Goal: Task Accomplishment & Management: Use online tool/utility

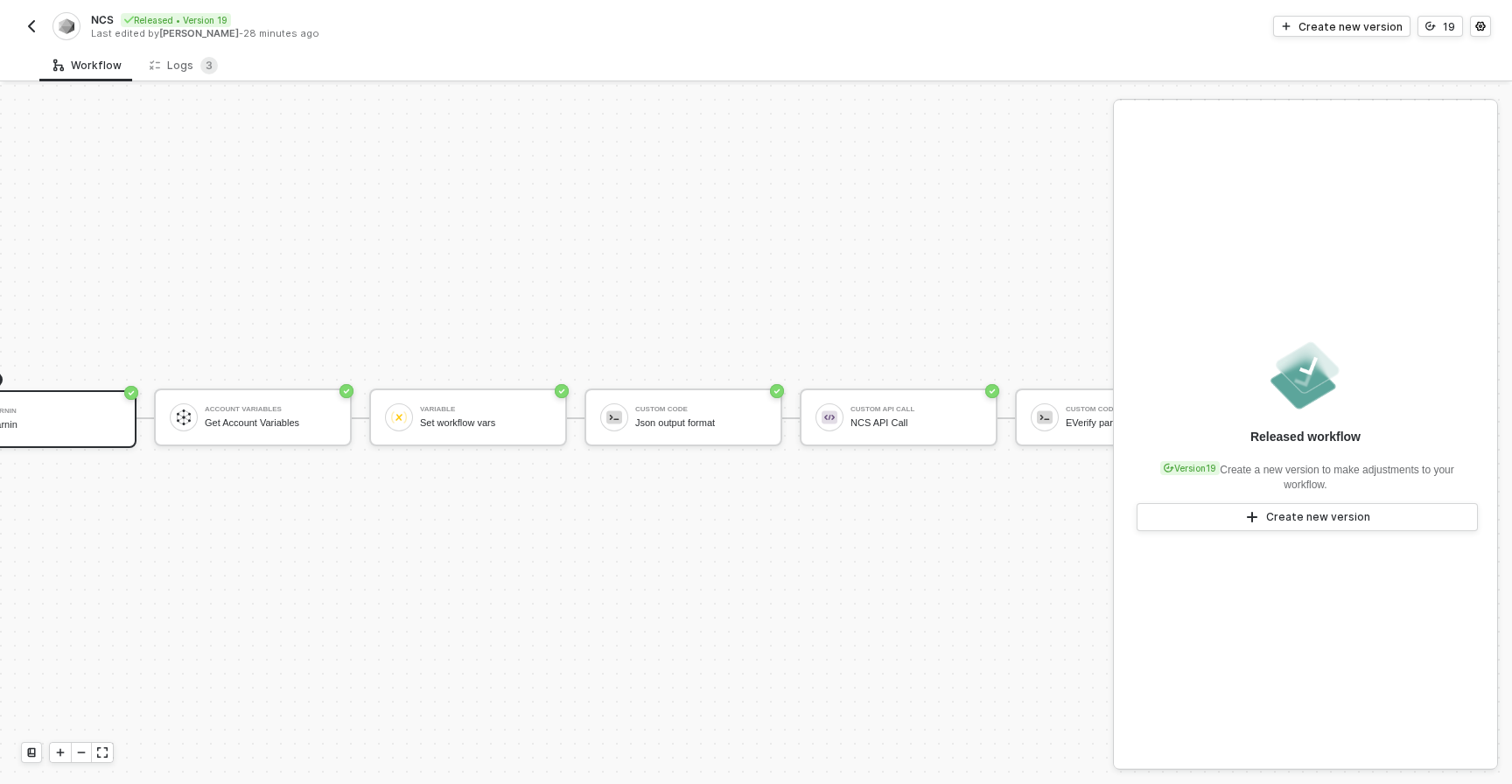
scroll to position [32, 0]
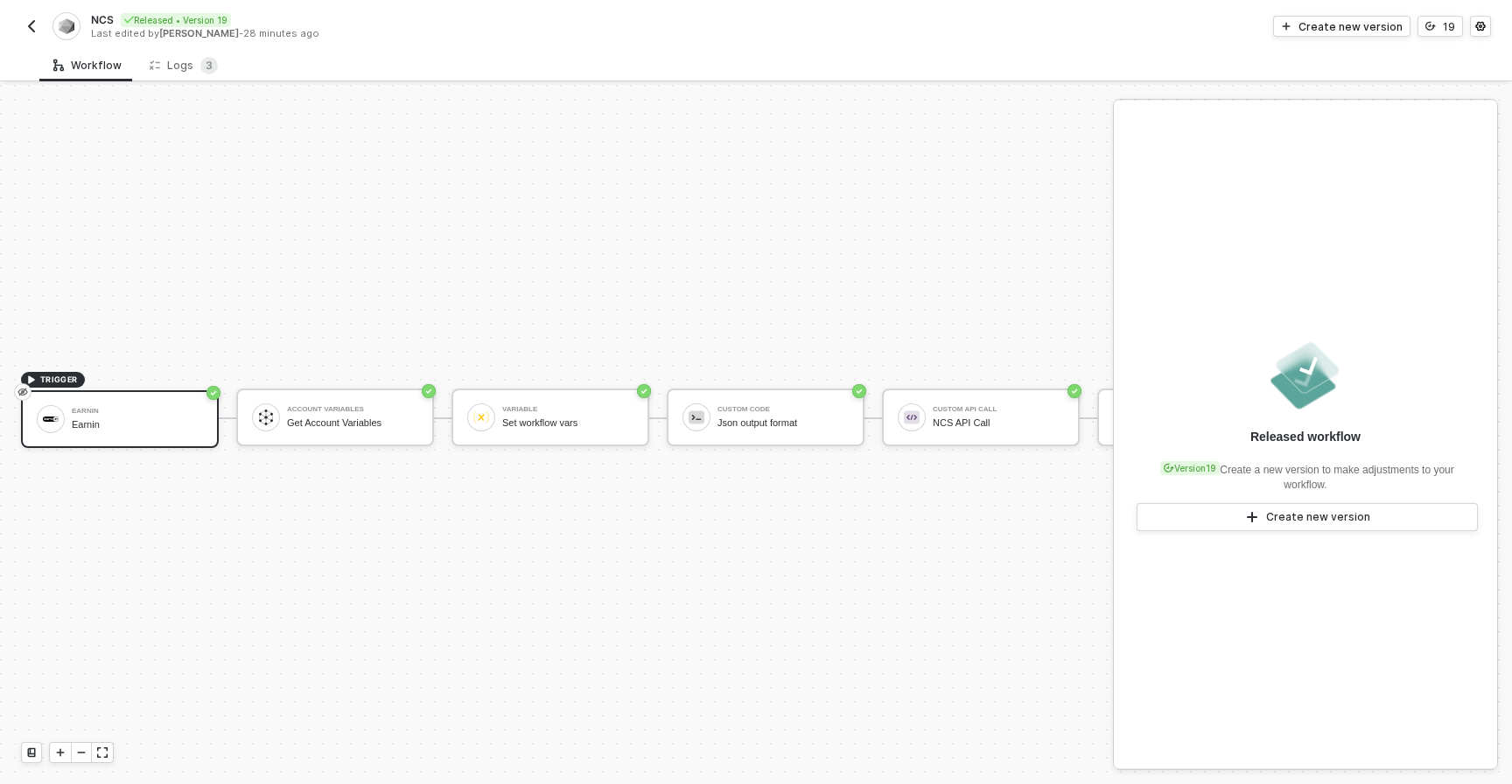
click at [26, 21] on img "button" at bounding box center [32, 26] width 14 height 14
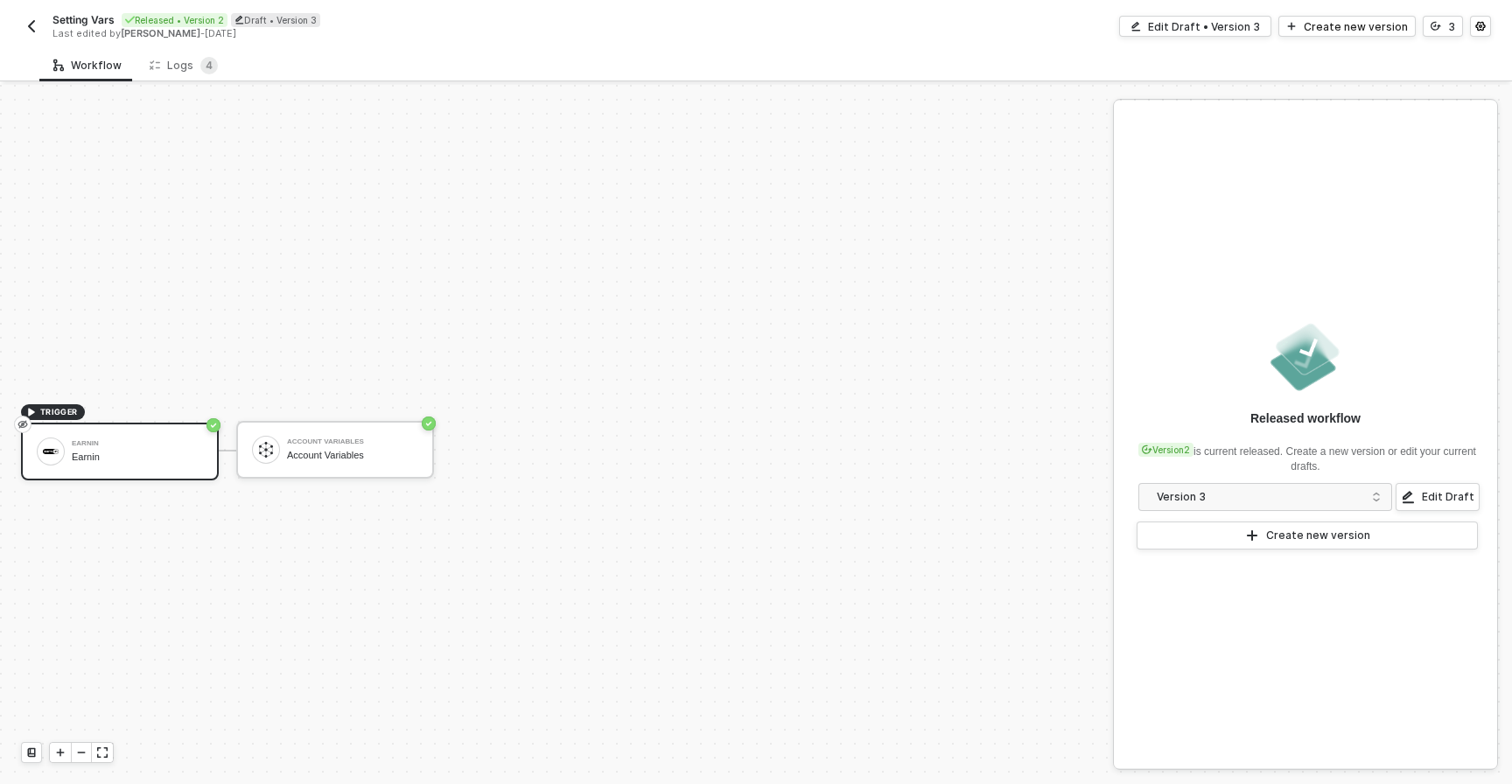
scroll to position [32, 0]
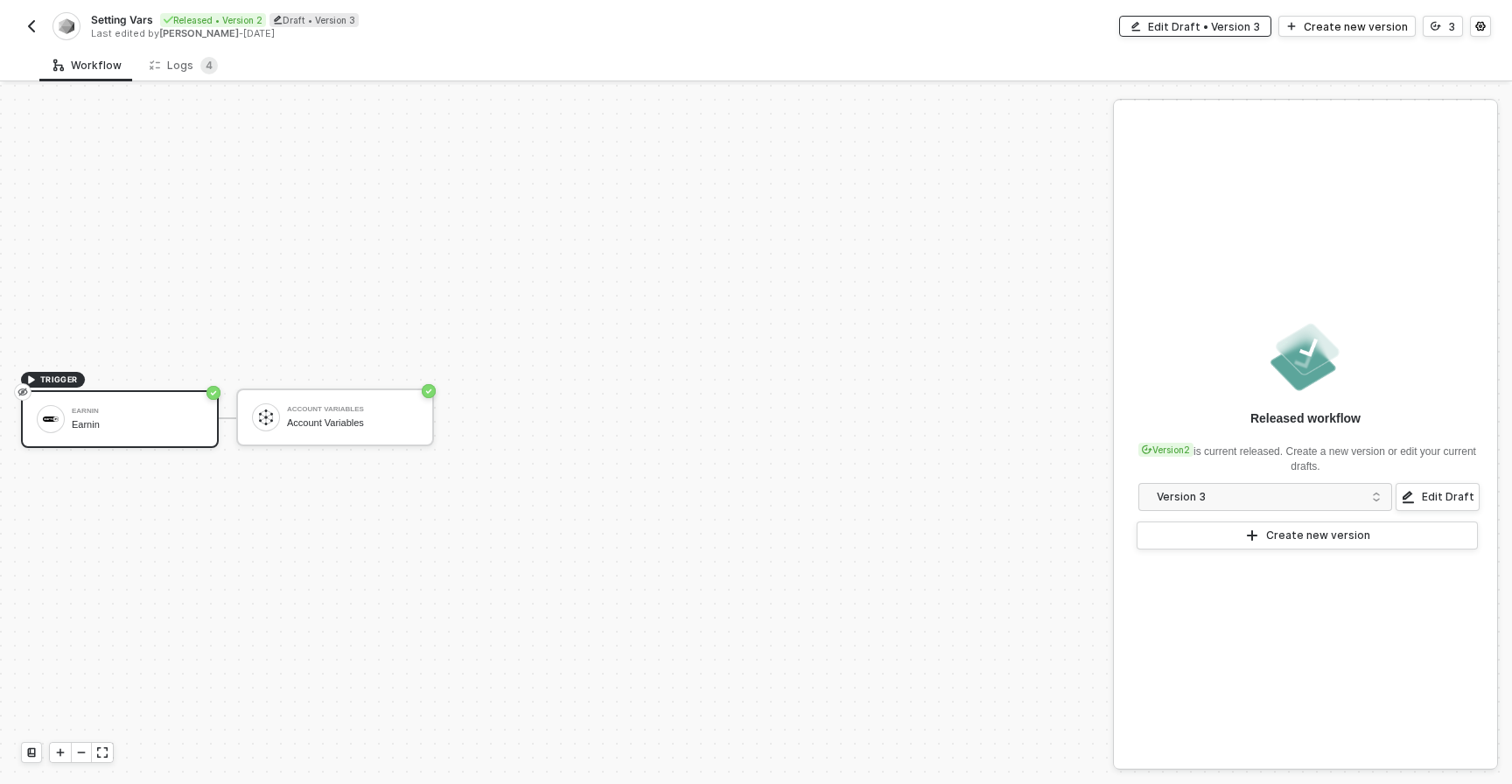
click at [1228, 28] on div "Edit Draft • Version 3" at bounding box center [1204, 26] width 112 height 15
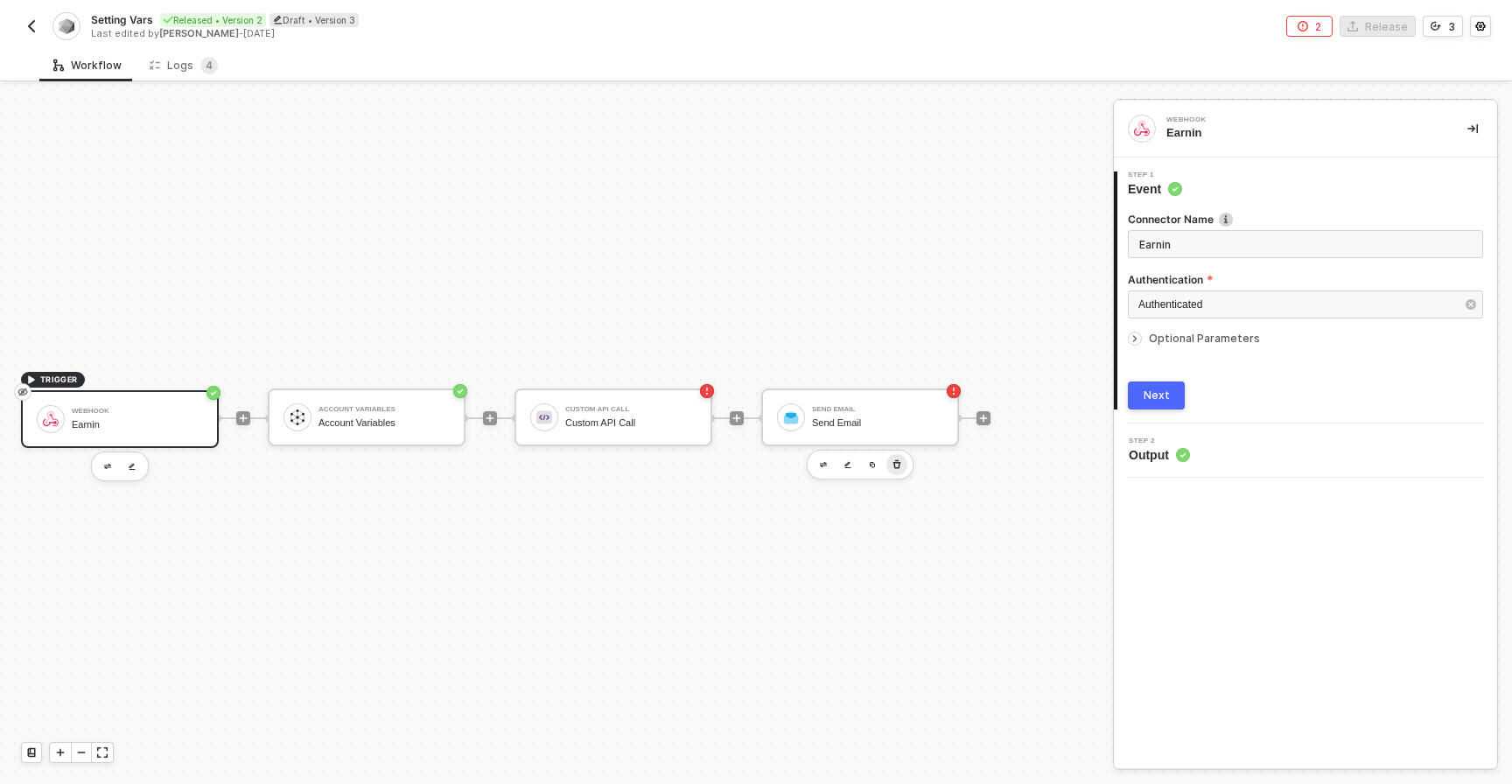
click at [897, 470] on icon "button" at bounding box center [897, 465] width 10 height 14
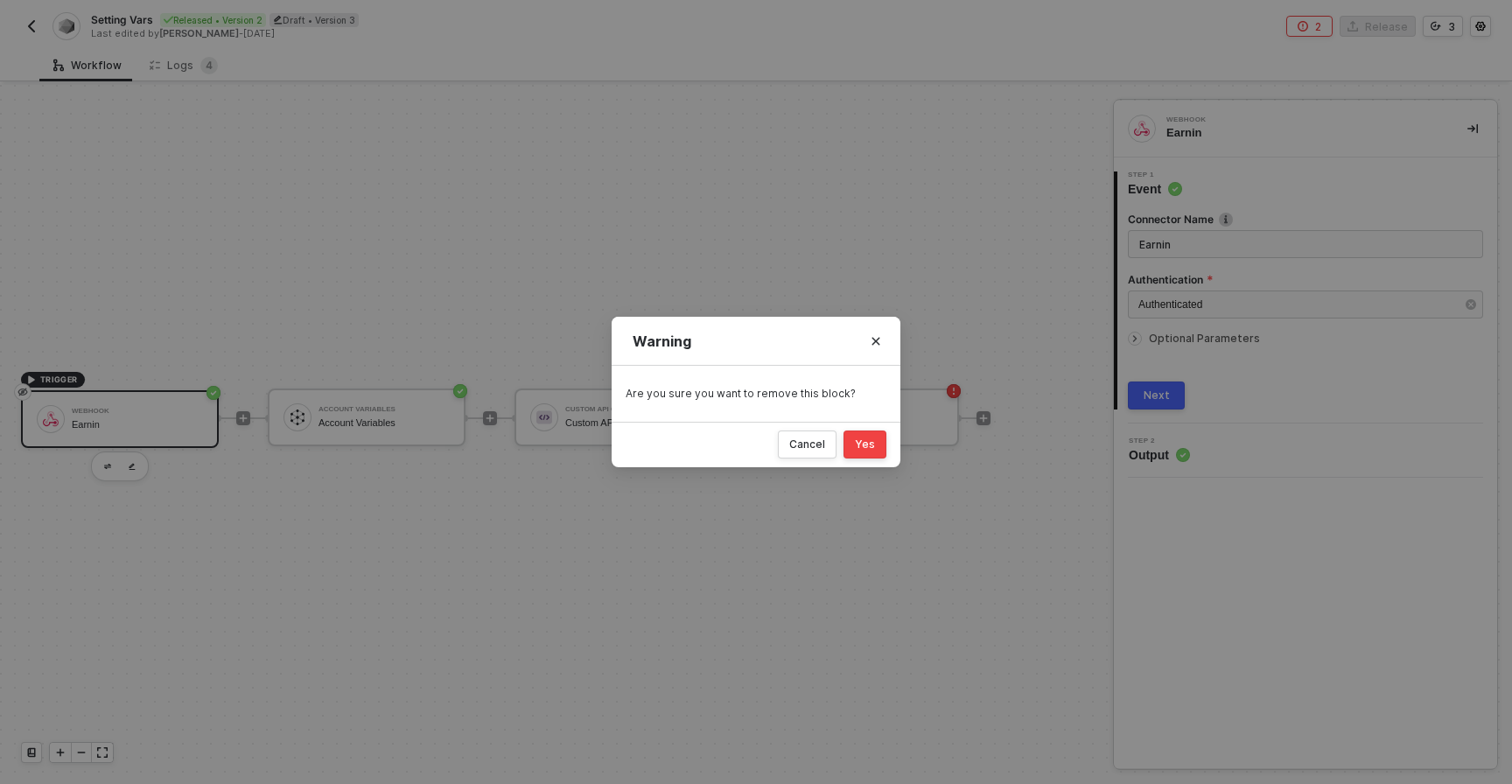
click at [872, 440] on div "Yes" at bounding box center [864, 444] width 20 height 14
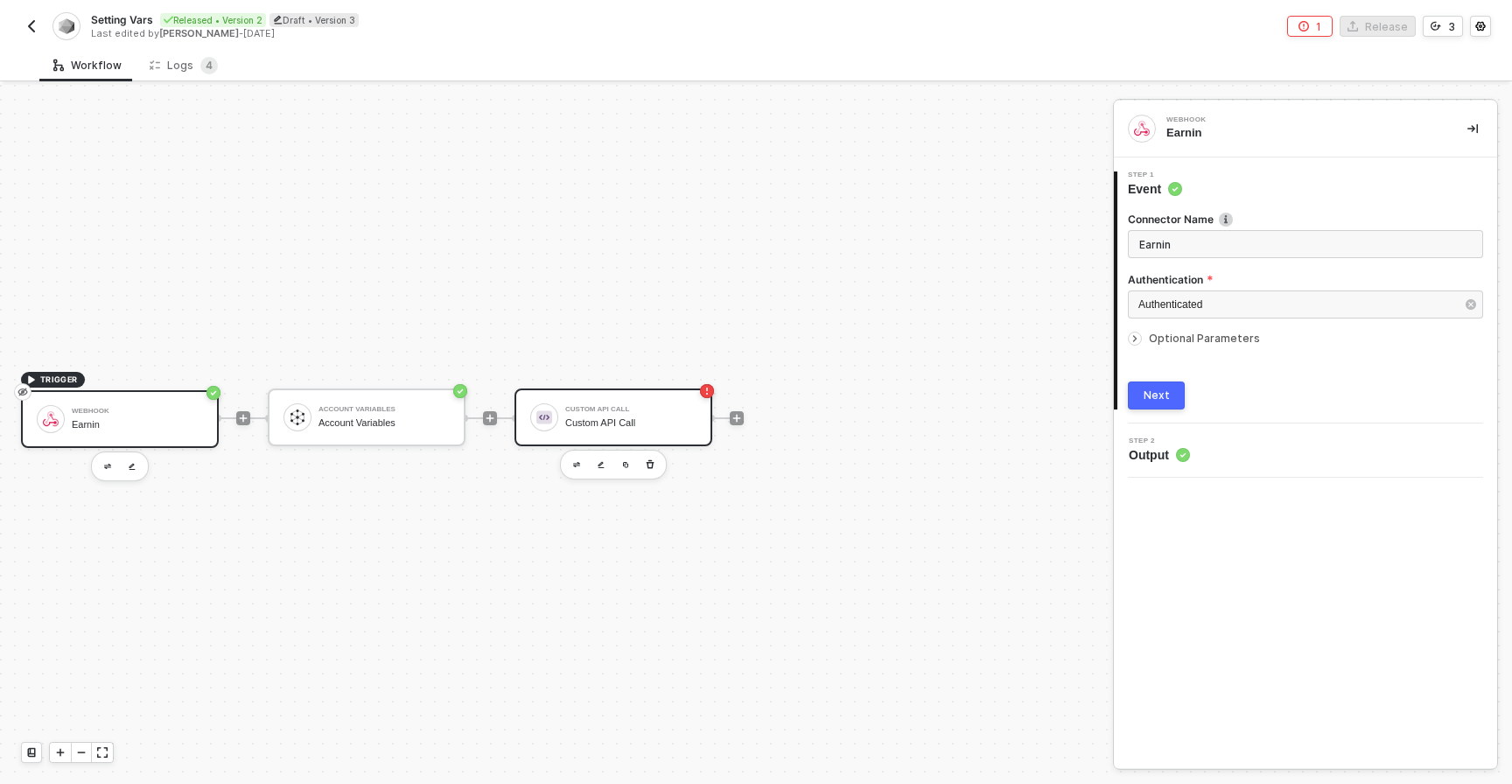
click at [634, 403] on div "Custom API Call Custom API Call" at bounding box center [631, 417] width 131 height 33
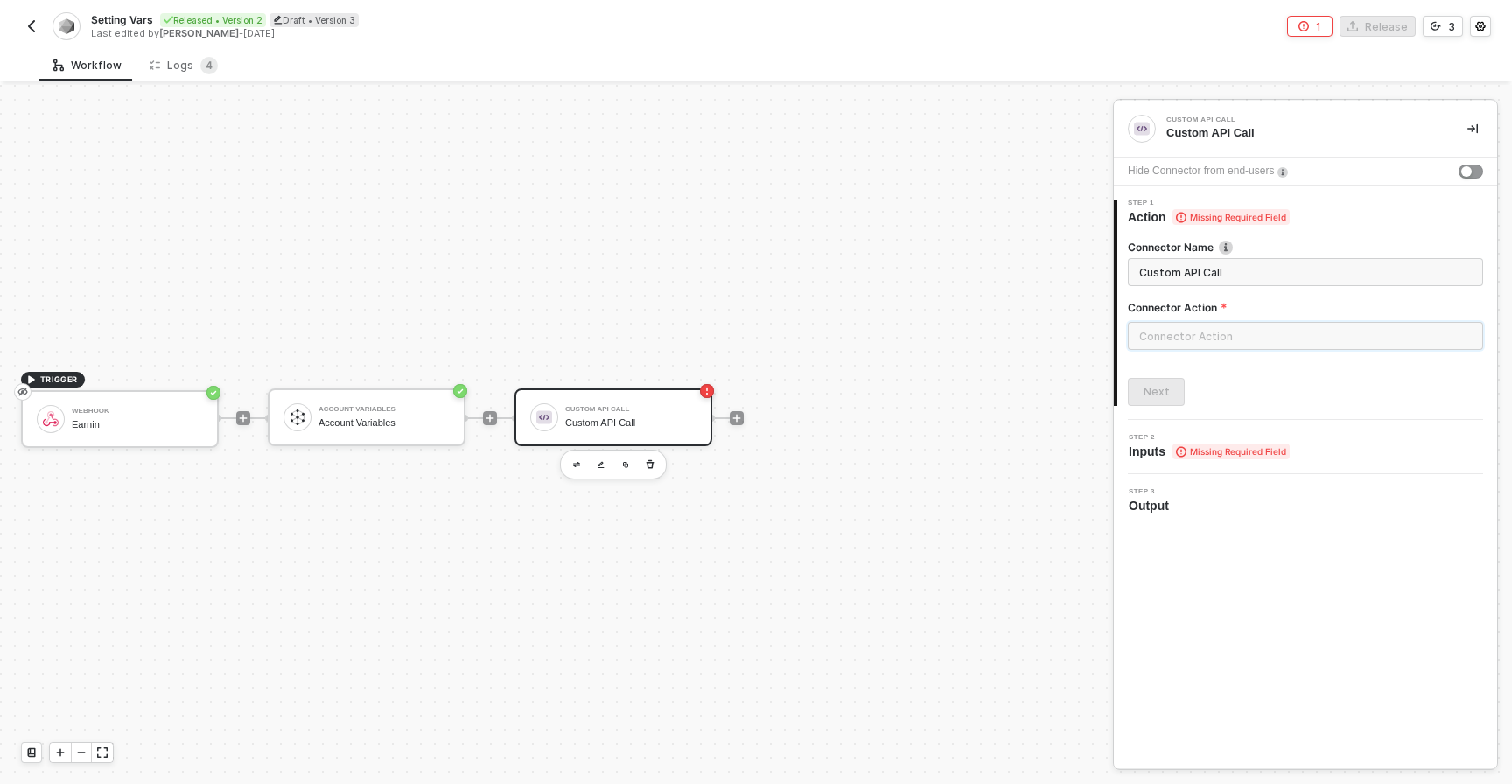
click at [1197, 348] on input "text" at bounding box center [1306, 336] width 355 height 28
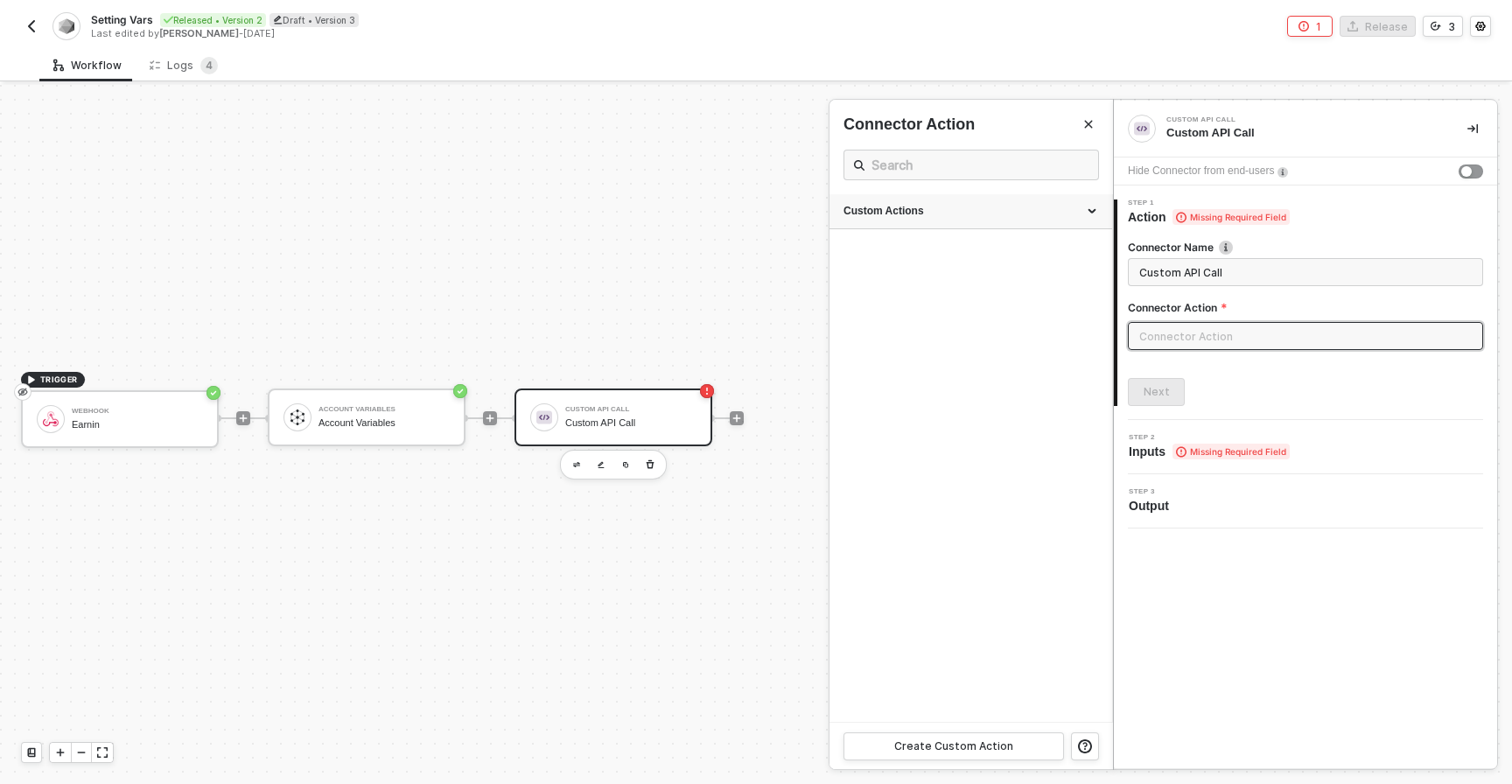
click at [910, 217] on div "Custom Actions" at bounding box center [970, 211] width 255 height 15
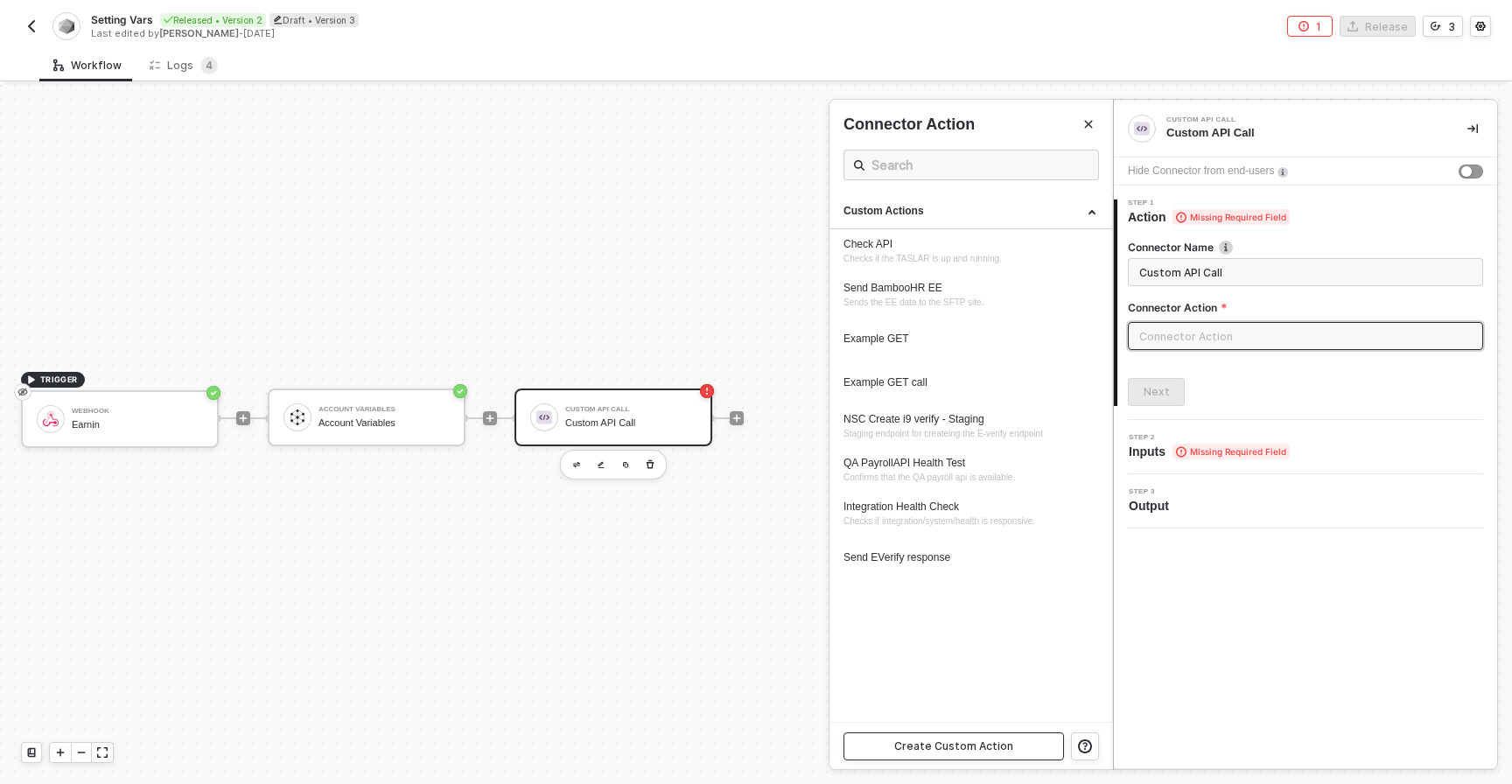
click at [944, 737] on button "Create Custom Action" at bounding box center [954, 746] width 220 height 28
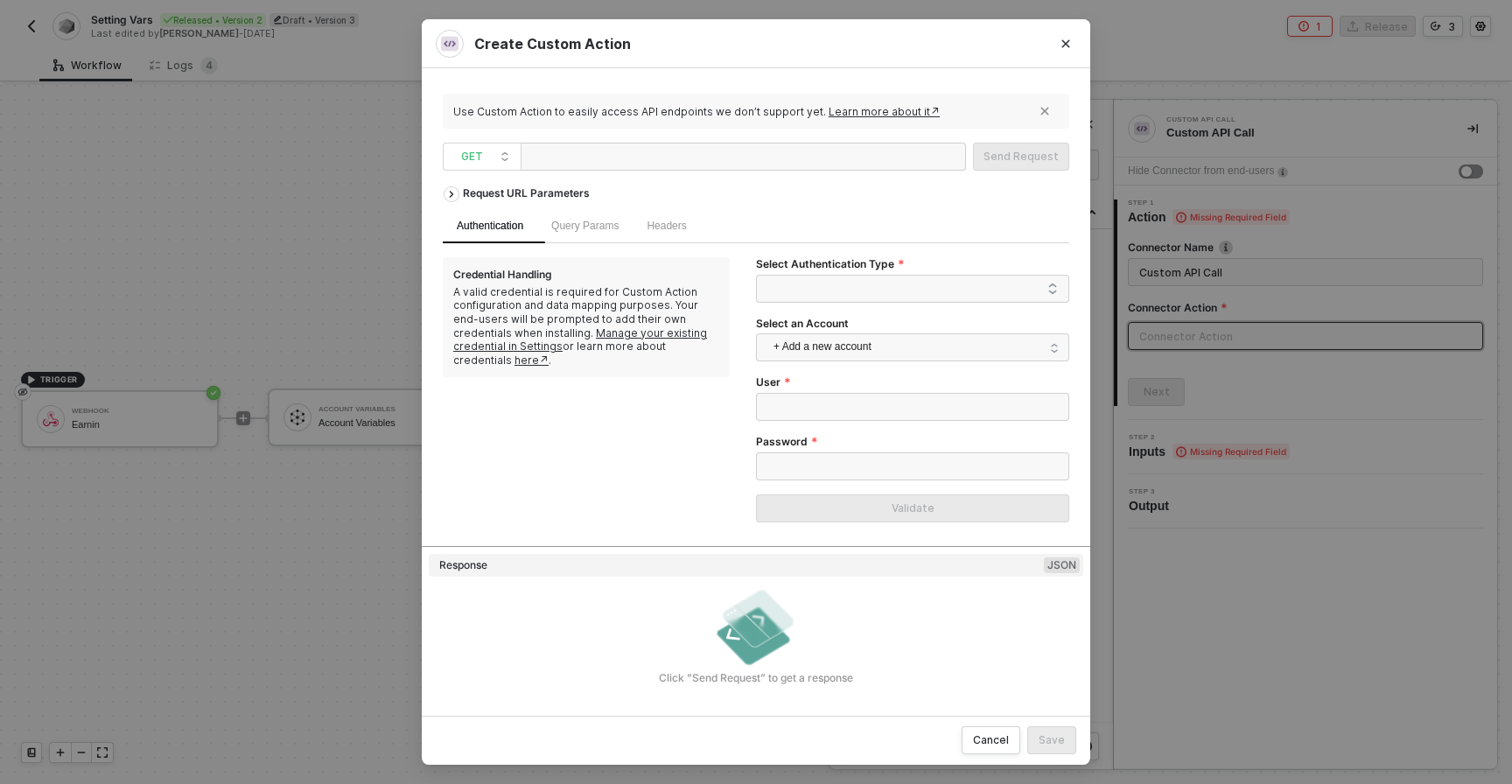
click at [644, 158] on div at bounding box center [615, 158] width 175 height 28
paste div
click at [491, 160] on span "GET" at bounding box center [486, 157] width 49 height 26
click at [480, 225] on div "POST" at bounding box center [482, 220] width 65 height 21
click at [738, 221] on span "Body" at bounding box center [726, 226] width 24 height 12
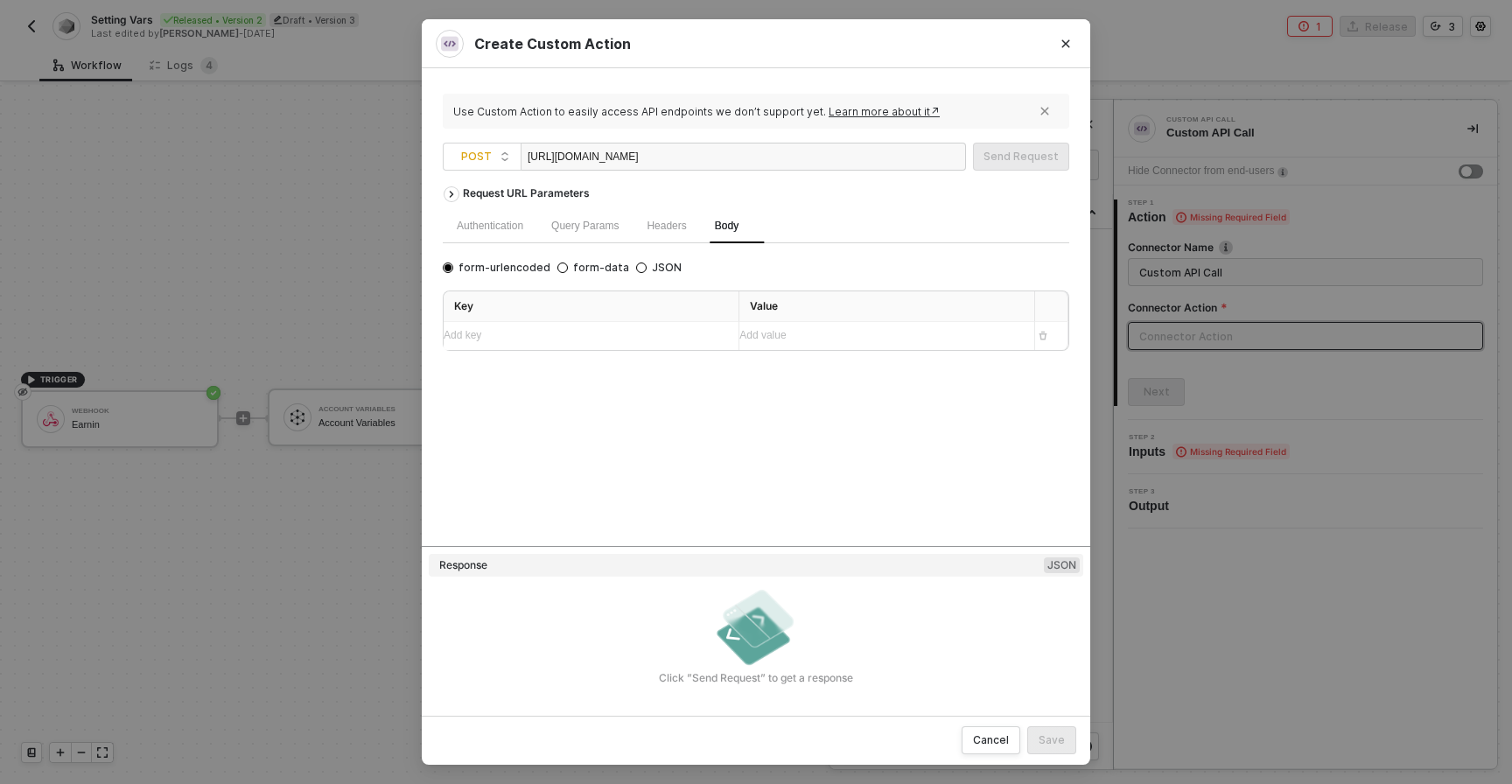
click at [595, 341] on div "Add key ﻿" at bounding box center [584, 335] width 281 height 17
click at [647, 266] on span "JSON" at bounding box center [664, 268] width 35 height 14
click at [640, 266] on input "JSON" at bounding box center [641, 268] width 10 height 10
radio input "true"
radio input "false"
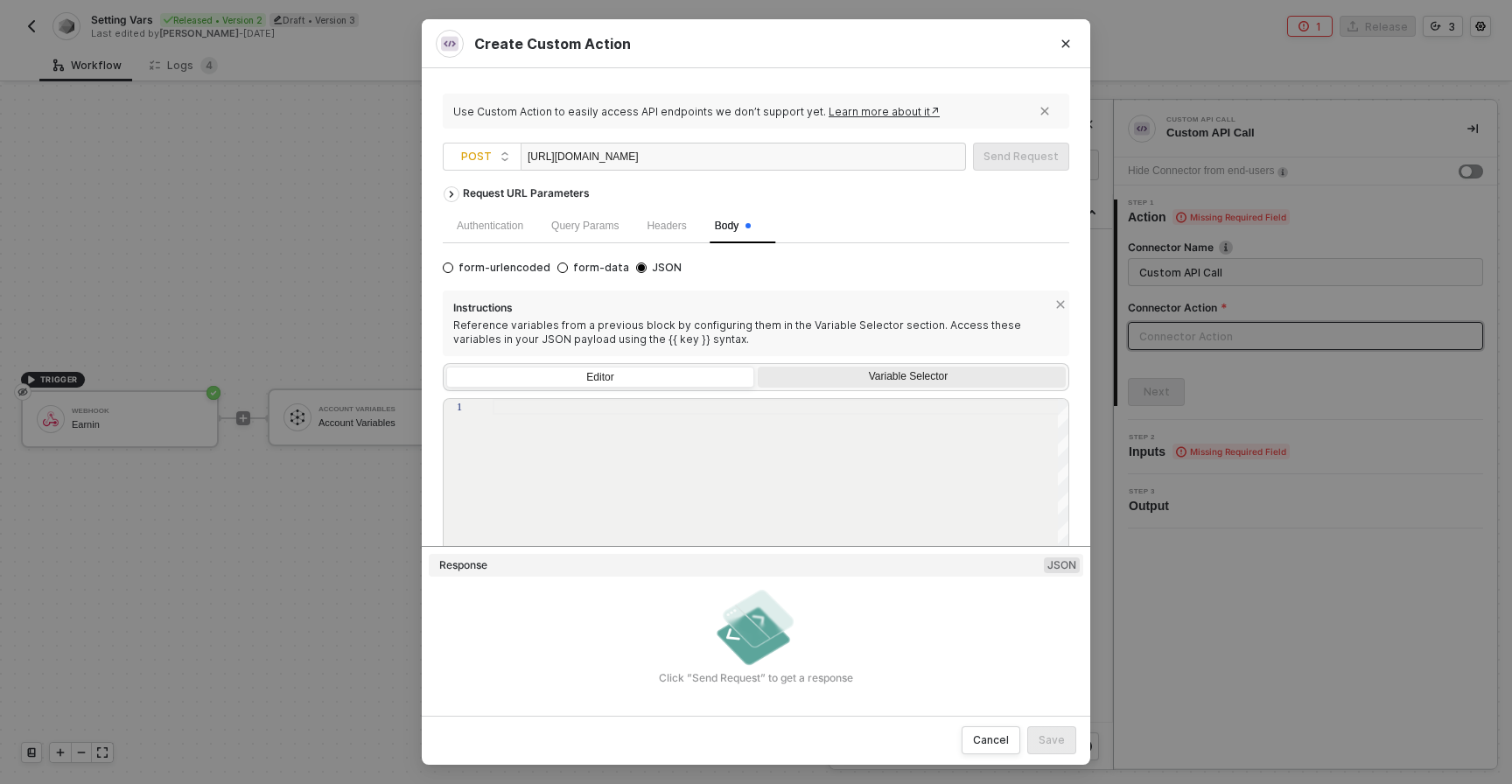
click at [802, 386] on div "Variable Selector" at bounding box center [912, 379] width 308 height 24
click at [758, 367] on input "Variable Selector" at bounding box center [758, 367] width 0 height 0
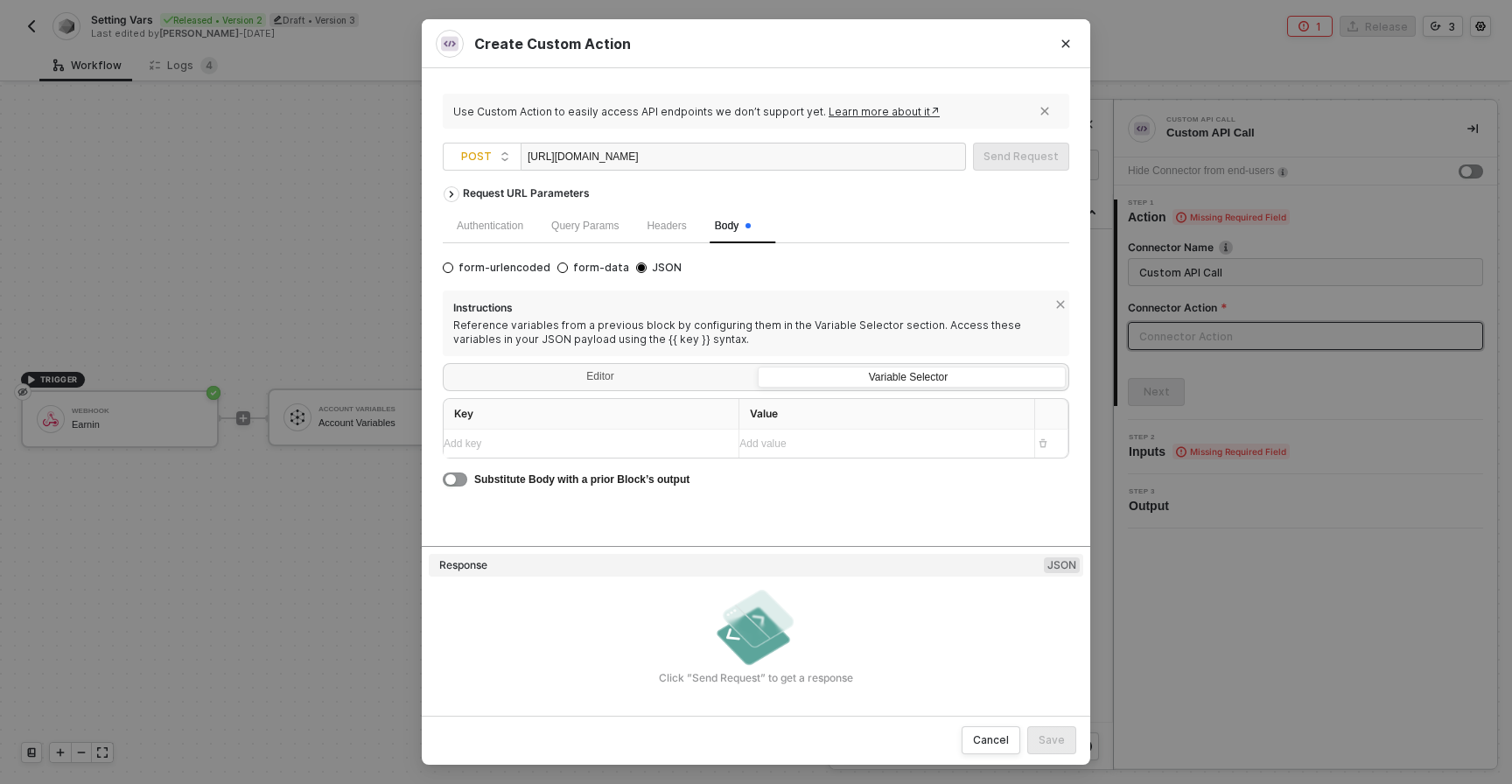
click at [675, 444] on div "Add key ﻿" at bounding box center [584, 444] width 281 height 17
click at [633, 370] on div "Editor" at bounding box center [600, 379] width 308 height 24
click at [446, 367] on input "Editor" at bounding box center [446, 367] width 0 height 0
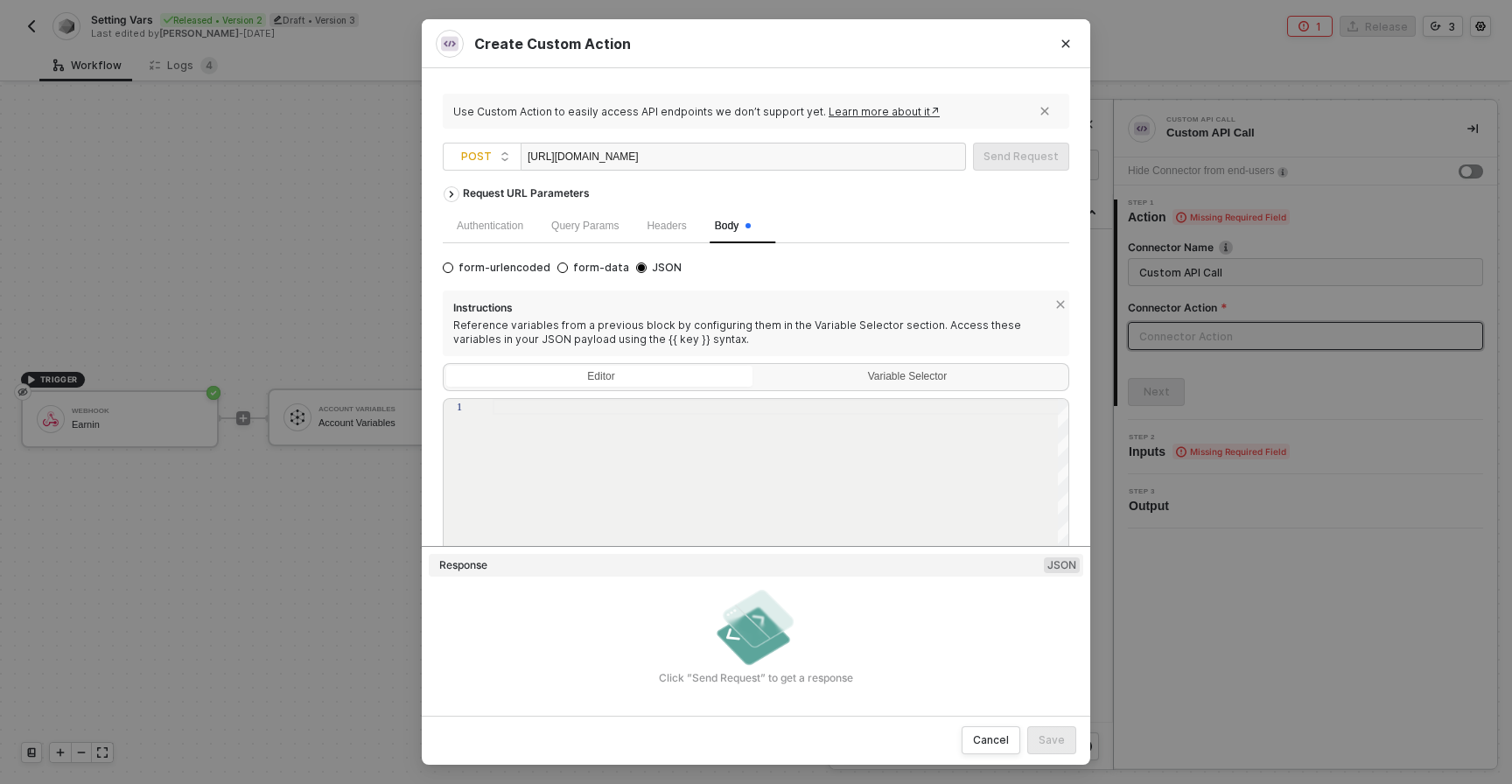
click at [656, 430] on div at bounding box center [781, 520] width 578 height 242
paste textarea "string Details = HttpContext.Current.Request.Form["Message"]; // mapped to mess…"
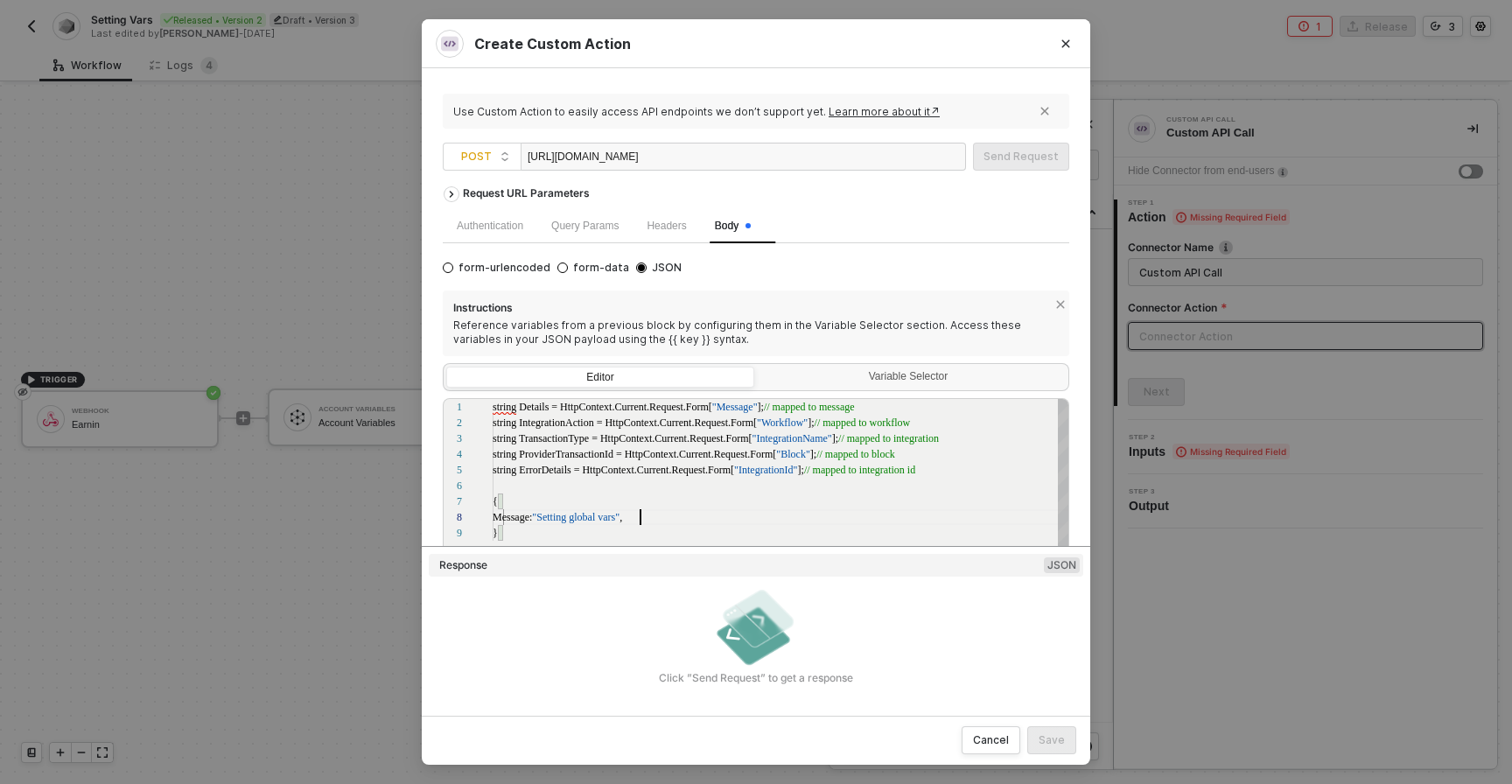
scroll to position [126, 16]
click at [789, 433] on span ""IntegrationName"" at bounding box center [792, 438] width 80 height 12
click at [788, 425] on span ""Workflow"" at bounding box center [782, 423] width 51 height 12
click at [507, 507] on div "{" at bounding box center [781, 501] width 578 height 16
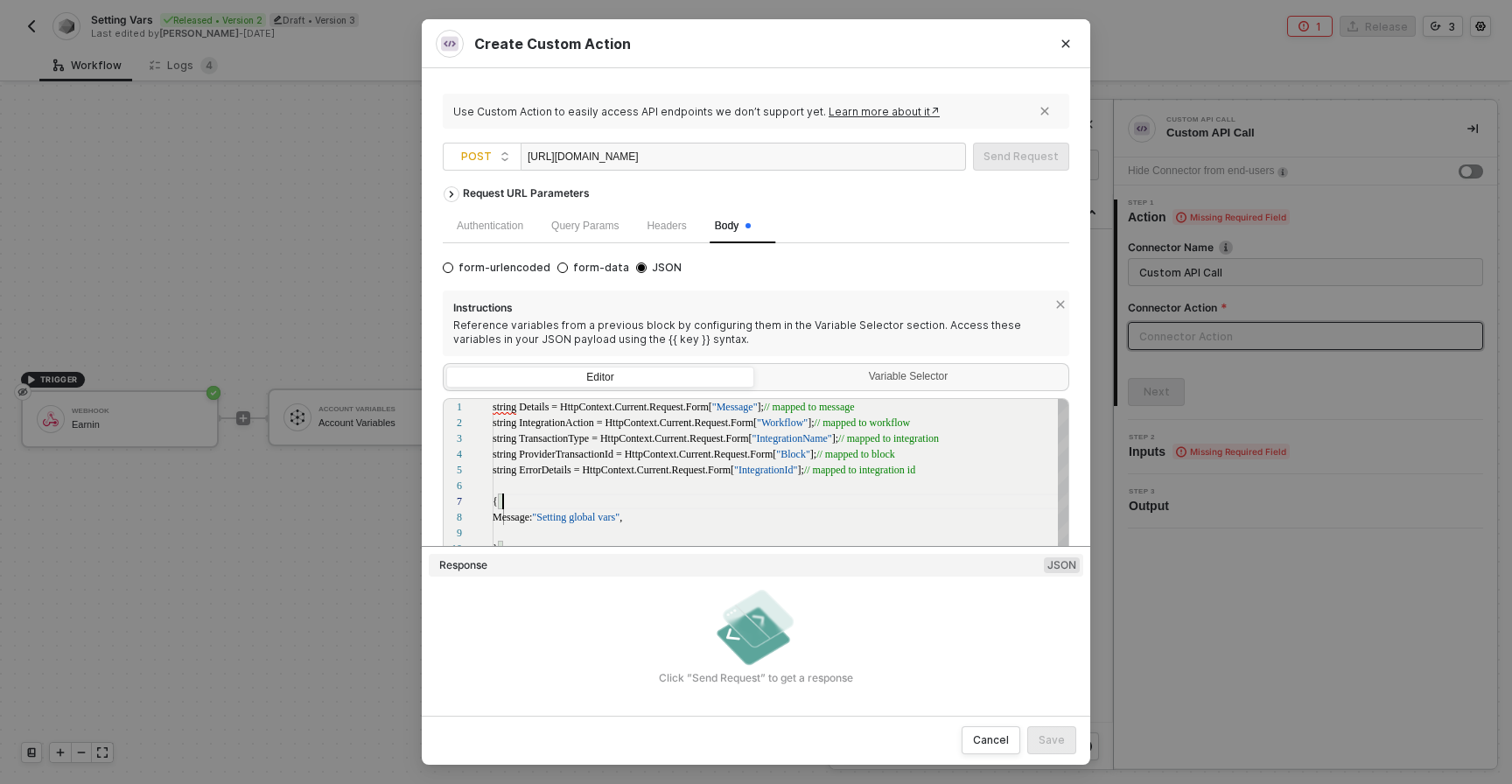
click at [513, 522] on span "Message:" at bounding box center [512, 517] width 39 height 12
click at [537, 519] on span ""Message: "" at bounding box center [534, 517] width 51 height 12
click at [662, 520] on div ""Message:: " Setting global vars "," at bounding box center [781, 517] width 578 height 16
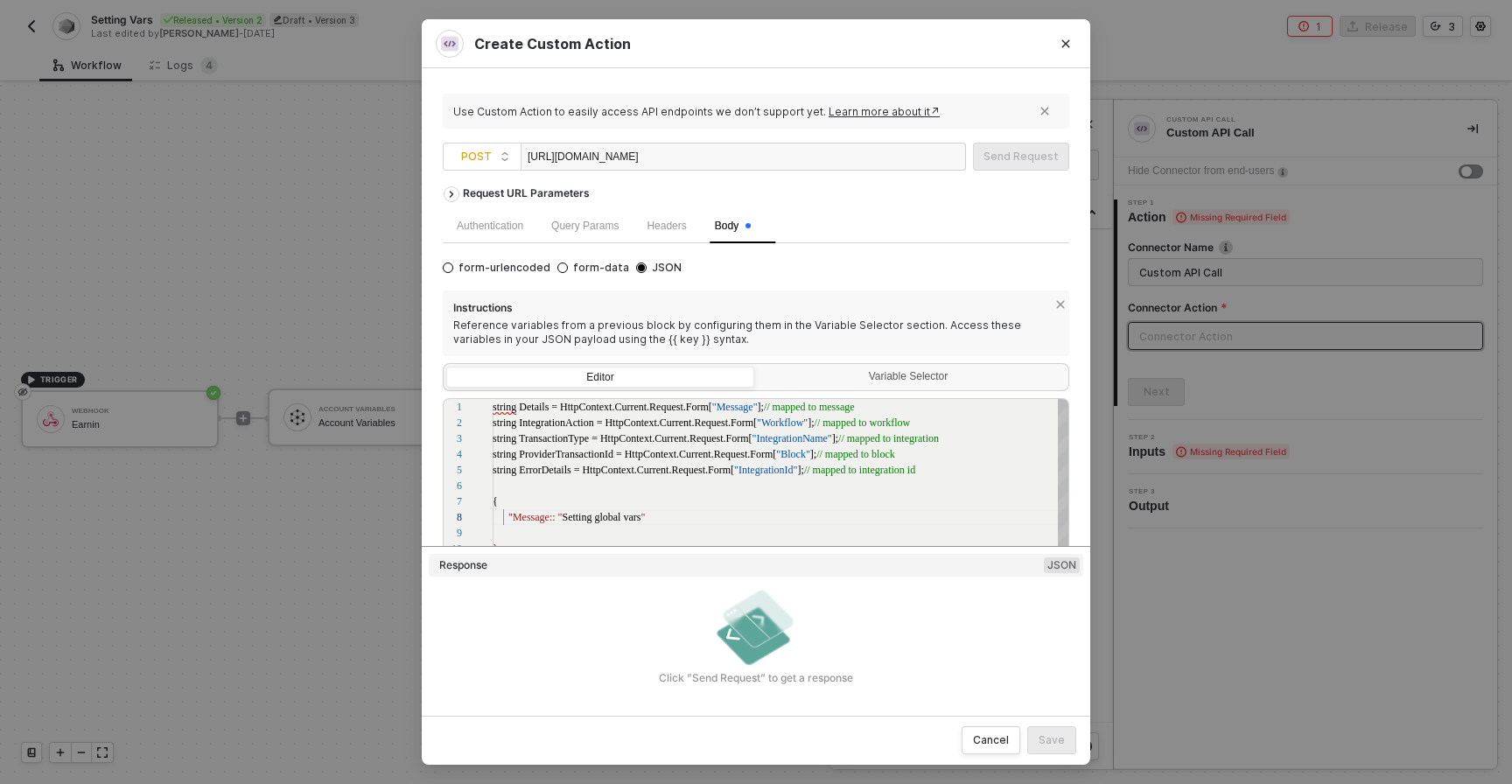
click at [570, 517] on span "Setting global vars" at bounding box center [601, 517] width 79 height 12
click at [556, 516] on span ""Message:: "" at bounding box center [535, 517] width 53 height 12
click at [668, 521] on div ""Message" , "Setting global vars"" at bounding box center [781, 517] width 578 height 16
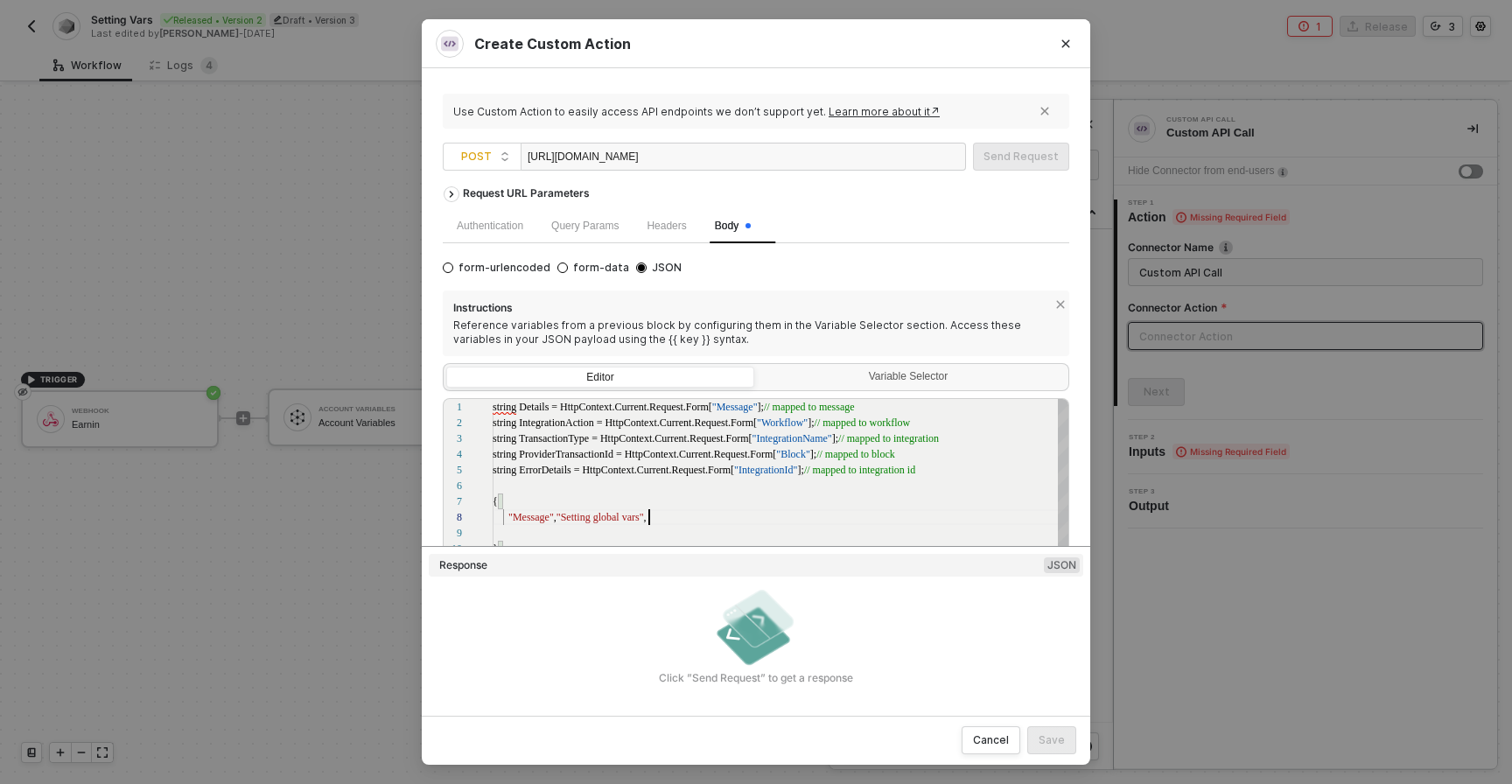
scroll to position [110, 157]
click at [575, 520] on span ""Setting global vars"" at bounding box center [600, 517] width 88 height 12
click at [716, 494] on div "{" at bounding box center [781, 501] width 578 height 16
click at [718, 518] on div ""Message" : "Setting global vars" ," at bounding box center [781, 517] width 578 height 16
paste textarea "Form["Message"]; // mapped to message string IntegrationAction = HttpContext.Cu…"
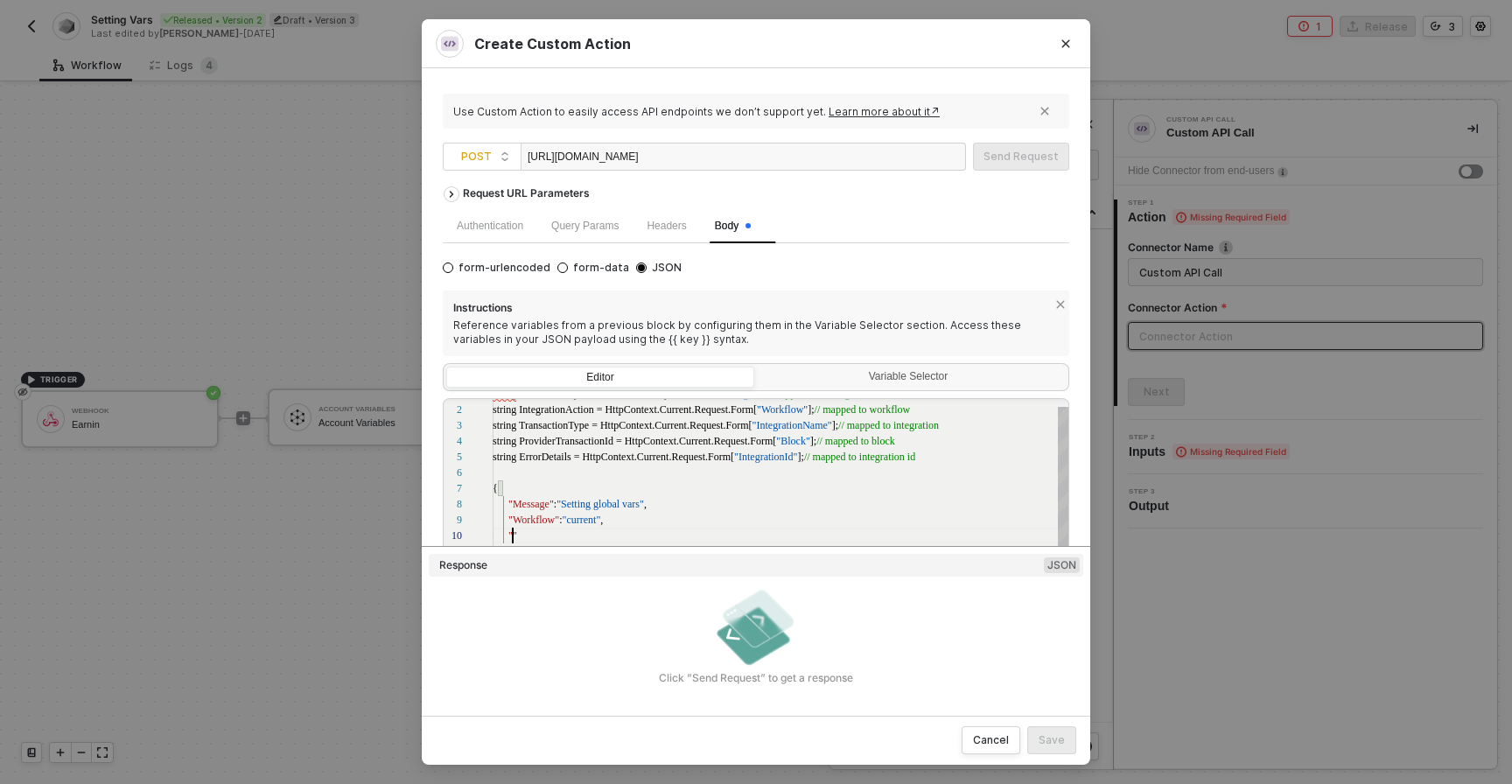
scroll to position [142, 20]
click at [793, 444] on div "8 7 6 5 4 3 11 2 1 9 10 12 "Message" : "Setting global vars" , { string ErrorDe…" at bounding box center [756, 519] width 626 height 242
click at [520, 541] on div """" at bounding box center [781, 536] width 578 height 16
paste textarea "ped to message string IntegrationAction = HttpContext.Current.Request.Form["Wor…"
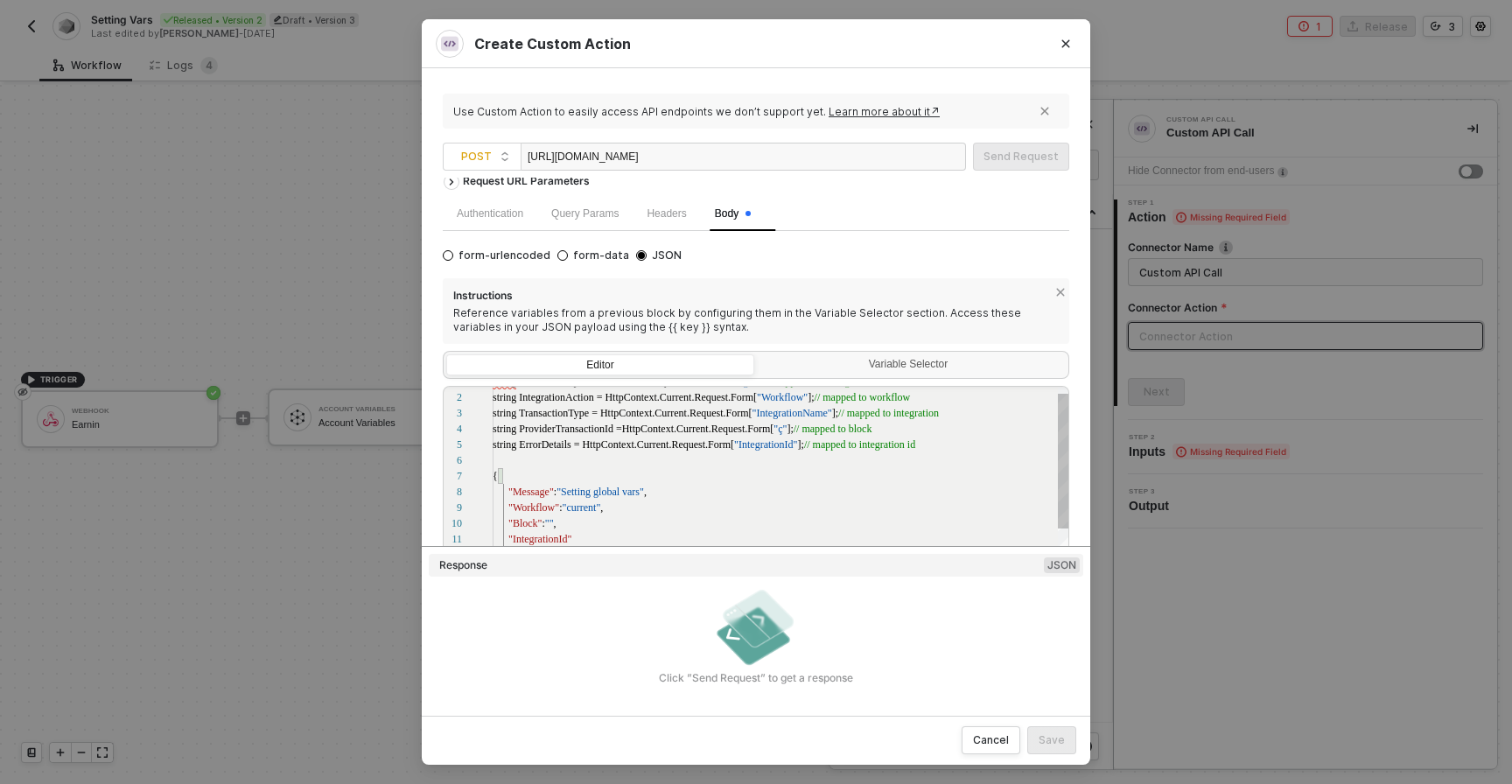
scroll to position [32, 0]
click at [620, 534] on div ""IntegrationId"" at bounding box center [781, 539] width 578 height 16
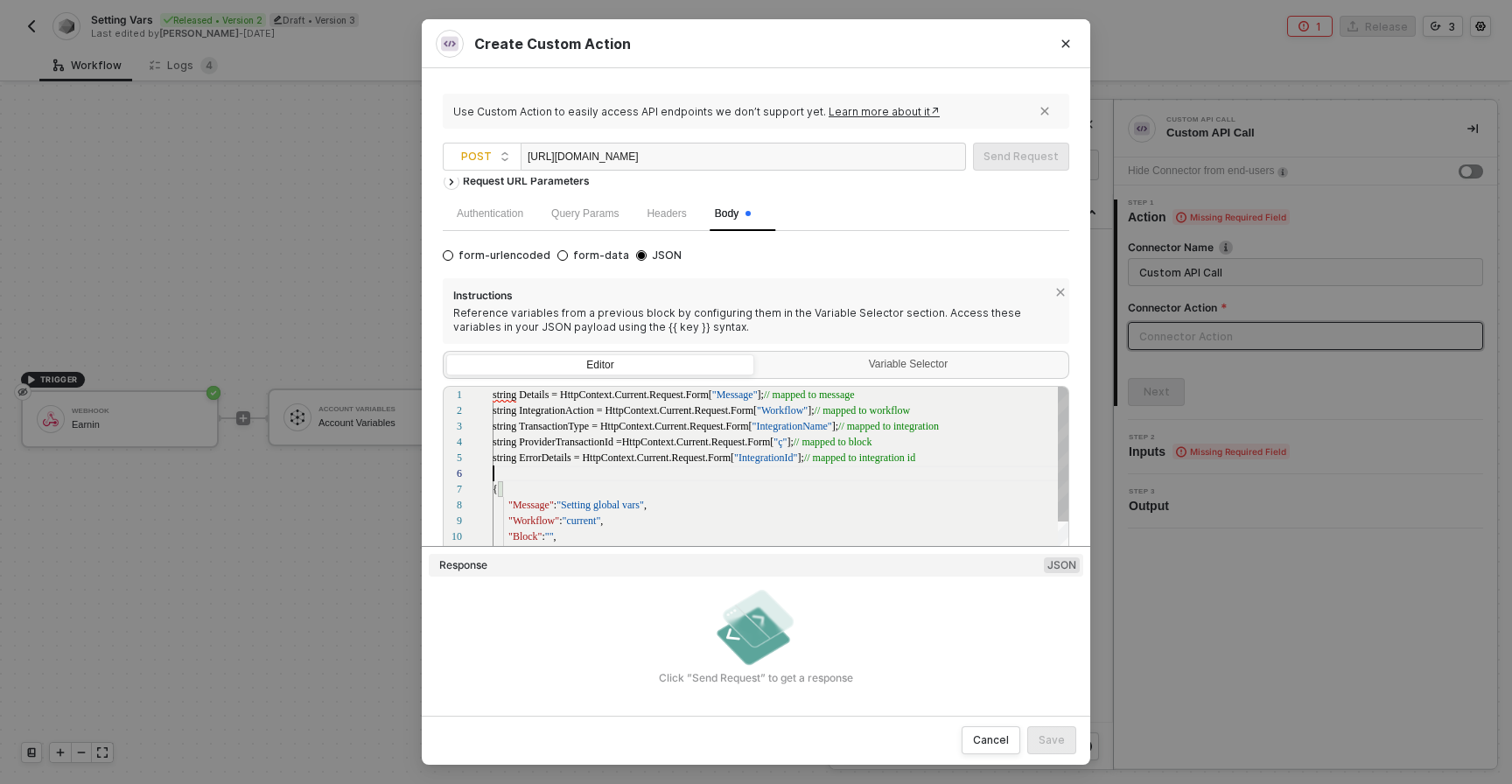
scroll to position [79, 0]
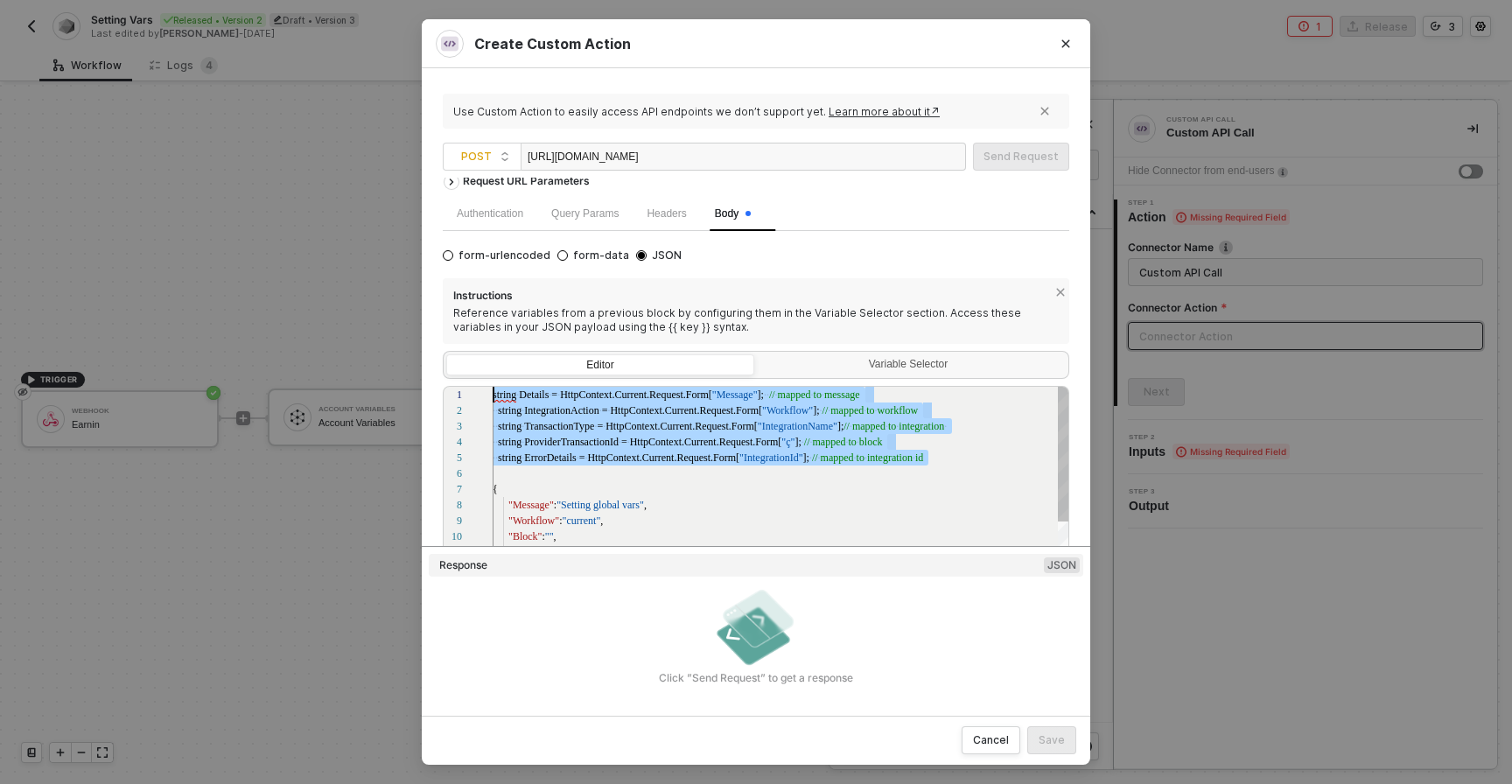
drag, startPoint x: 617, startPoint y: 466, endPoint x: 439, endPoint y: 351, distance: 211.9
click at [439, 351] on div "Use Custom Action to easily access API endpoints we don’t support yet. Learn mo…" at bounding box center [756, 391] width 668 height 647
type textarea "{ "Message": "Setting global vars", "Workflow": "current", "Block": "", "Integr…"
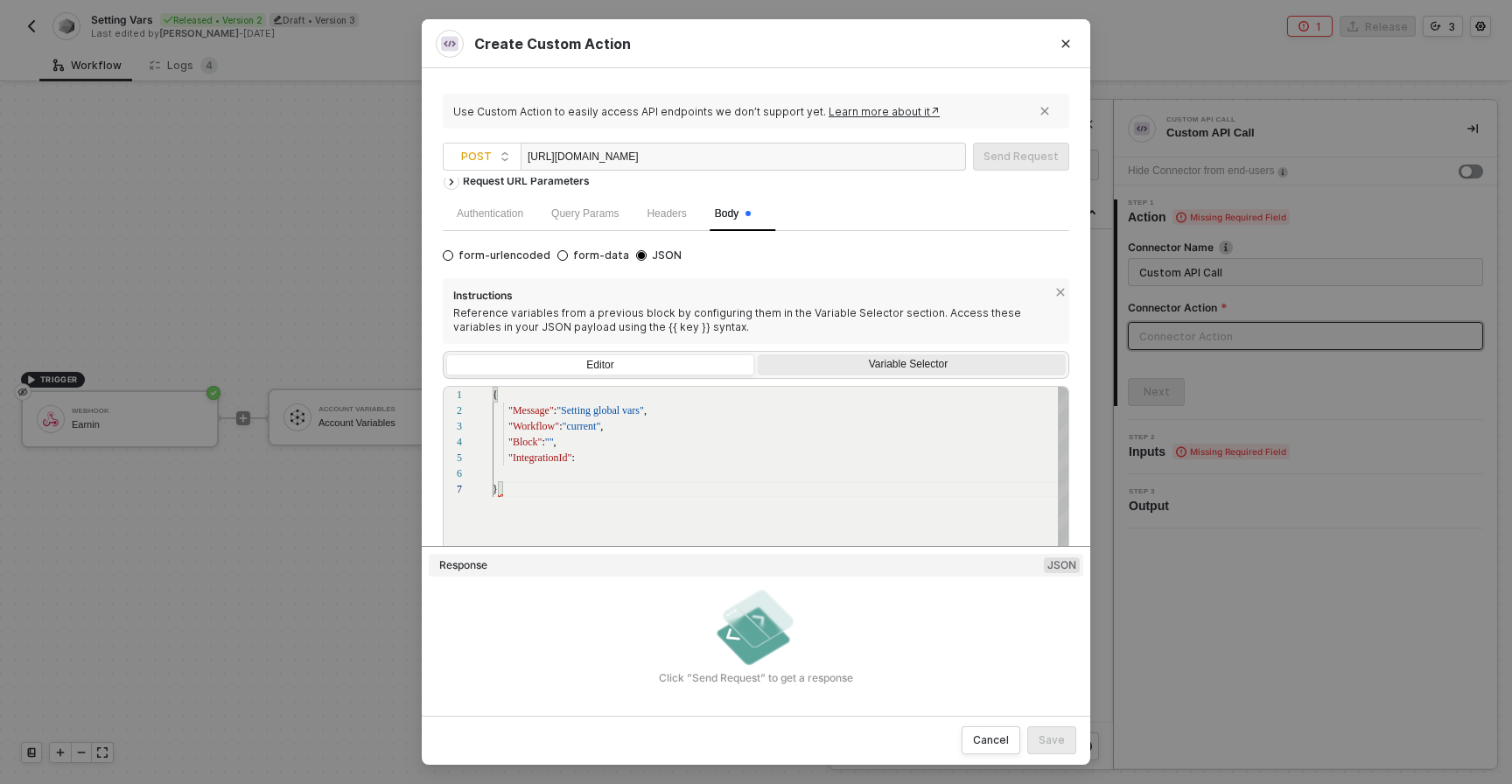
click at [831, 360] on div "Variable Selector" at bounding box center [910, 365] width 285 height 14
click at [758, 354] on input "Variable Selector" at bounding box center [758, 354] width 0 height 0
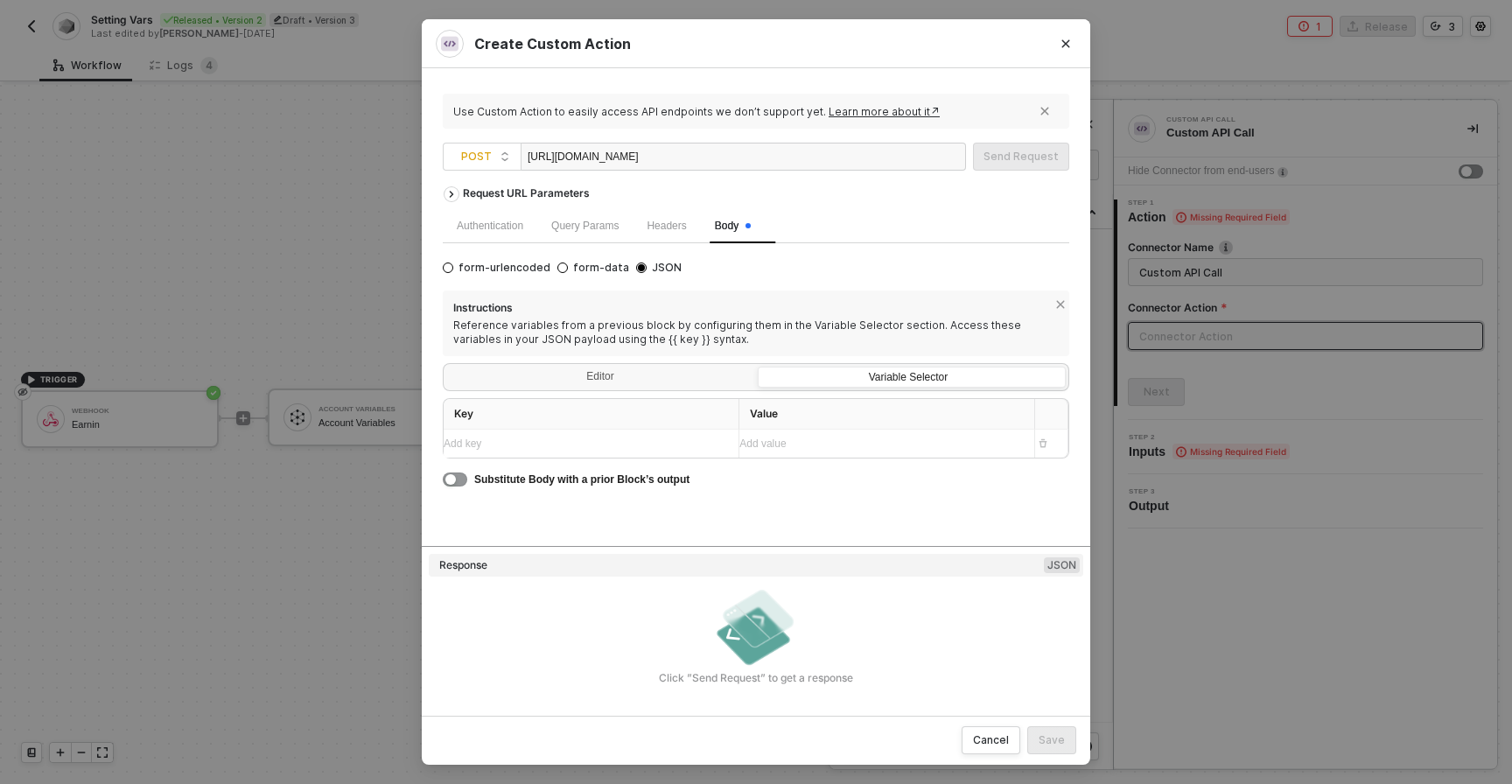
click at [637, 446] on div "Add key ﻿" at bounding box center [584, 444] width 281 height 17
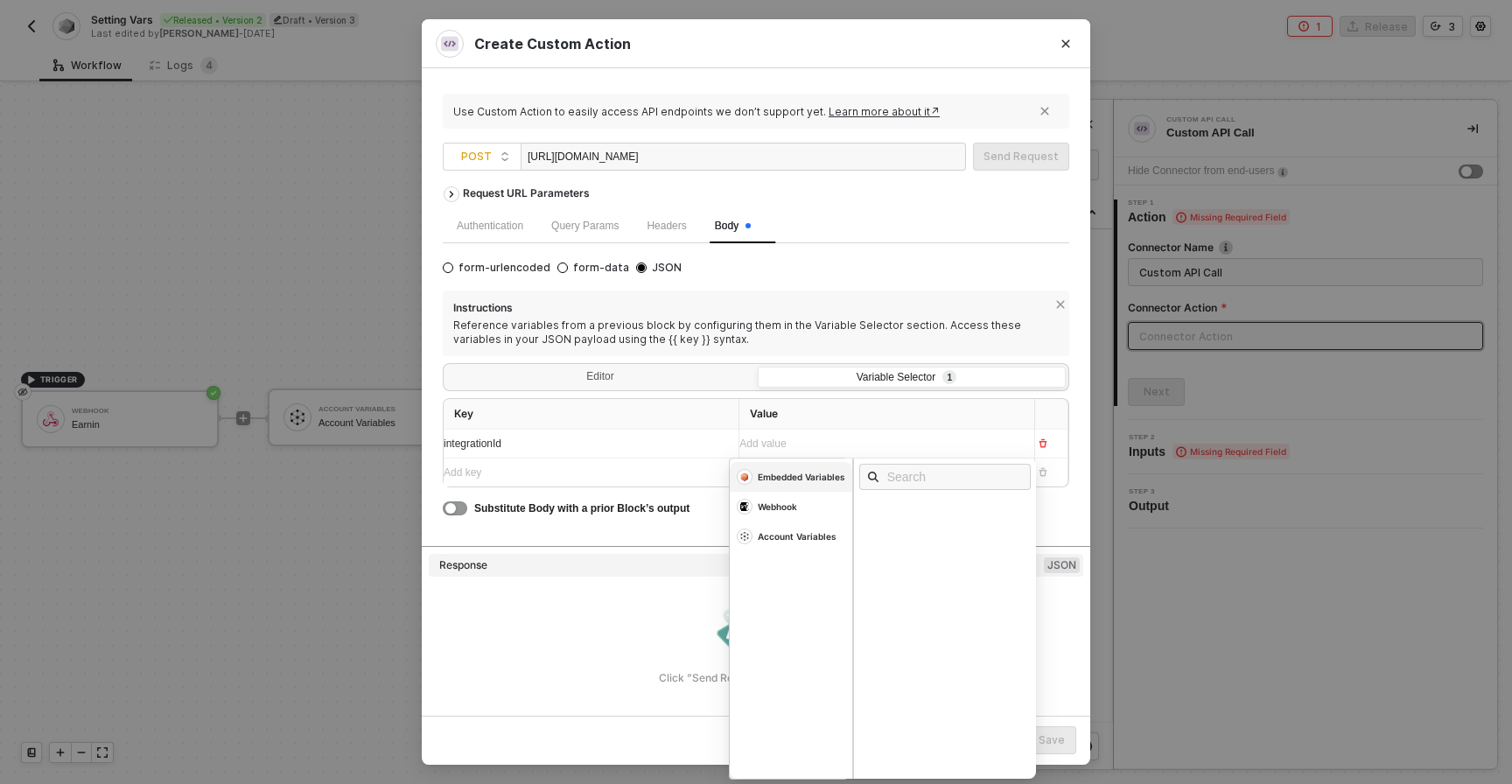
click at [789, 480] on div "Embedded Variables" at bounding box center [802, 477] width 88 height 12
click at [891, 511] on div "Integration Id" at bounding box center [907, 509] width 77 height 12
click at [662, 480] on div "Add key ﻿" at bounding box center [584, 472] width 281 height 17
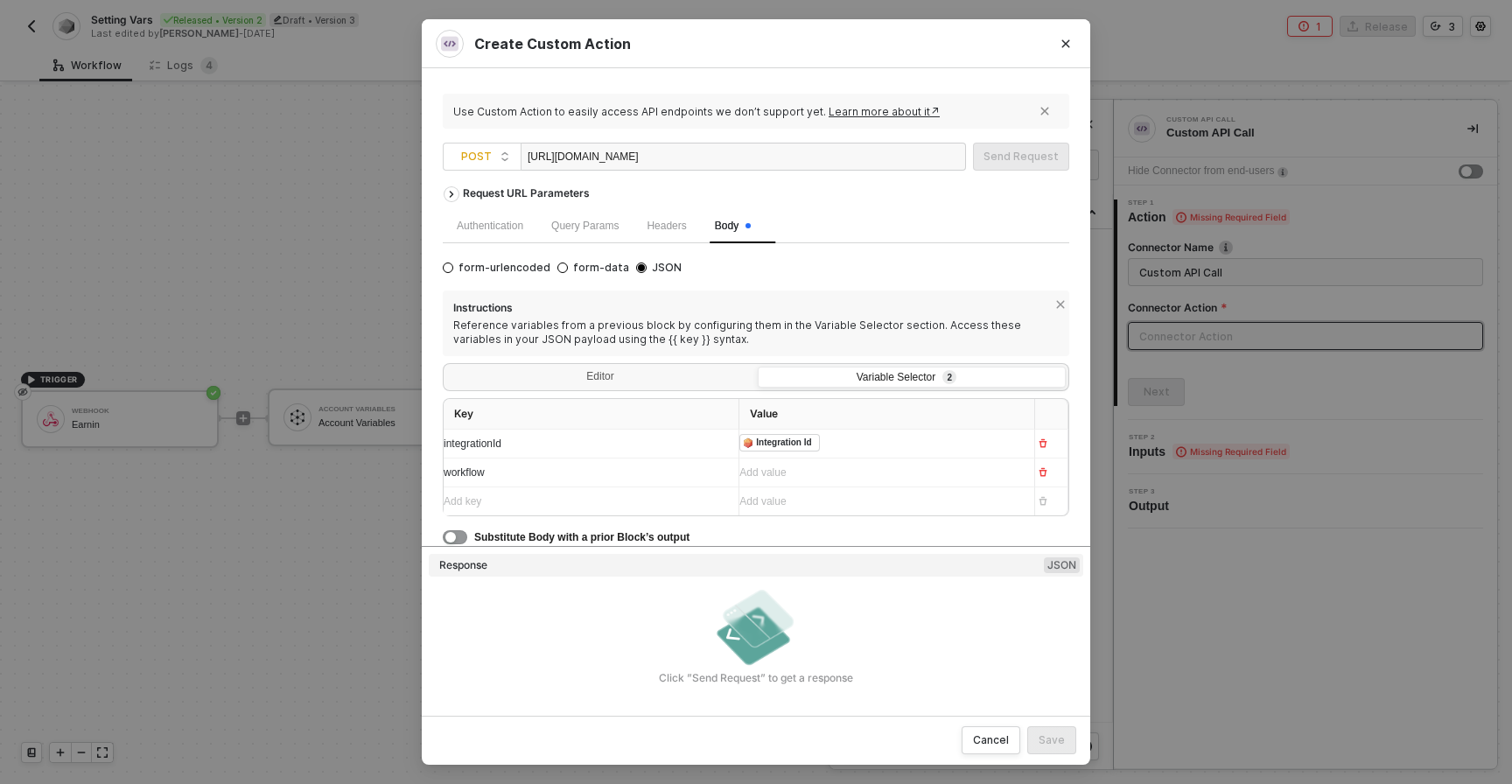
click at [856, 481] on div "Add value ﻿" at bounding box center [879, 472] width 281 height 28
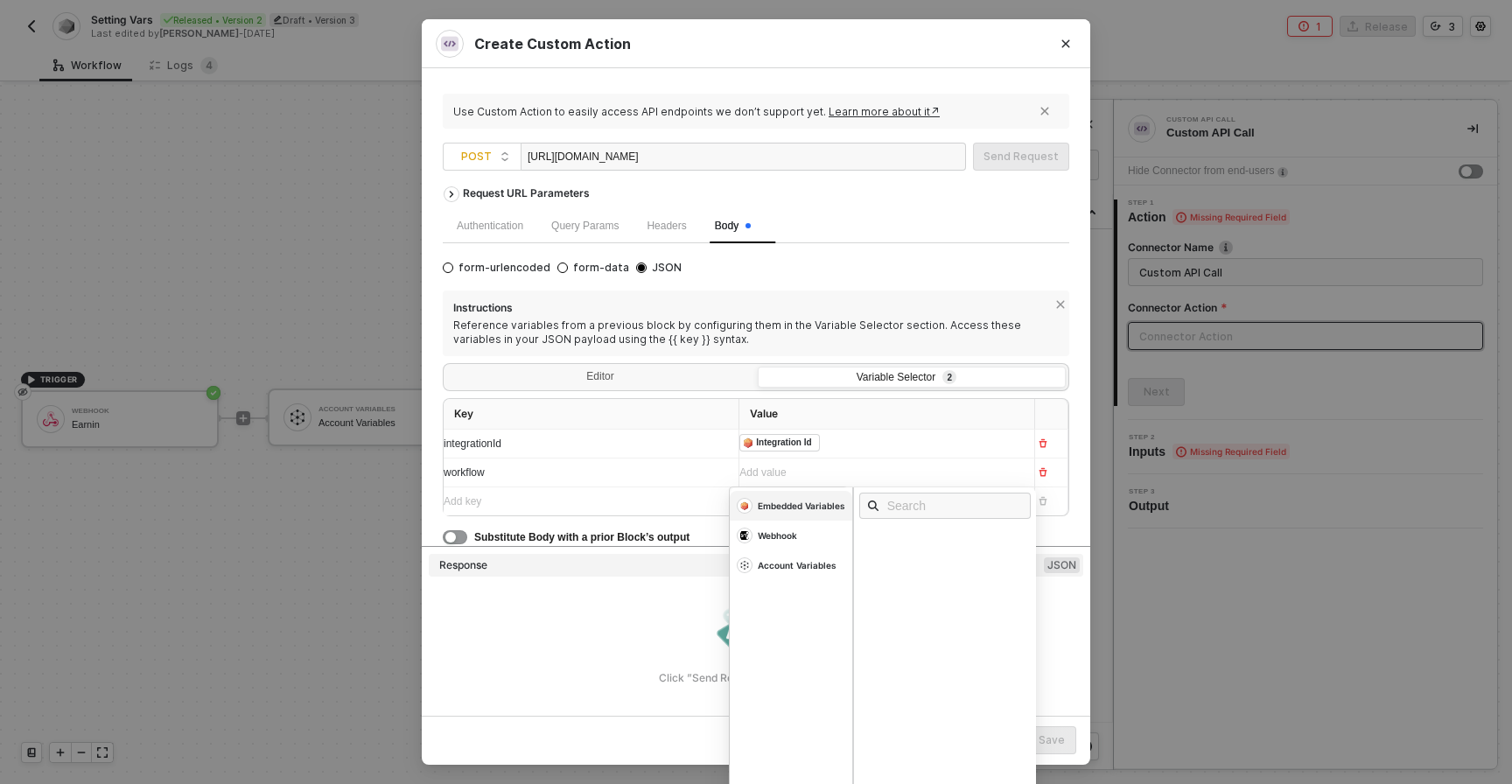
click at [802, 512] on div "Embedded Variables" at bounding box center [791, 506] width 122 height 30
click at [877, 556] on div "Workflow Id" at bounding box center [899, 562] width 60 height 12
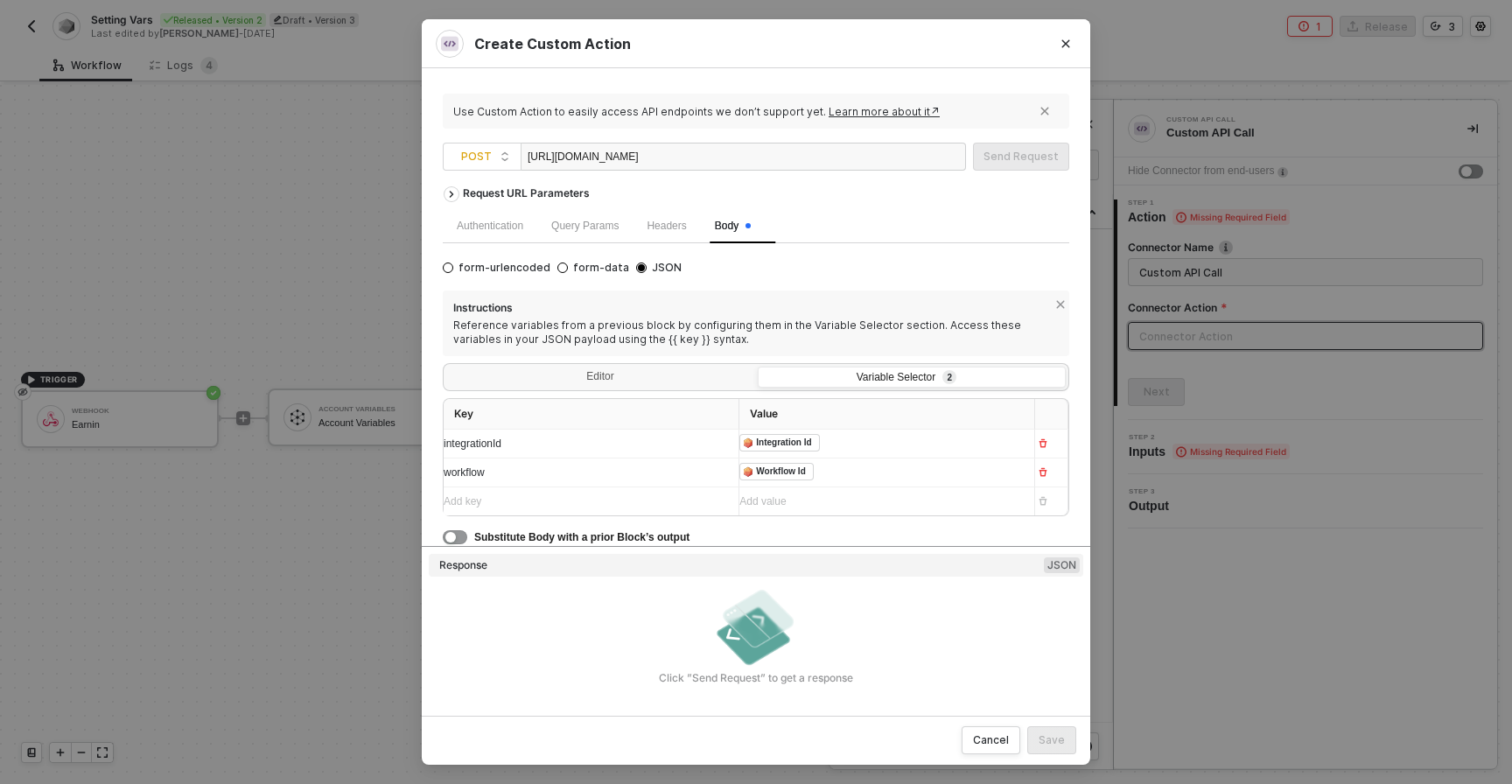
click at [644, 506] on div "Add key ﻿" at bounding box center [575, 501] width 263 height 17
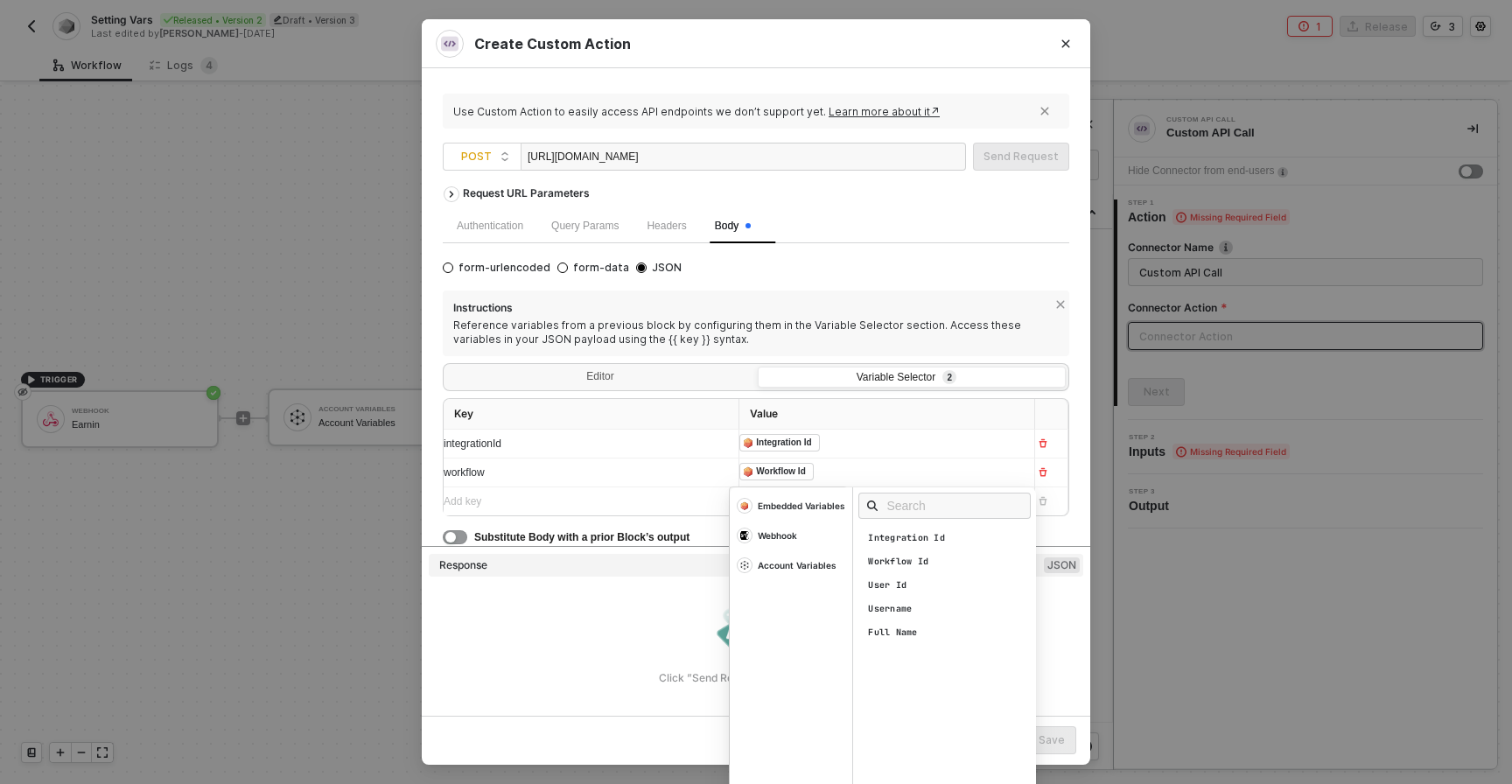
click at [900, 477] on div "﻿ ﻿ Workflow Id ﻿" at bounding box center [871, 472] width 263 height 19
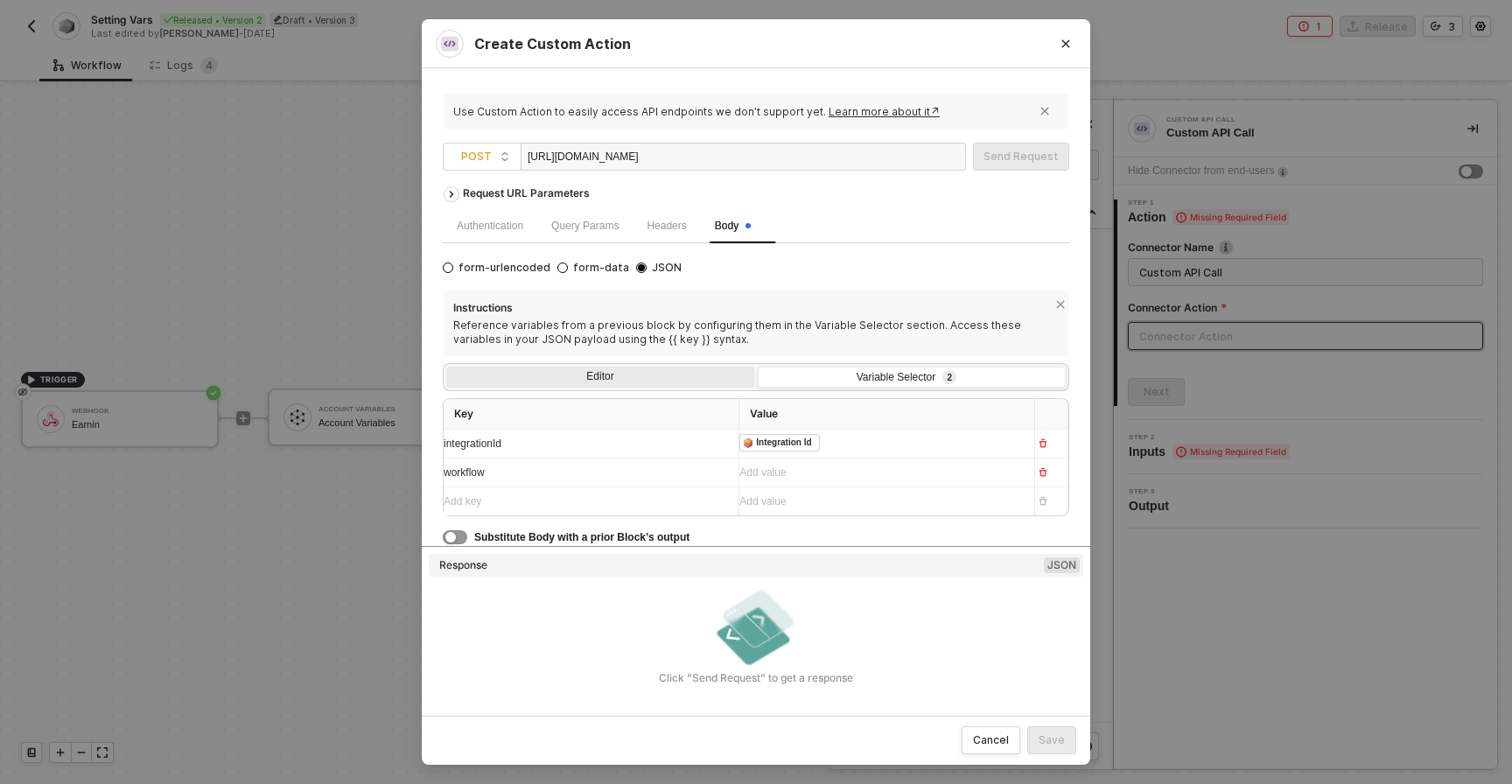
click at [670, 374] on div "Editor" at bounding box center [600, 379] width 308 height 24
click at [446, 367] on input "Editor" at bounding box center [446, 367] width 0 height 0
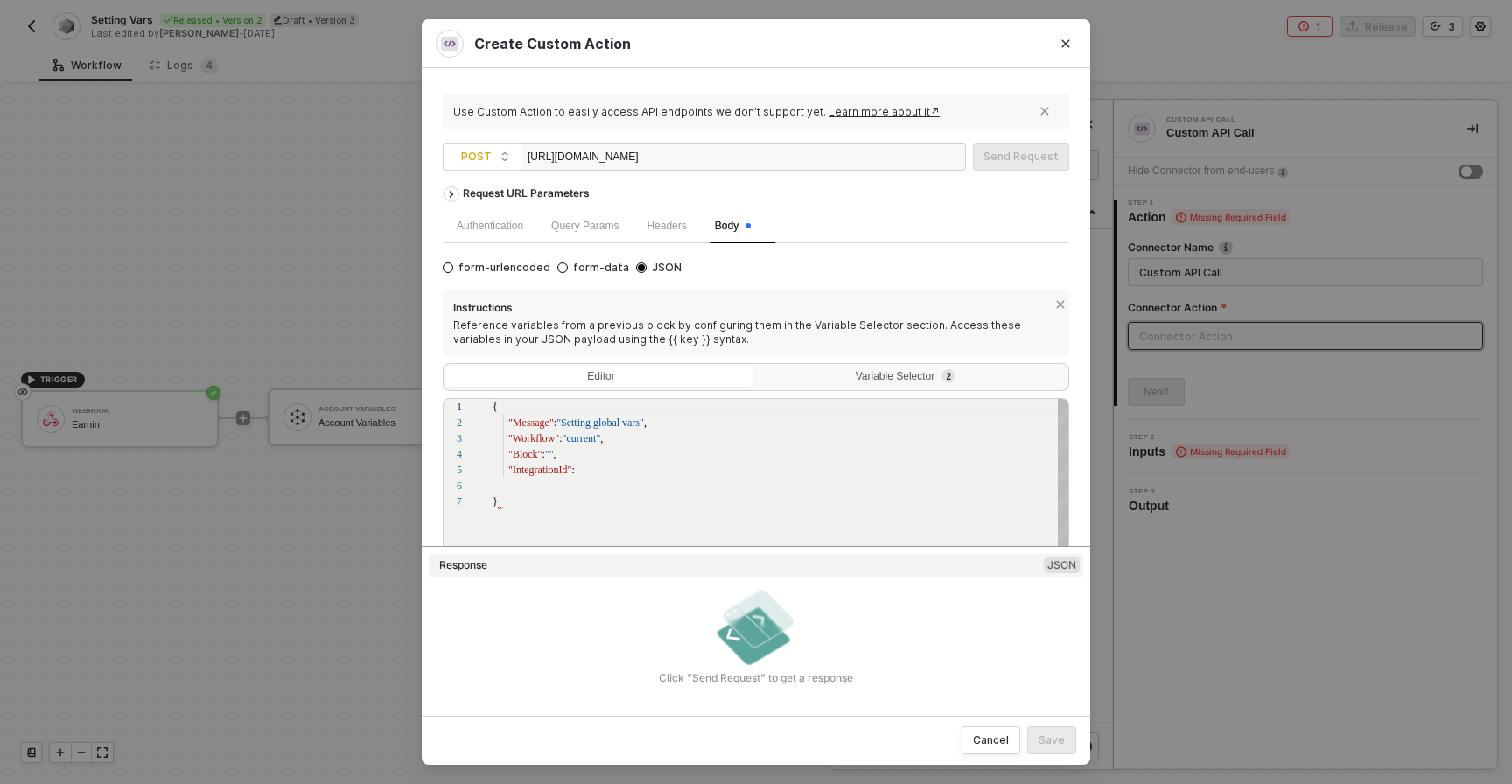
scroll to position [94, 0]
click at [587, 458] on div ""Block" : "" ," at bounding box center [781, 454] width 578 height 16
click at [587, 443] on span ""current"" at bounding box center [582, 438] width 38 height 12
click at [742, 475] on div ""IntegrationId" : "{{integrationId}}" at bounding box center [781, 470] width 578 height 16
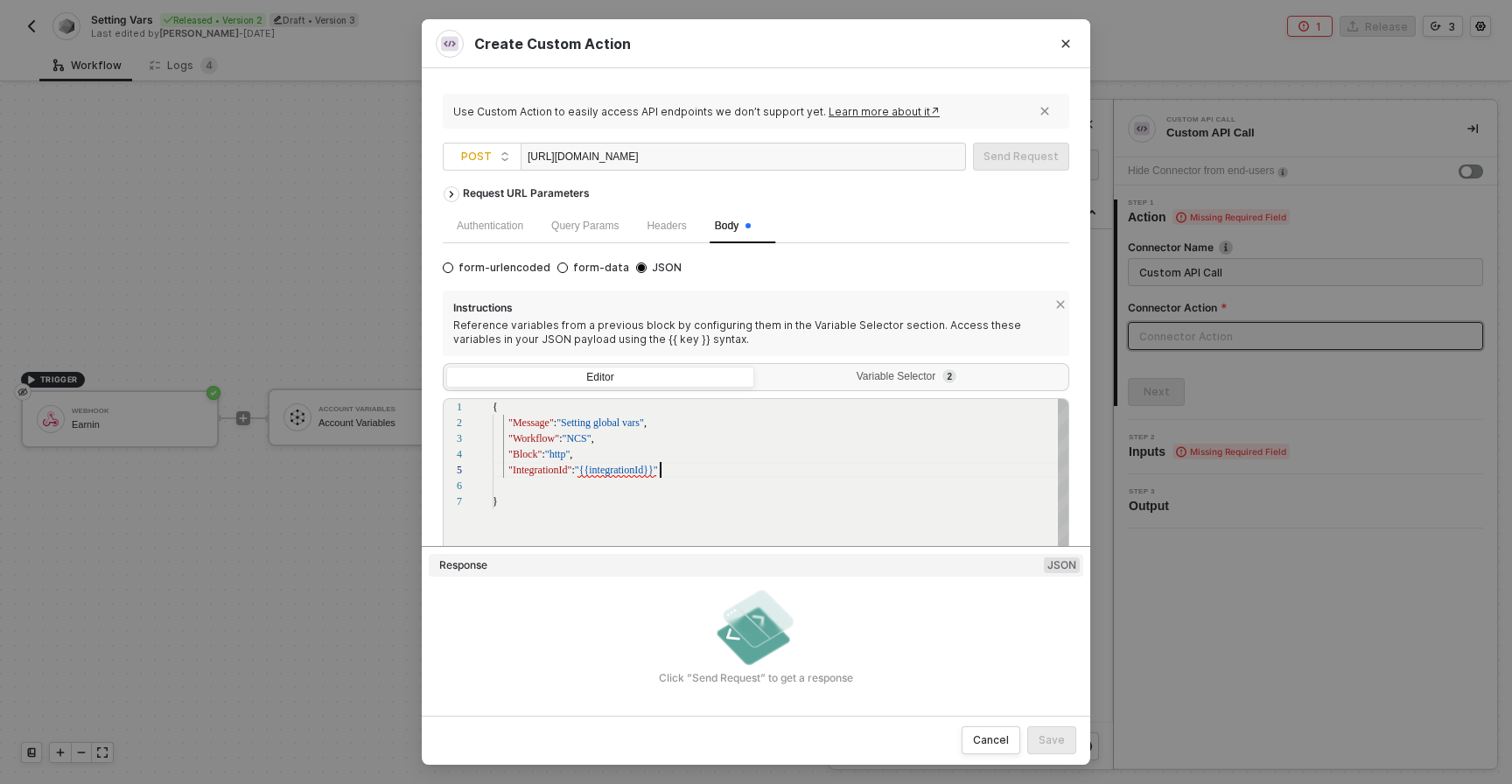
scroll to position [63, 166]
type textarea "{ "Message": "Setting global vars", "Workflow": "NCS", "Block": "http", "Integr…"
click at [800, 374] on div "Variable Selector 2" at bounding box center [910, 377] width 285 height 14
click at [758, 367] on input "Variable Selector 2" at bounding box center [758, 367] width 0 height 0
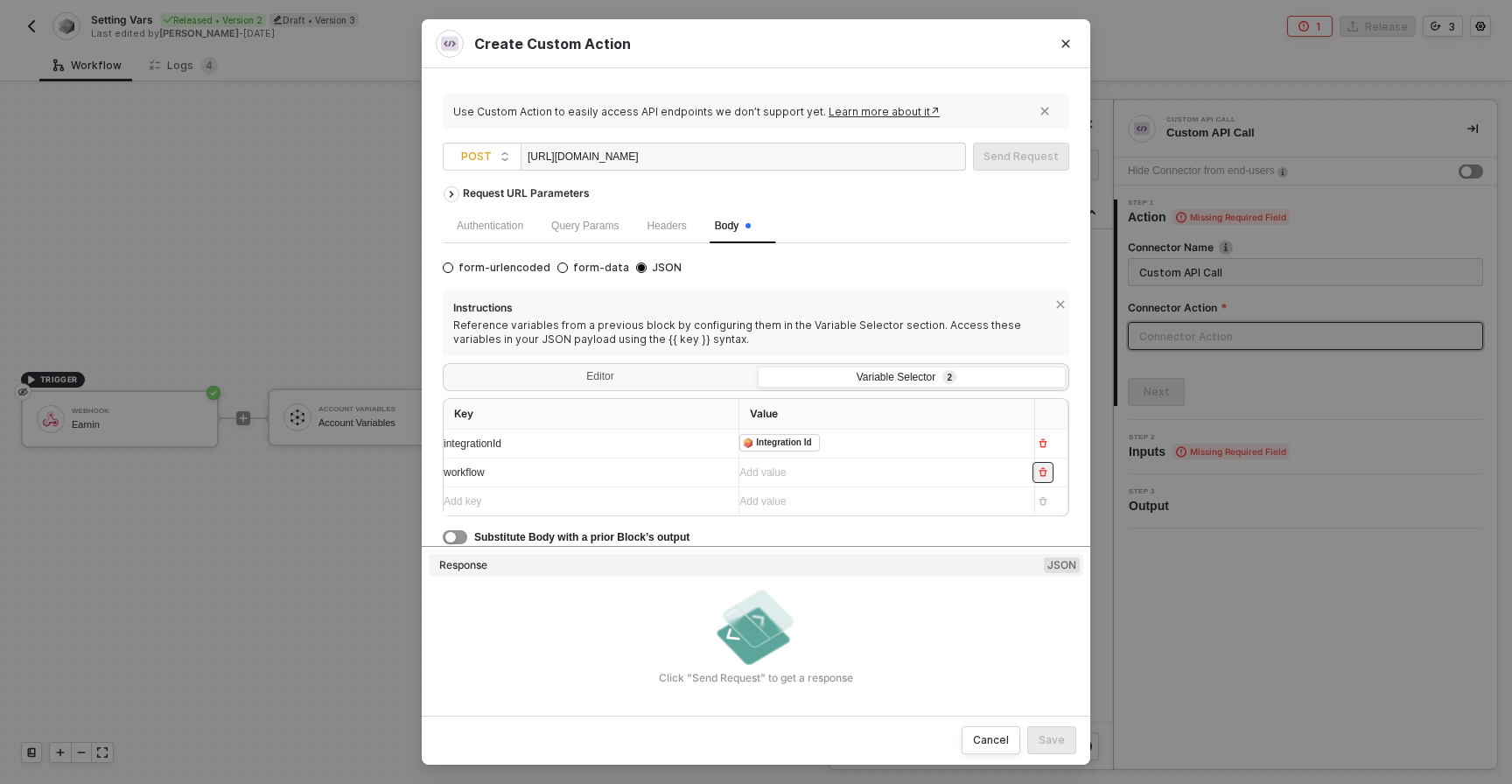
click at [1048, 474] on button "button" at bounding box center [1043, 472] width 21 height 21
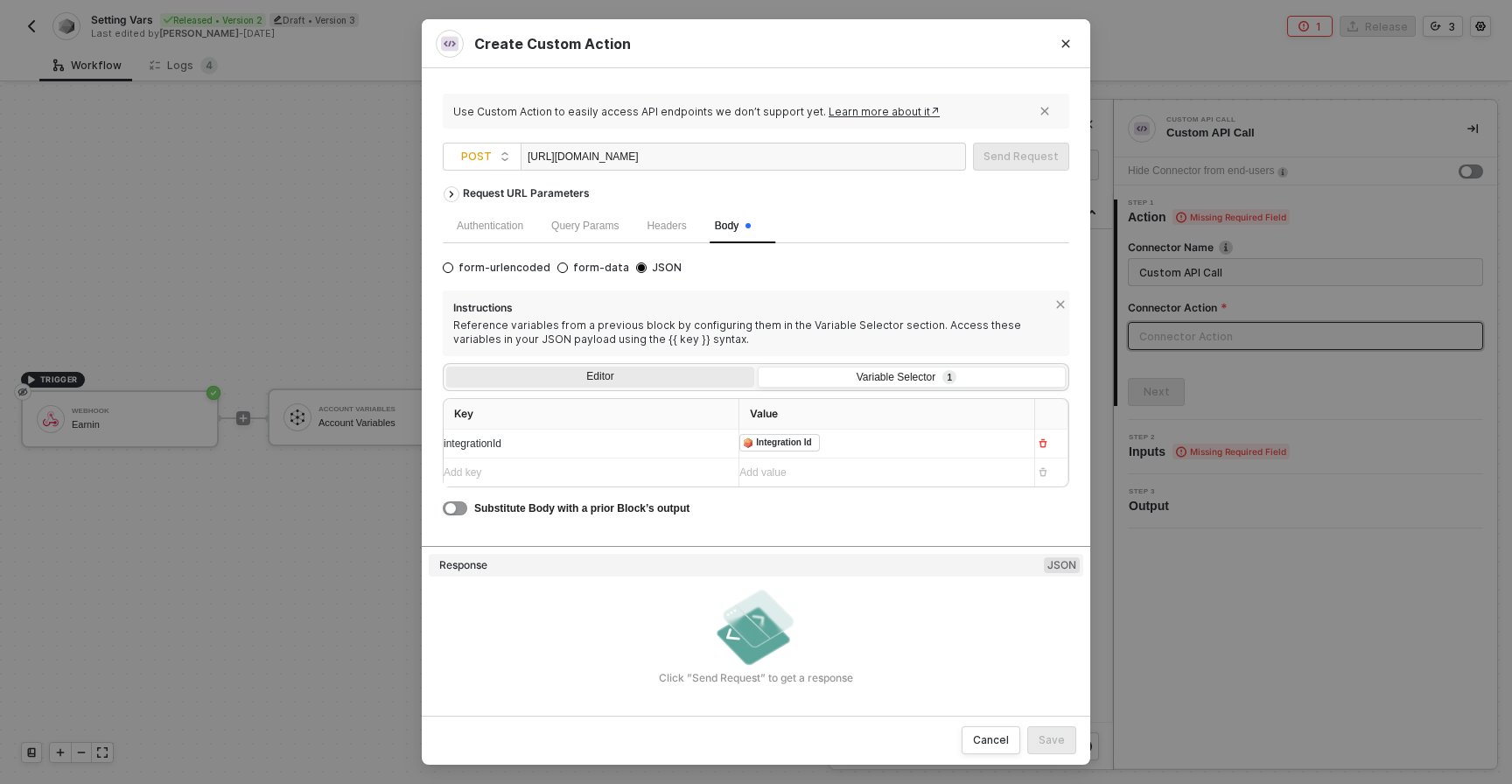
click at [657, 372] on div "Editor" at bounding box center [600, 379] width 308 height 24
click at [446, 367] on input "Editor" at bounding box center [446, 367] width 0 height 0
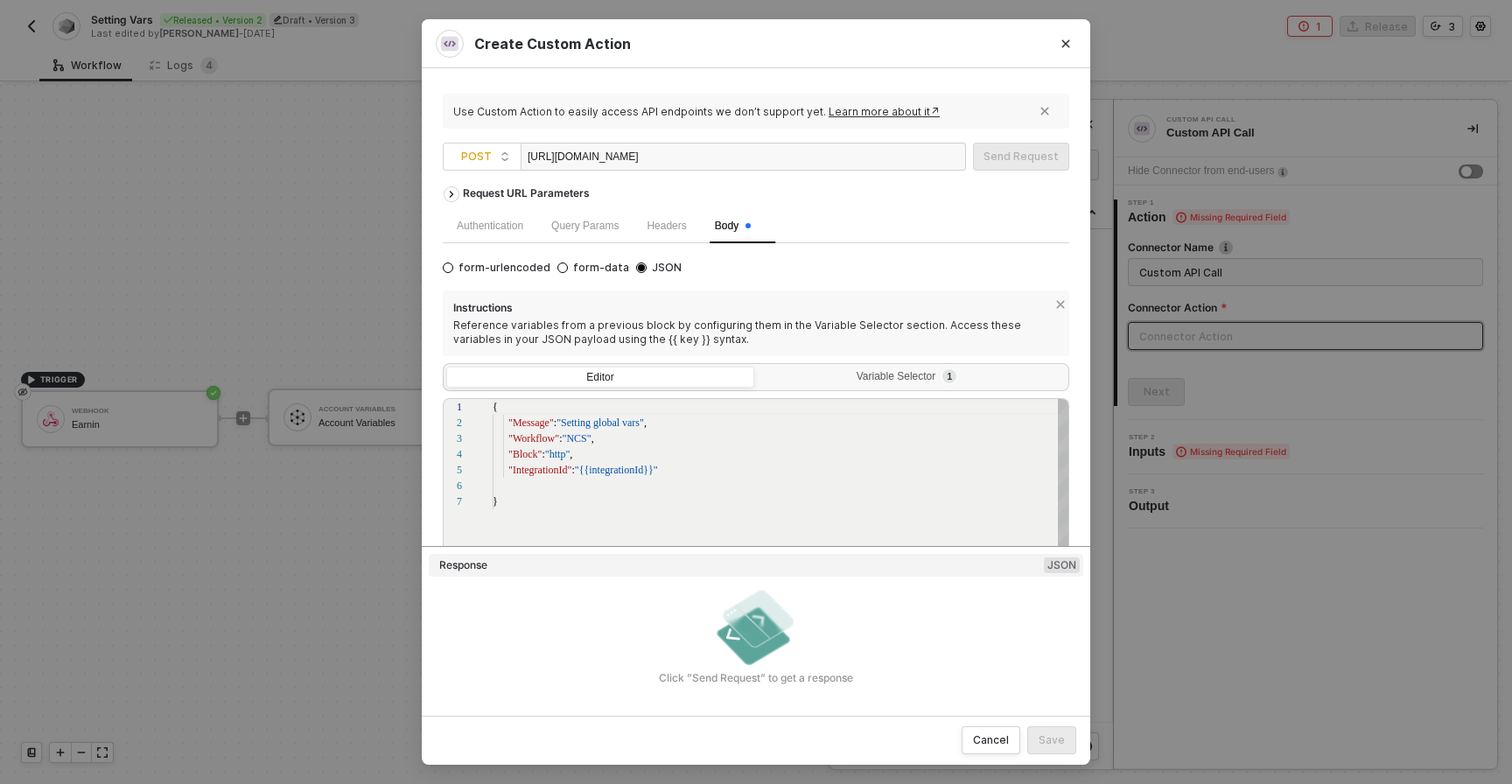
scroll to position [79, 0]
click at [635, 486] on div at bounding box center [781, 486] width 578 height 16
type textarea "{ "Message": "Setting global vars", "Workflow": "NCS", "Block": "http", "Integr…"
click at [640, 521] on div ""Workflow" : "NCS" , "Block" : "http" , "IntegrationId" : "{{integrationId}}" }…" at bounding box center [781, 559] width 578 height 320
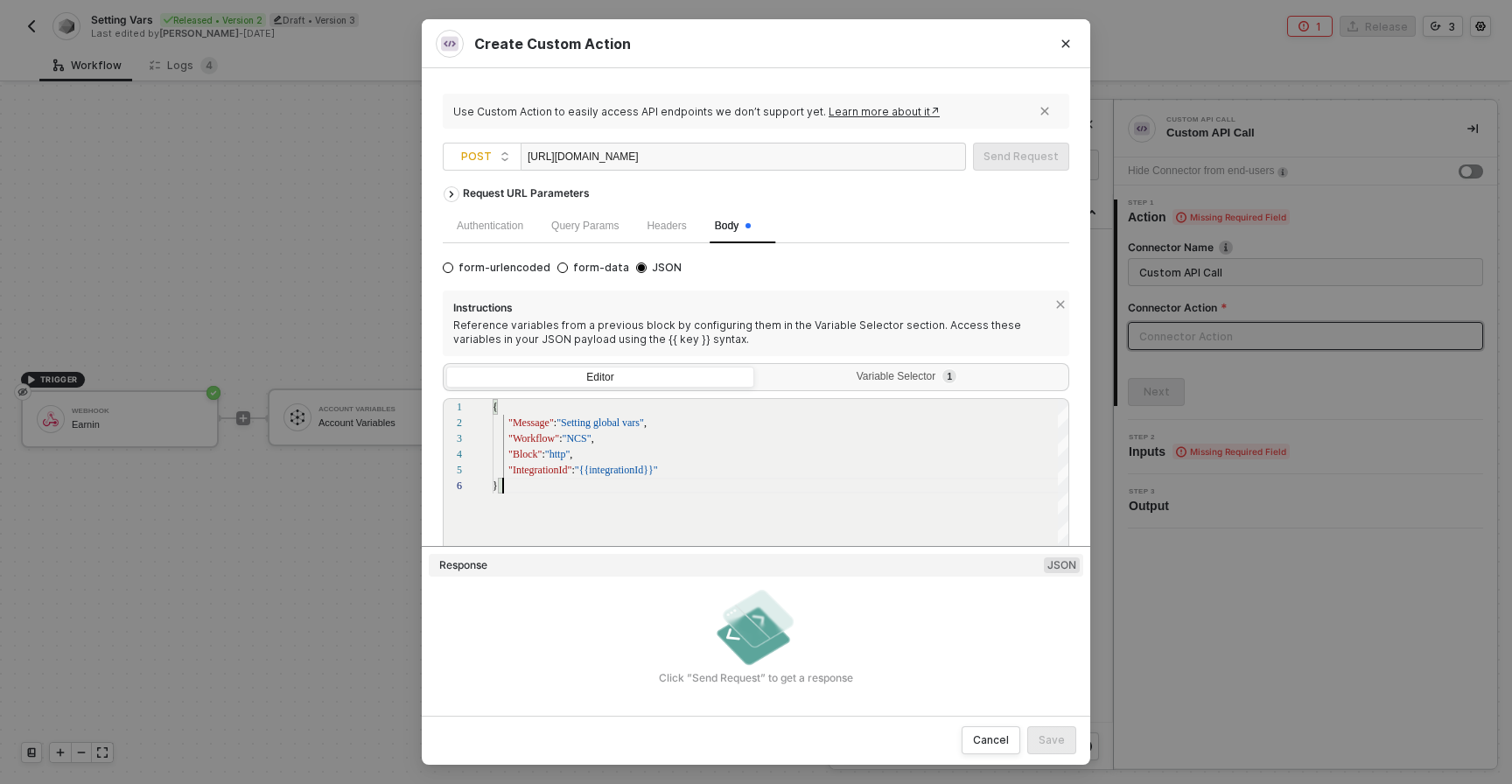
click at [760, 155] on div "[URL][DOMAIN_NAME]" at bounding box center [743, 157] width 445 height 28
click at [493, 214] on div "Authentication" at bounding box center [490, 225] width 94 height 34
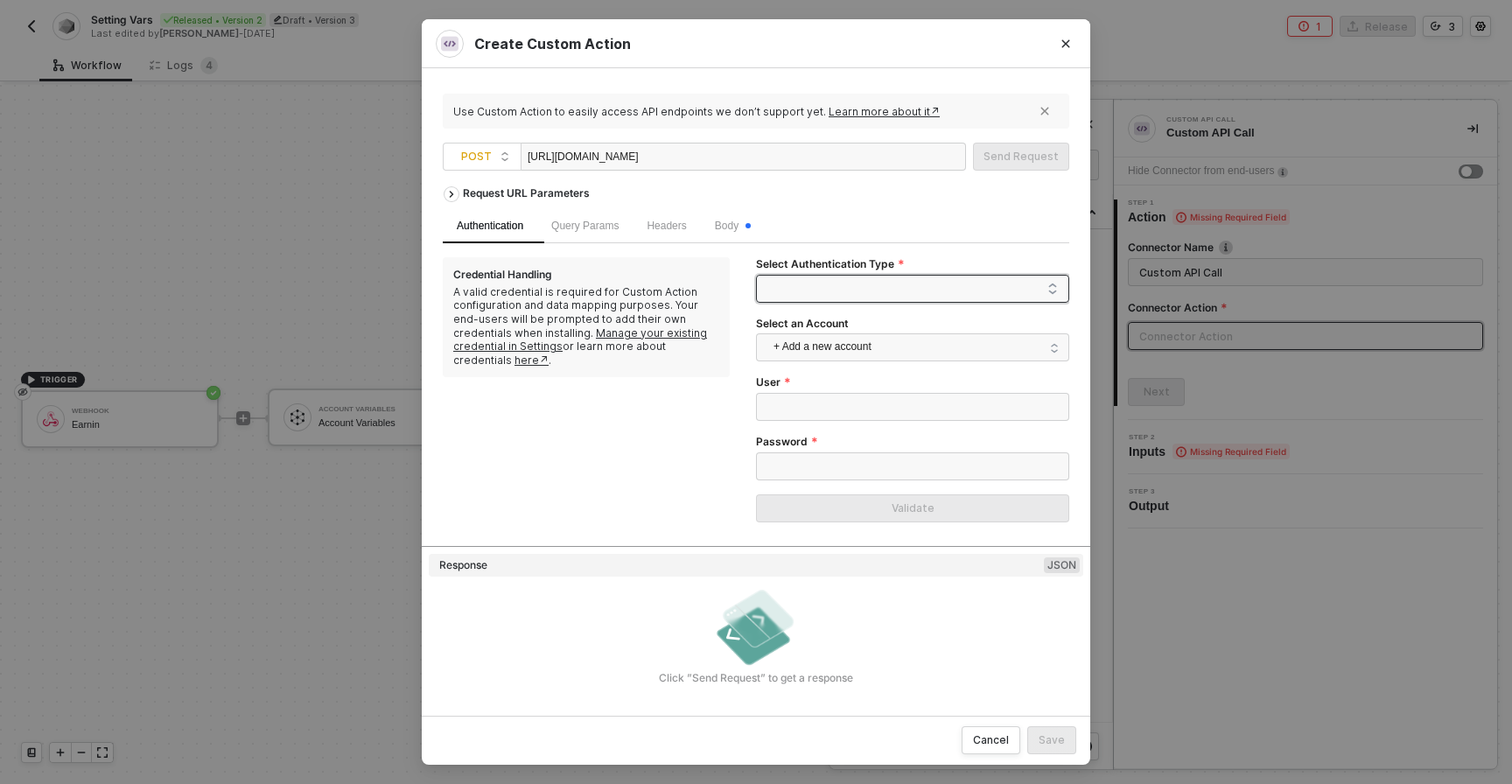
click at [800, 292] on span at bounding box center [916, 289] width 284 height 26
click at [802, 332] on div "Basic Auth" at bounding box center [913, 324] width 285 height 19
click at [823, 345] on span "+ Add a new account" at bounding box center [916, 347] width 285 height 28
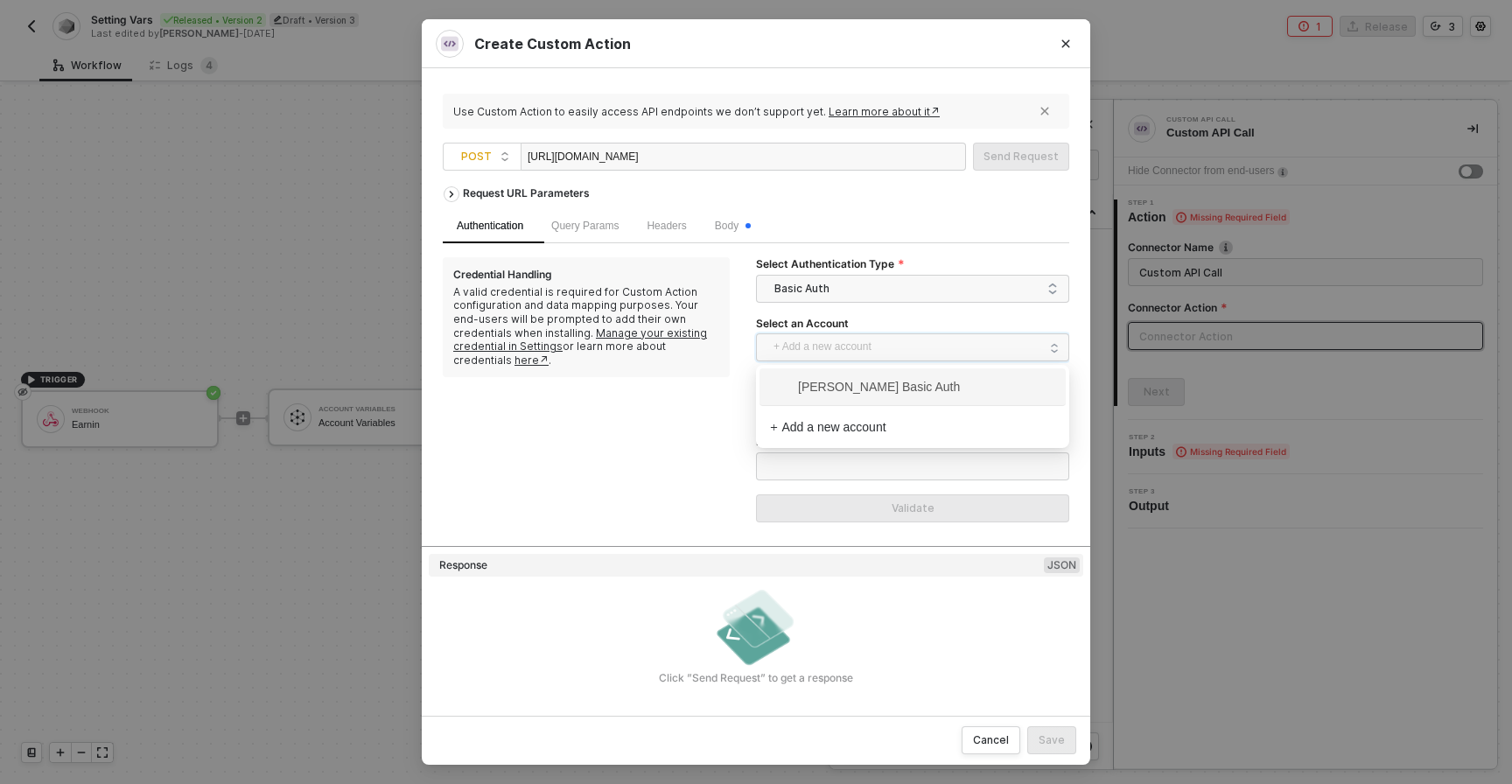
click at [818, 392] on span "[PERSON_NAME] Basic Auth" at bounding box center [864, 387] width 190 height 19
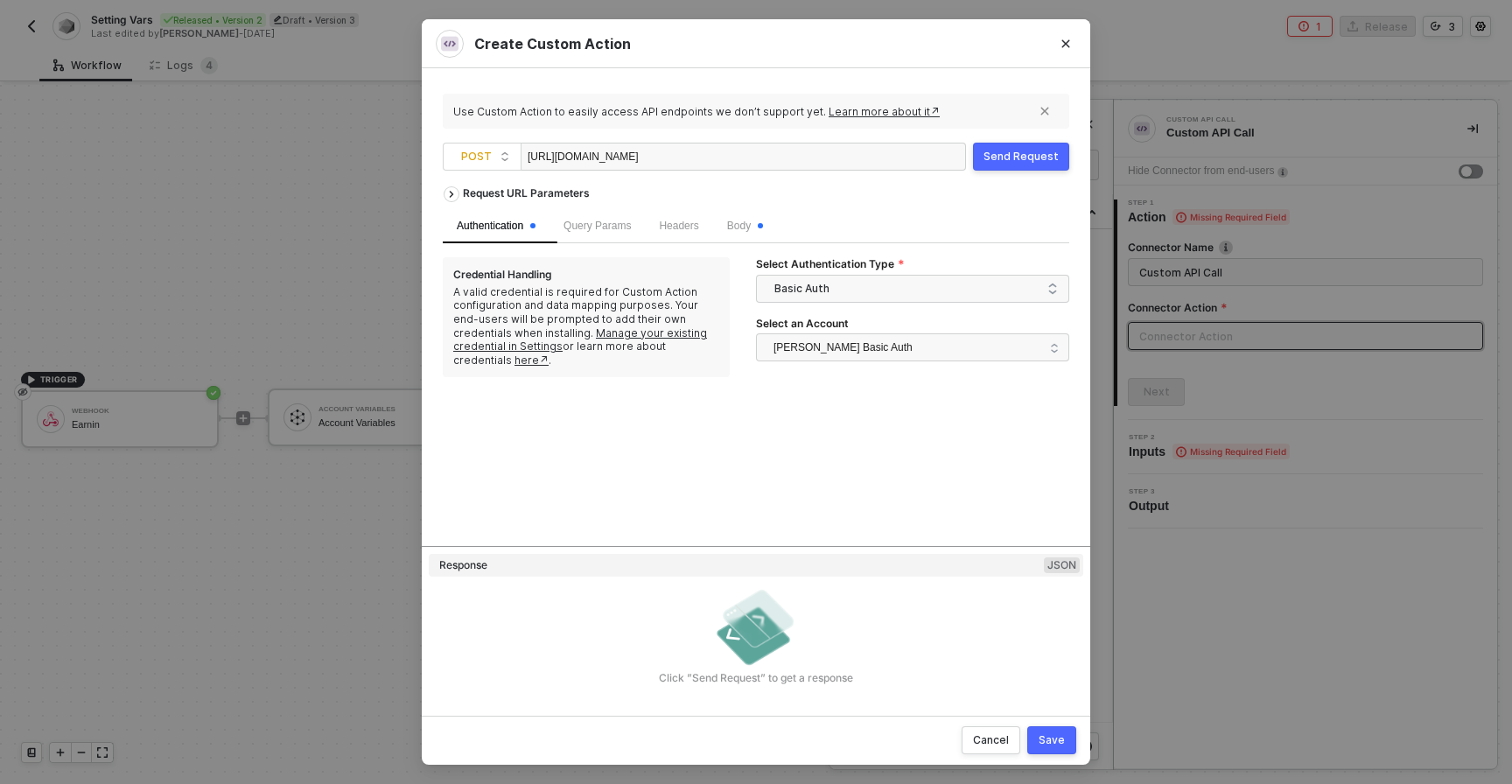
click at [1002, 155] on div "Send Request" at bounding box center [1021, 157] width 75 height 14
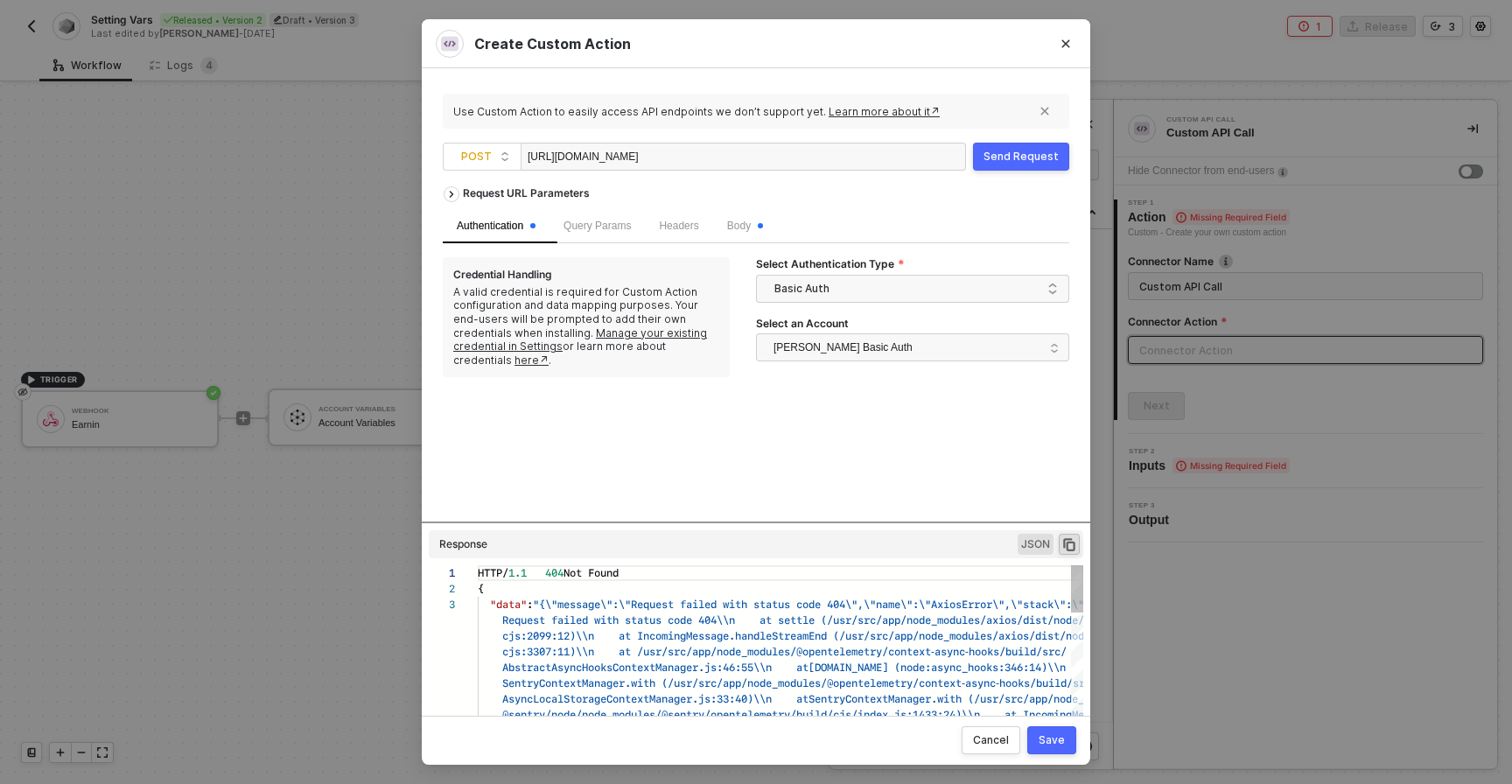
scroll to position [32, 0]
click at [863, 159] on div "[URL][DOMAIN_NAME]" at bounding box center [743, 157] width 445 height 28
click at [1004, 154] on div "Send Request" at bounding box center [1021, 157] width 75 height 14
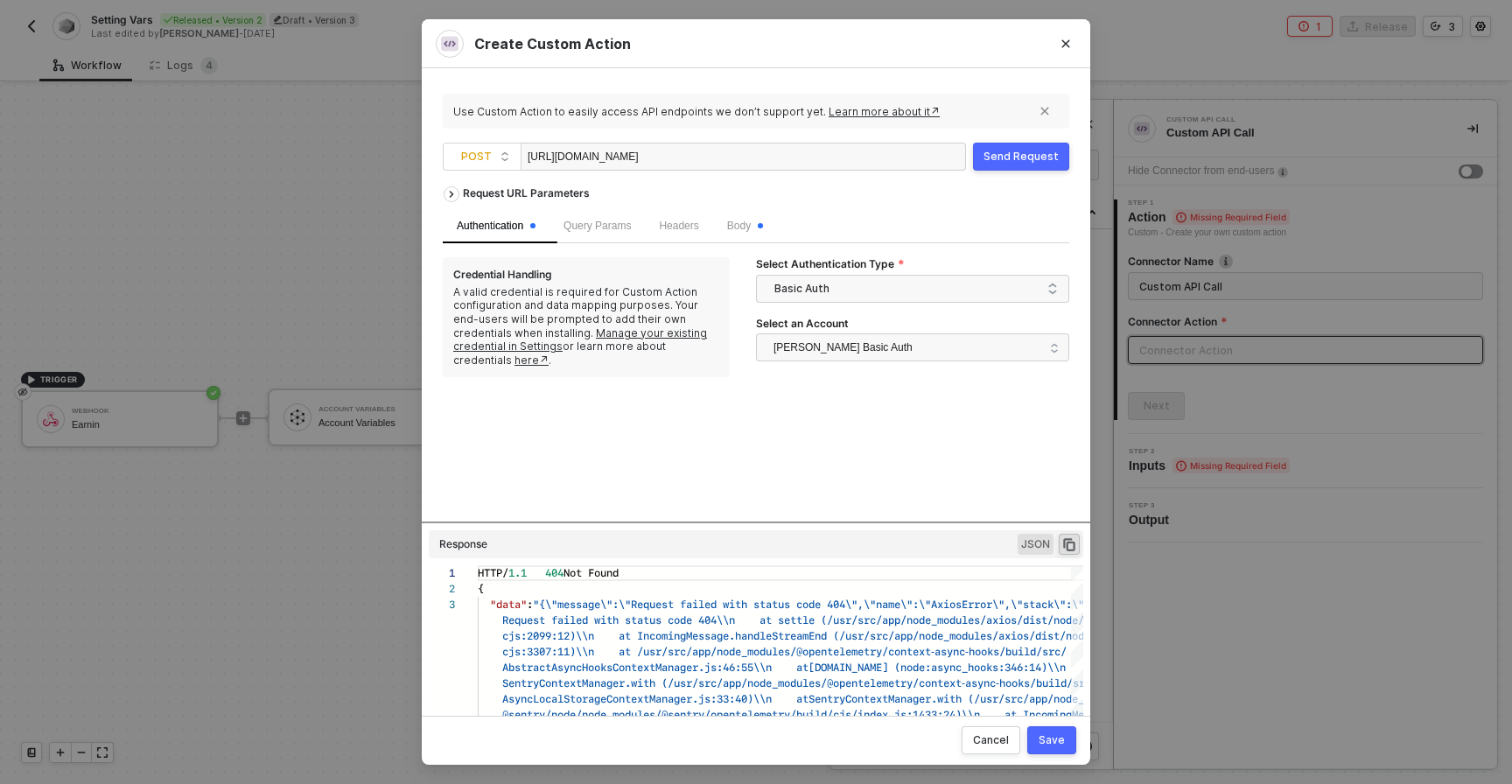
click at [703, 154] on div "[URL][DOMAIN_NAME]" at bounding box center [615, 158] width 175 height 28
click at [998, 163] on div "Send Request" at bounding box center [1021, 157] width 75 height 14
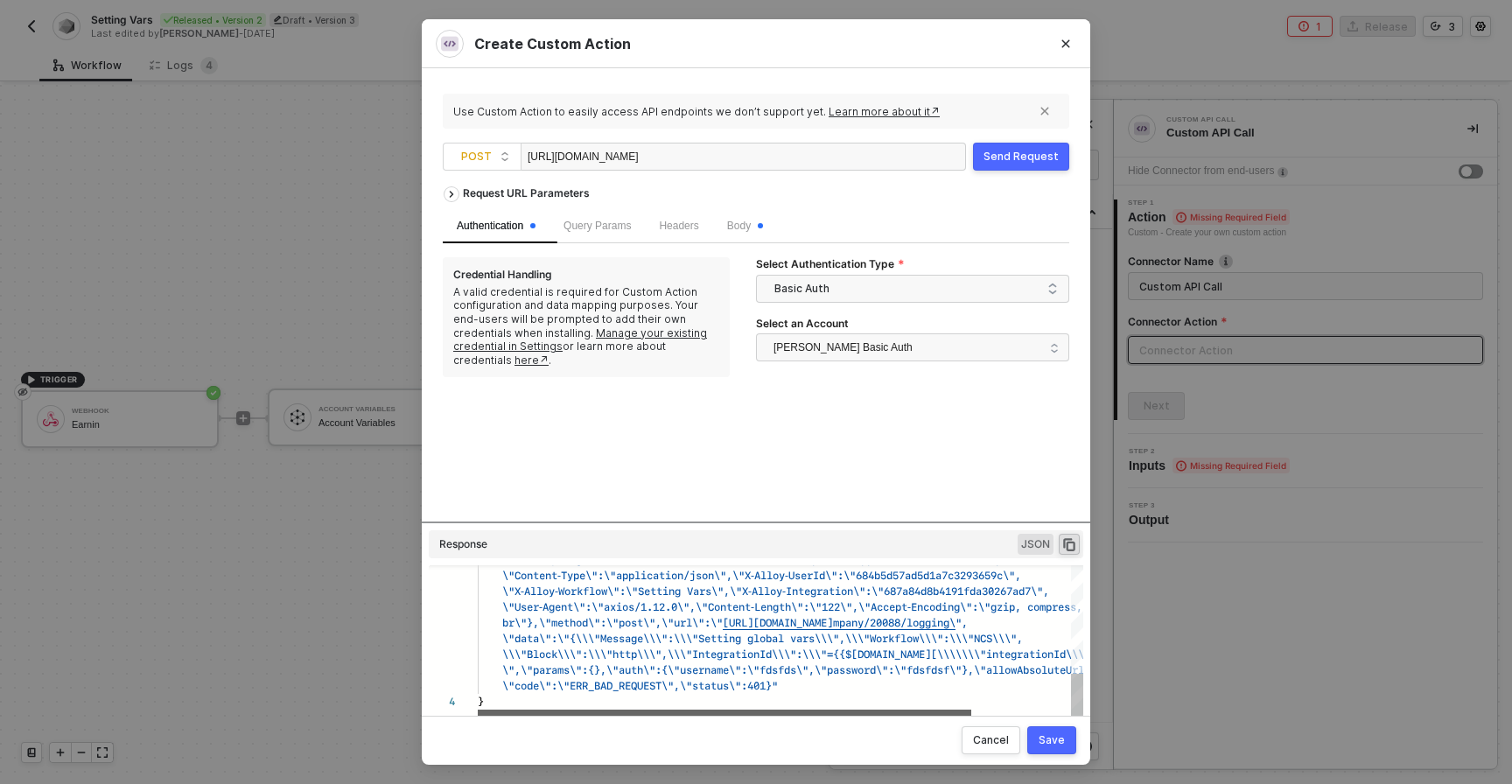
drag, startPoint x: 851, startPoint y: 713, endPoint x: 819, endPoint y: 722, distance: 33.2
click at [819, 722] on div "Create Custom Action Use Custom Action to easily access API endpoints we don’t …" at bounding box center [756, 391] width 668 height 745
click at [843, 349] on span "[PERSON_NAME] Basic Auth" at bounding box center [843, 347] width 139 height 26
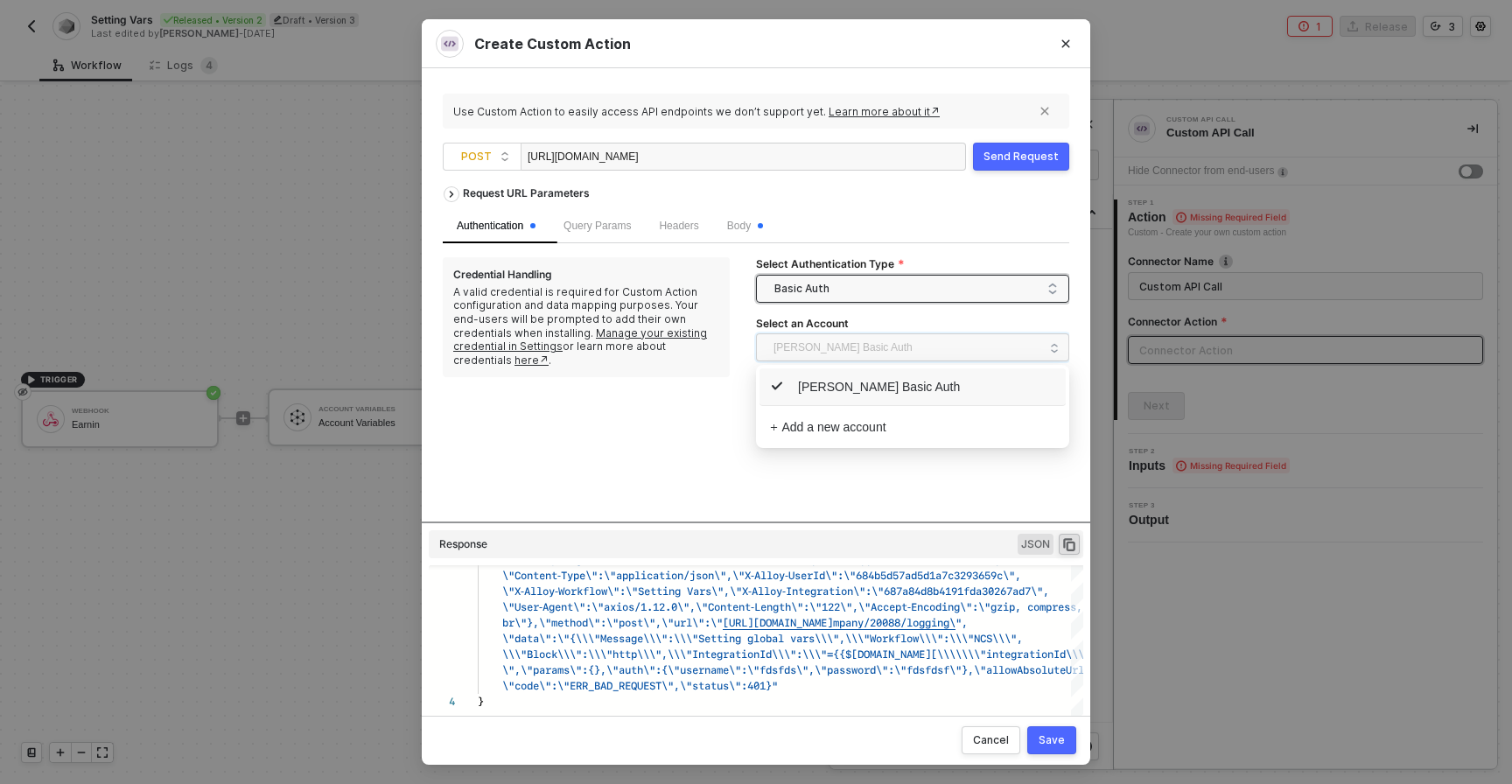
click at [806, 296] on span "Basic Auth" at bounding box center [916, 289] width 284 height 26
click at [811, 351] on div "Header Auth" at bounding box center [913, 352] width 285 height 19
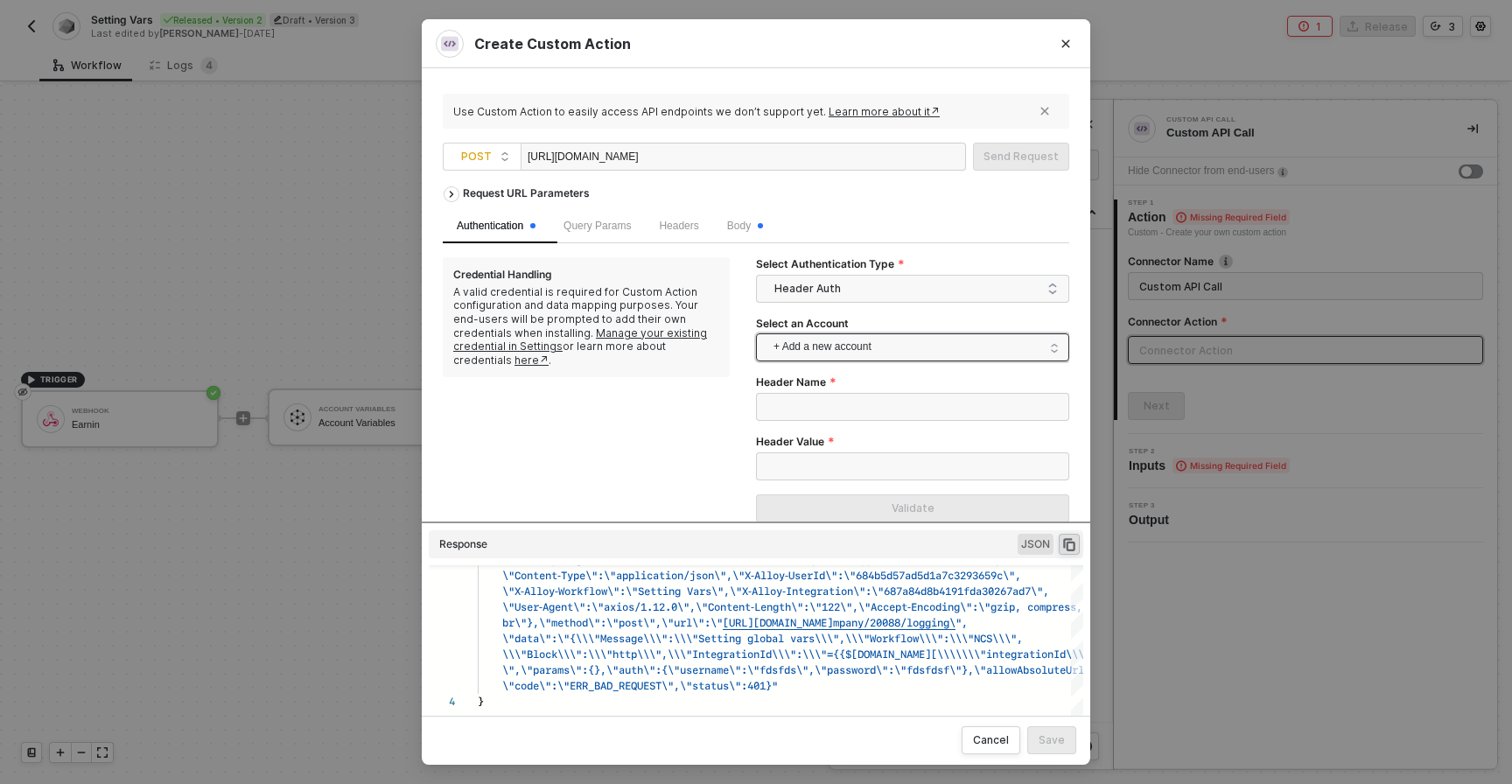
click at [823, 353] on span "+ Add a new account" at bounding box center [916, 347] width 285 height 28
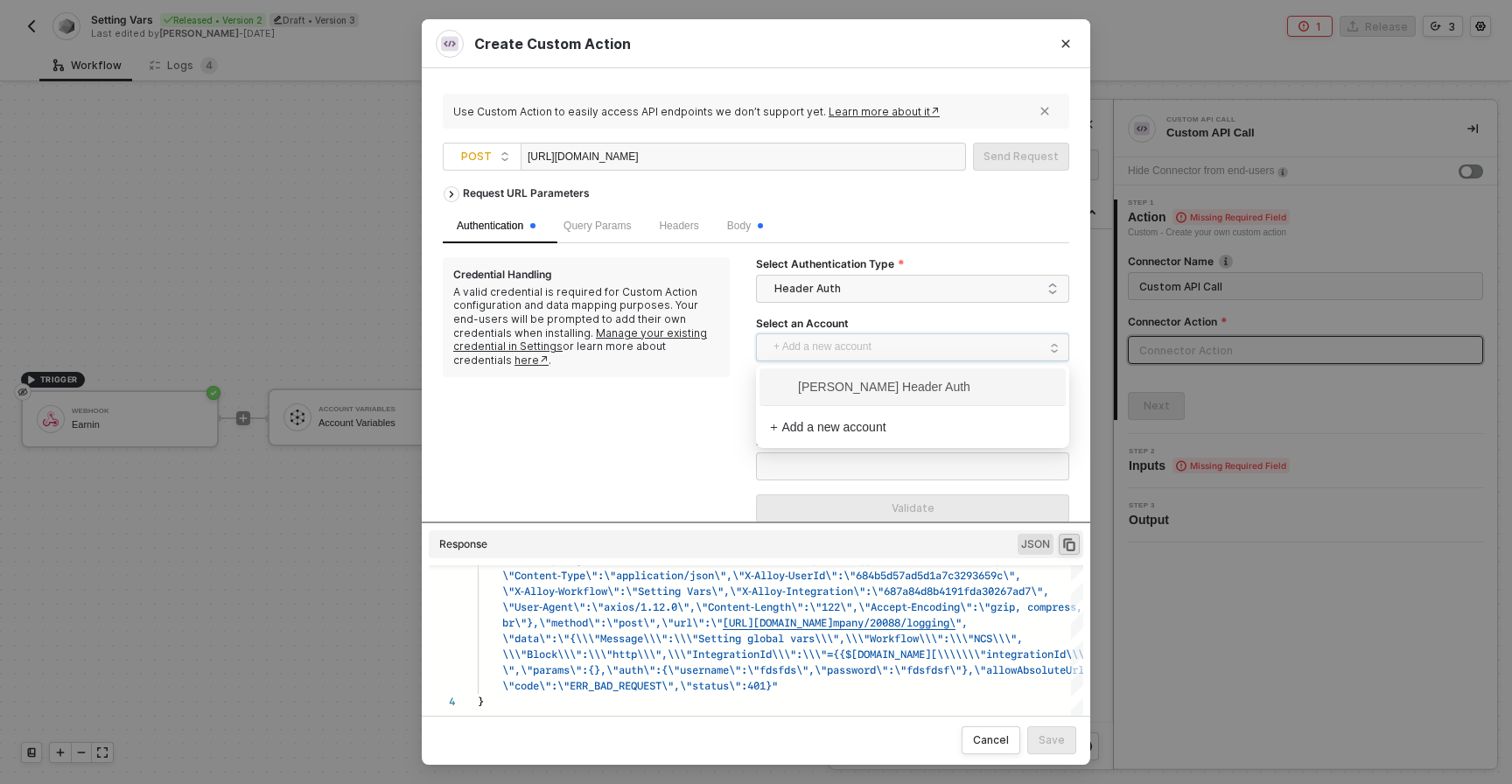
click at [806, 396] on span "[PERSON_NAME] Header Auth" at bounding box center [913, 387] width 285 height 28
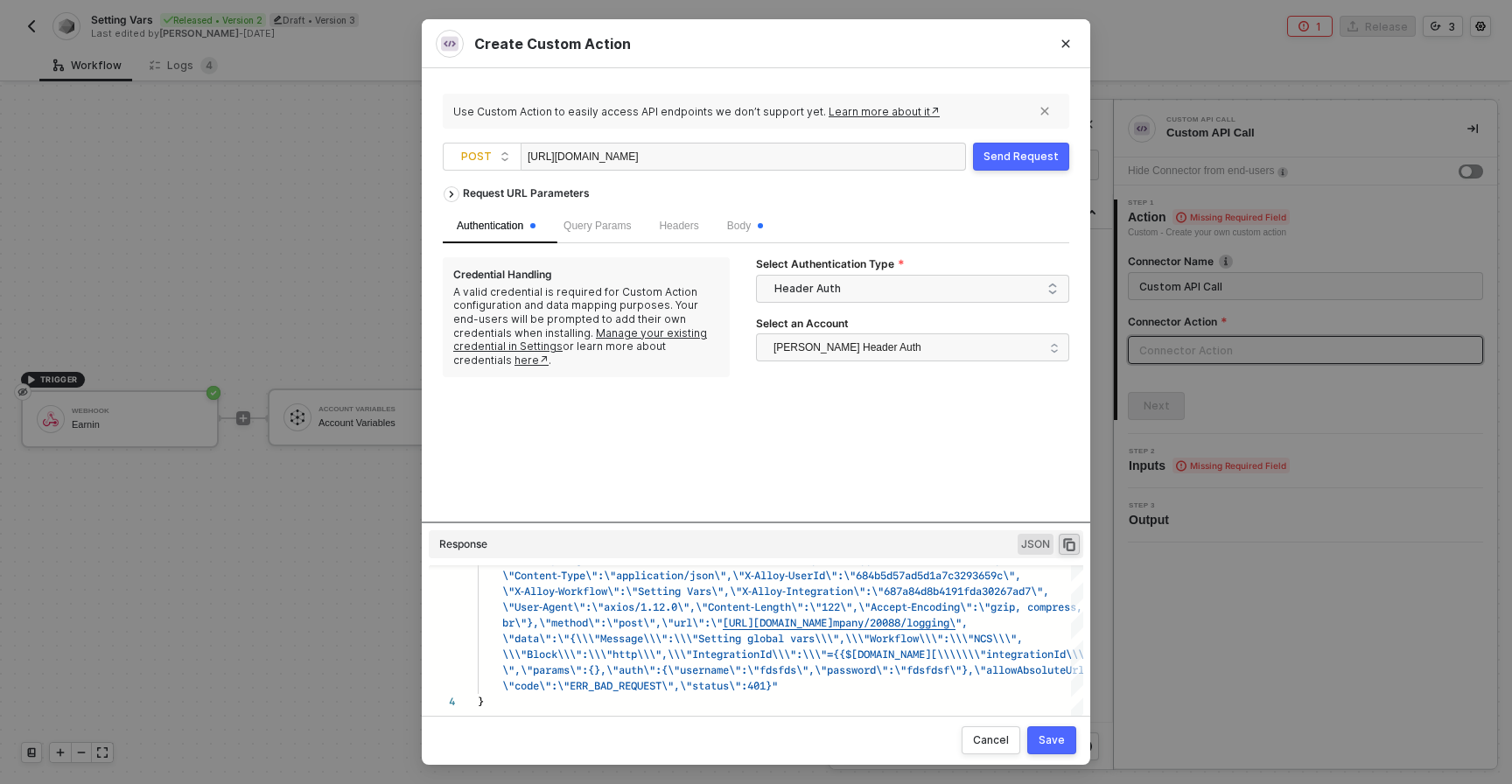
click at [1010, 156] on div "Send Request" at bounding box center [1021, 157] width 75 height 14
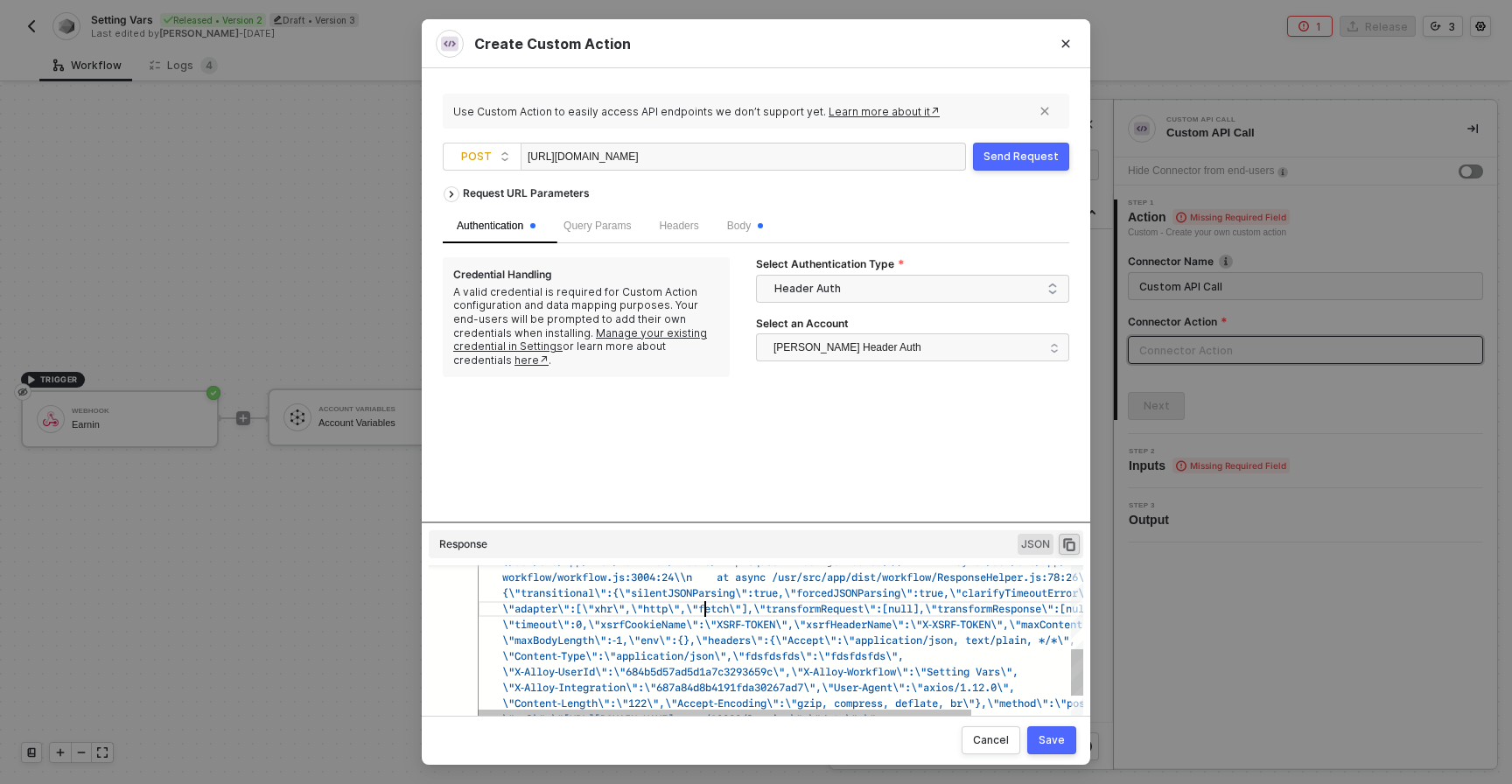
scroll to position [0, 228]
click at [703, 612] on span "\"adapter\":[\"xhr\",\"http\",\"fetch\"],\"transfo" at bounding box center [655, 608] width 306 height 17
type textarea "\"adapter\":[\"xhr\",\"http\",\"fetch\"],\"transformRequest\":[null],\"transfor…"
type textarea "x"
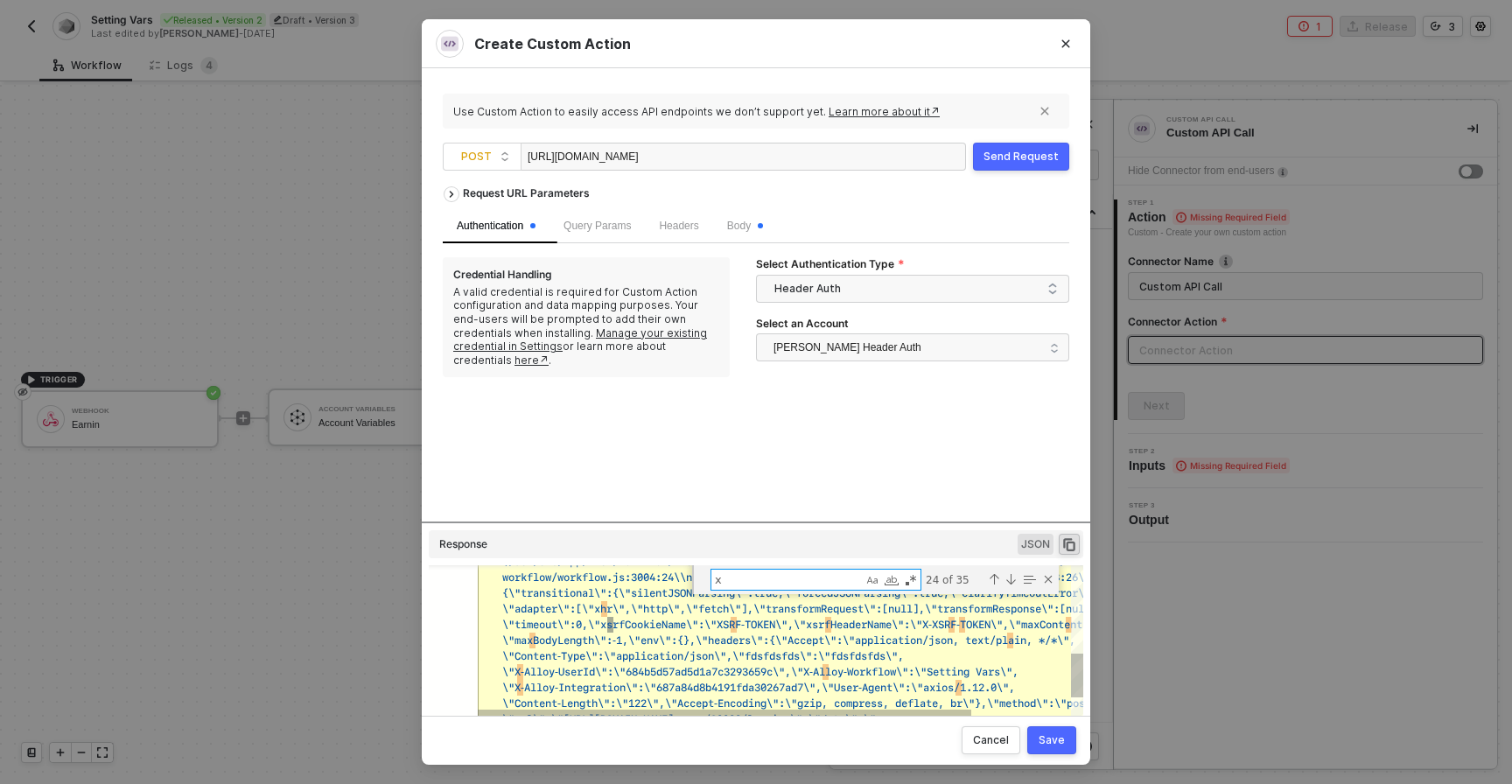
type textarea "\"adapter\":[\"xhr\",\"http\",\"fetch\"],\"transformRequest\":[null],\"transfor…"
type textarea "x-"
type textarea "\"adapter\":[\"xhr\",\"http\",\"fetch\"],\"transformRequest\":[null],\"transfor…"
type textarea "x-a"
type textarea "\"adapter\":[\"xhr\",\"http\",\"fetch\"],\"transformRequest\":[null],\"transfor…"
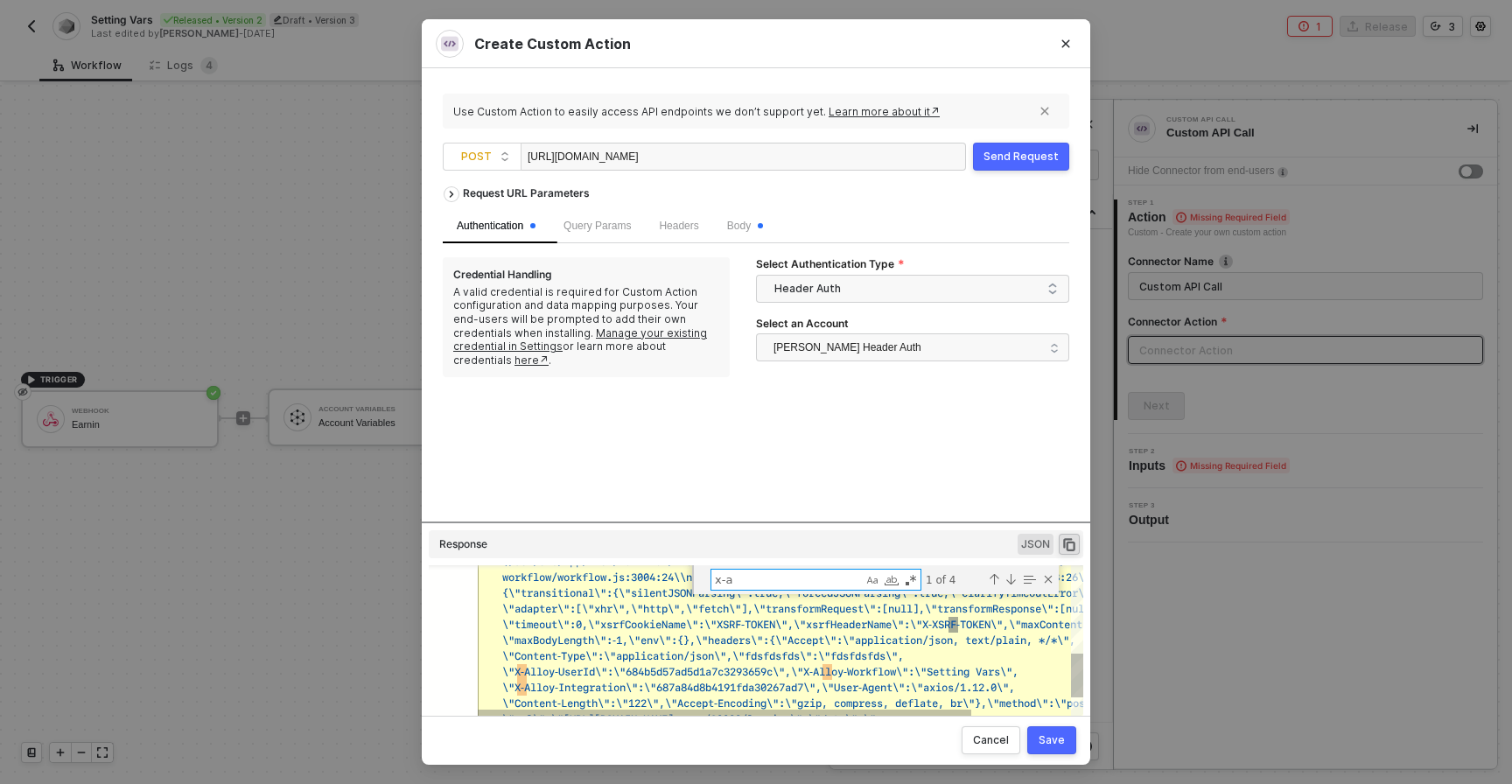
type textarea "x-al"
type textarea "\"adapter\":[\"xhr\",\"http\",\"fetch\"],\"transformRequest\":[null],\"transfor…"
type textarea "x-all"
type textarea "\"adapter\":[\"xhr\",\"http\",\"fetch\"],\"transformRequest\":[null],\"transfor…"
type textarea "x-allo"
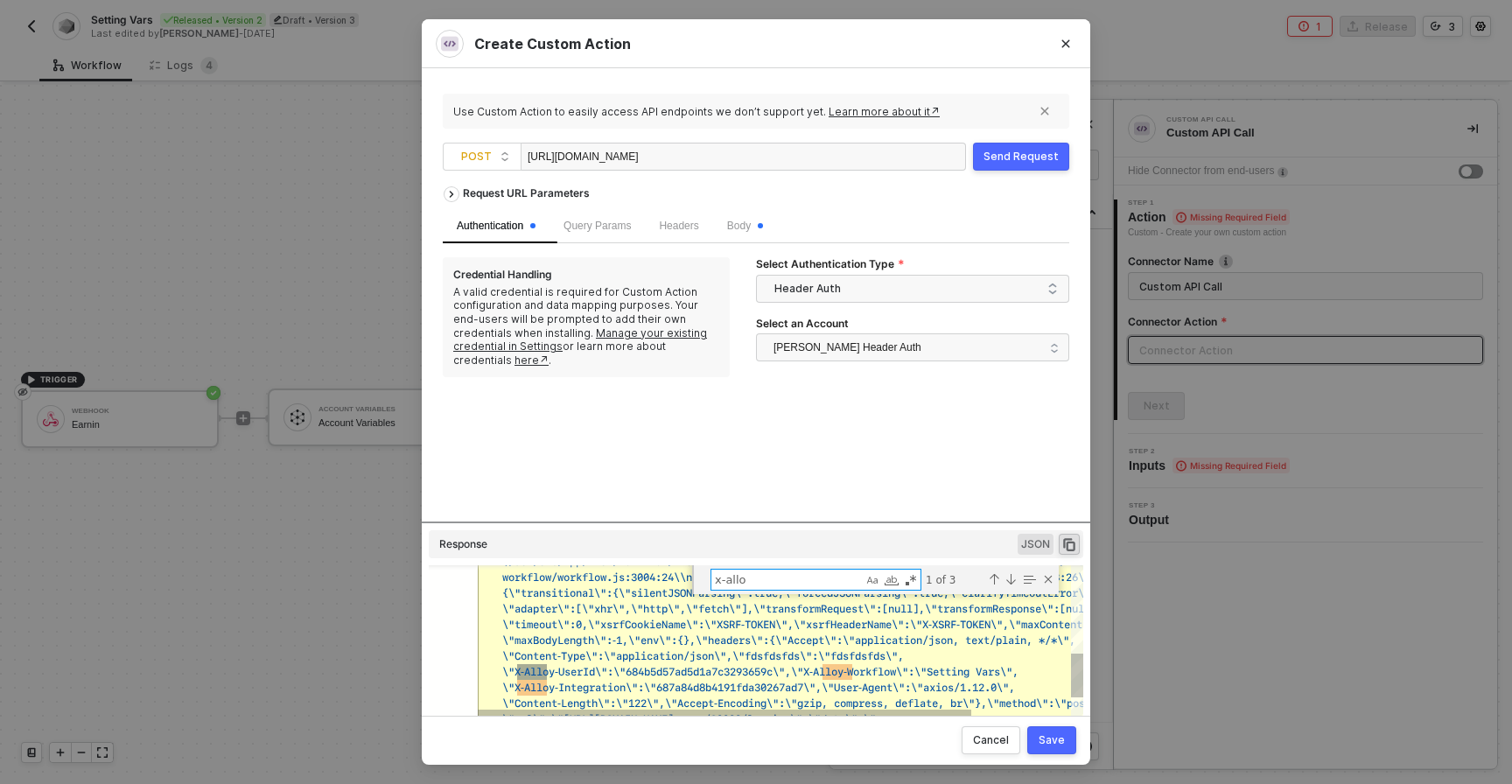
type textarea "\"adapter\":[\"xhr\",\"http\",\"fetch\"],\"transformRequest\":[null],\"transfor…"
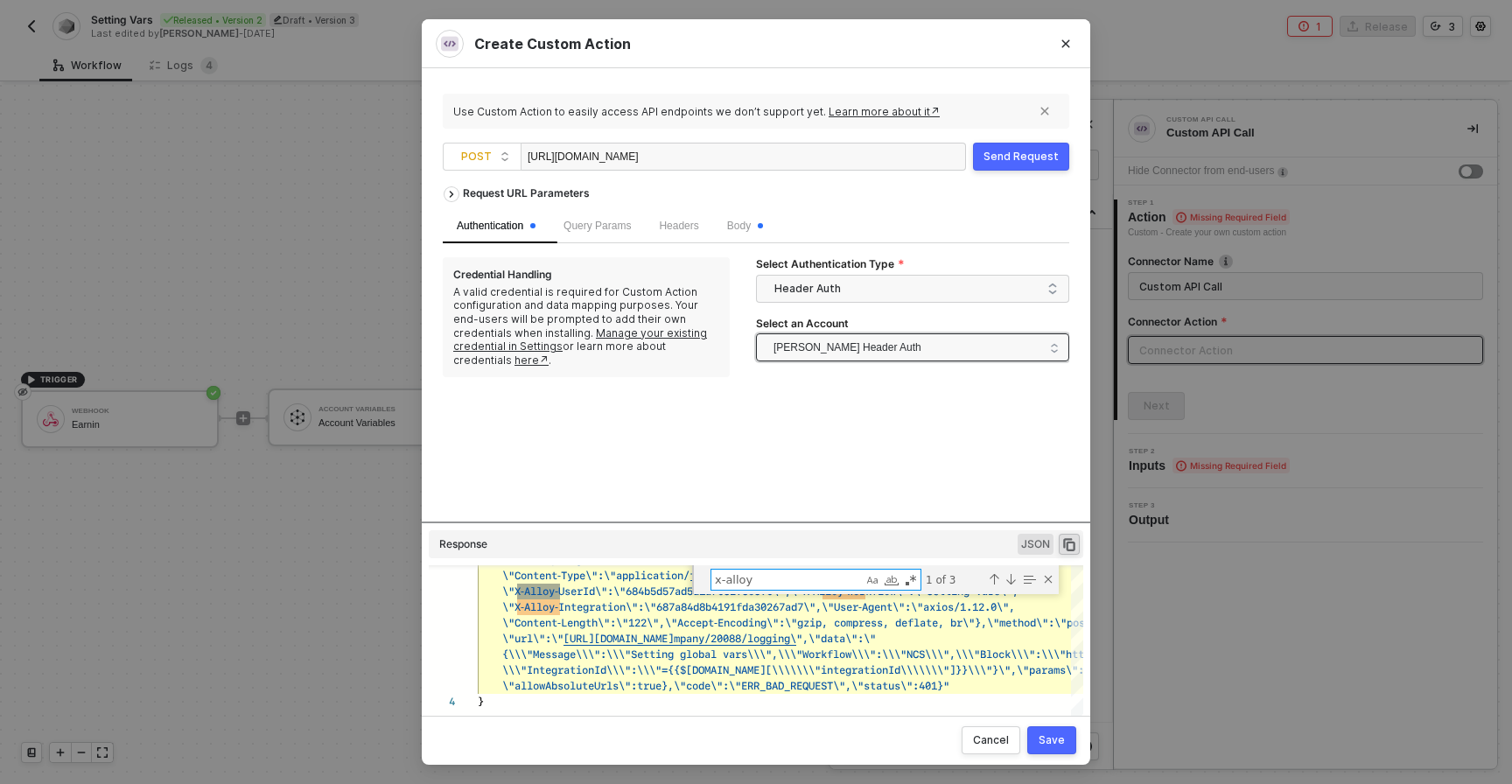
click at [875, 350] on span "[PERSON_NAME] Header Auth" at bounding box center [847, 347] width 148 height 26
type textarea "x-alloy"
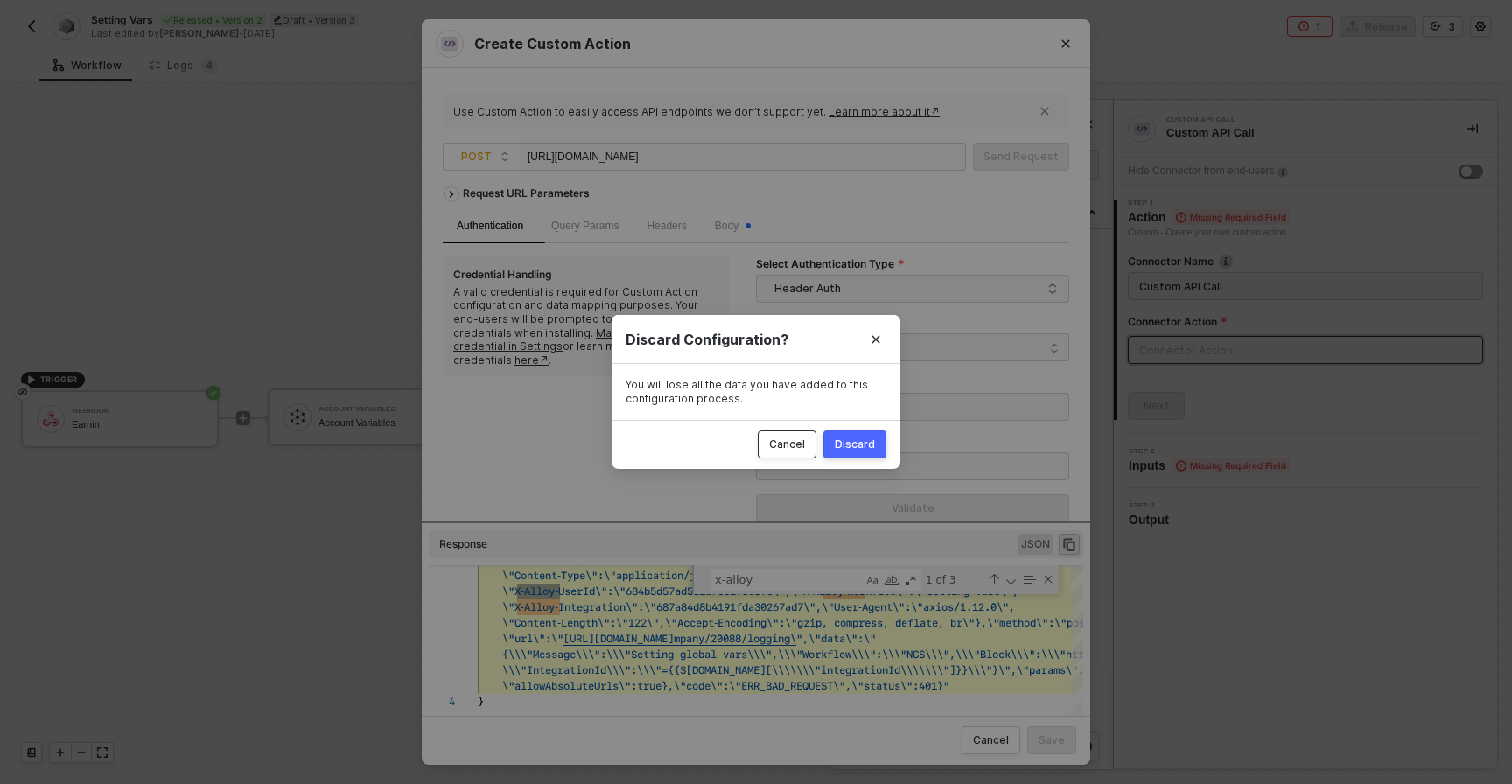
click at [794, 450] on div "Cancel" at bounding box center [787, 444] width 36 height 14
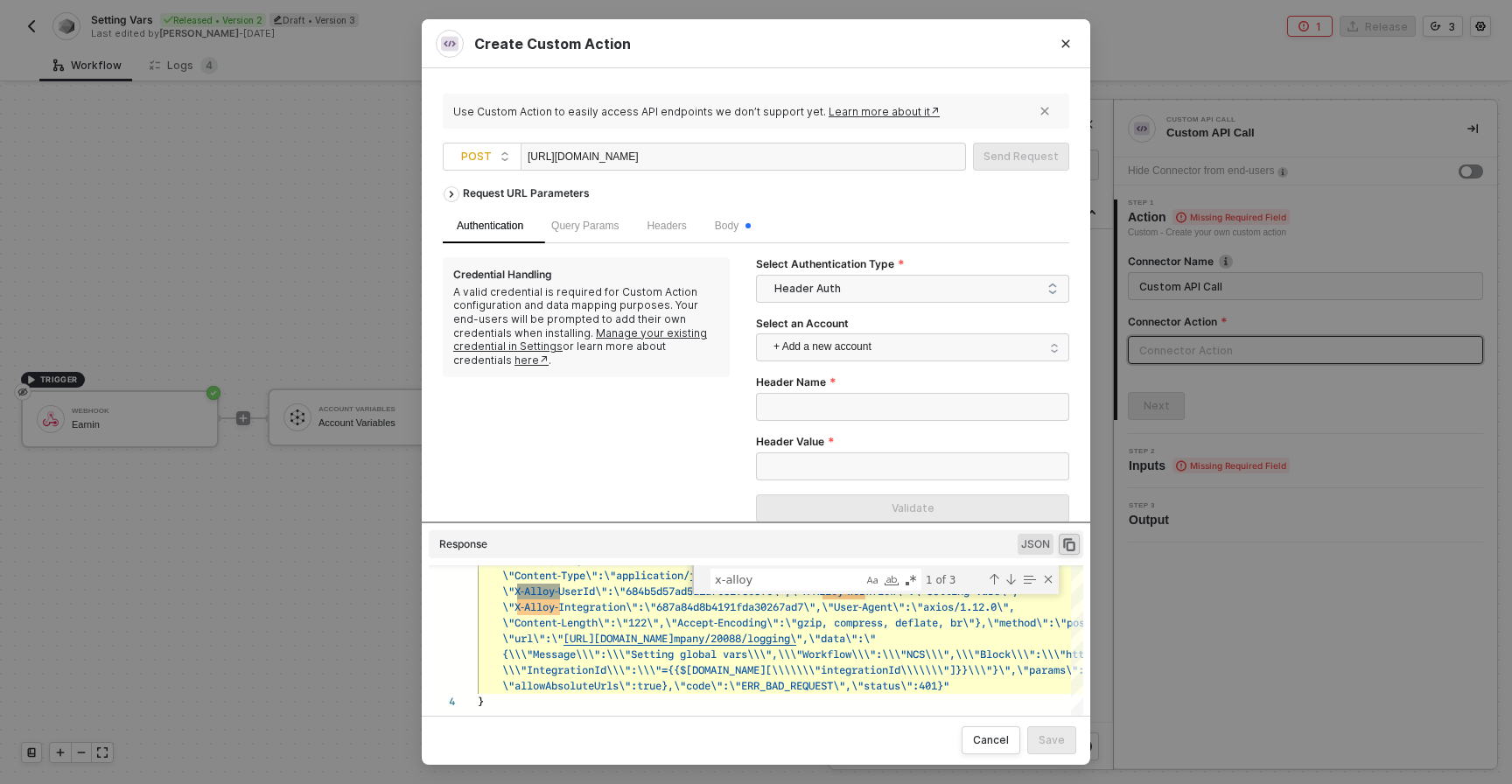
scroll to position [14, 0]
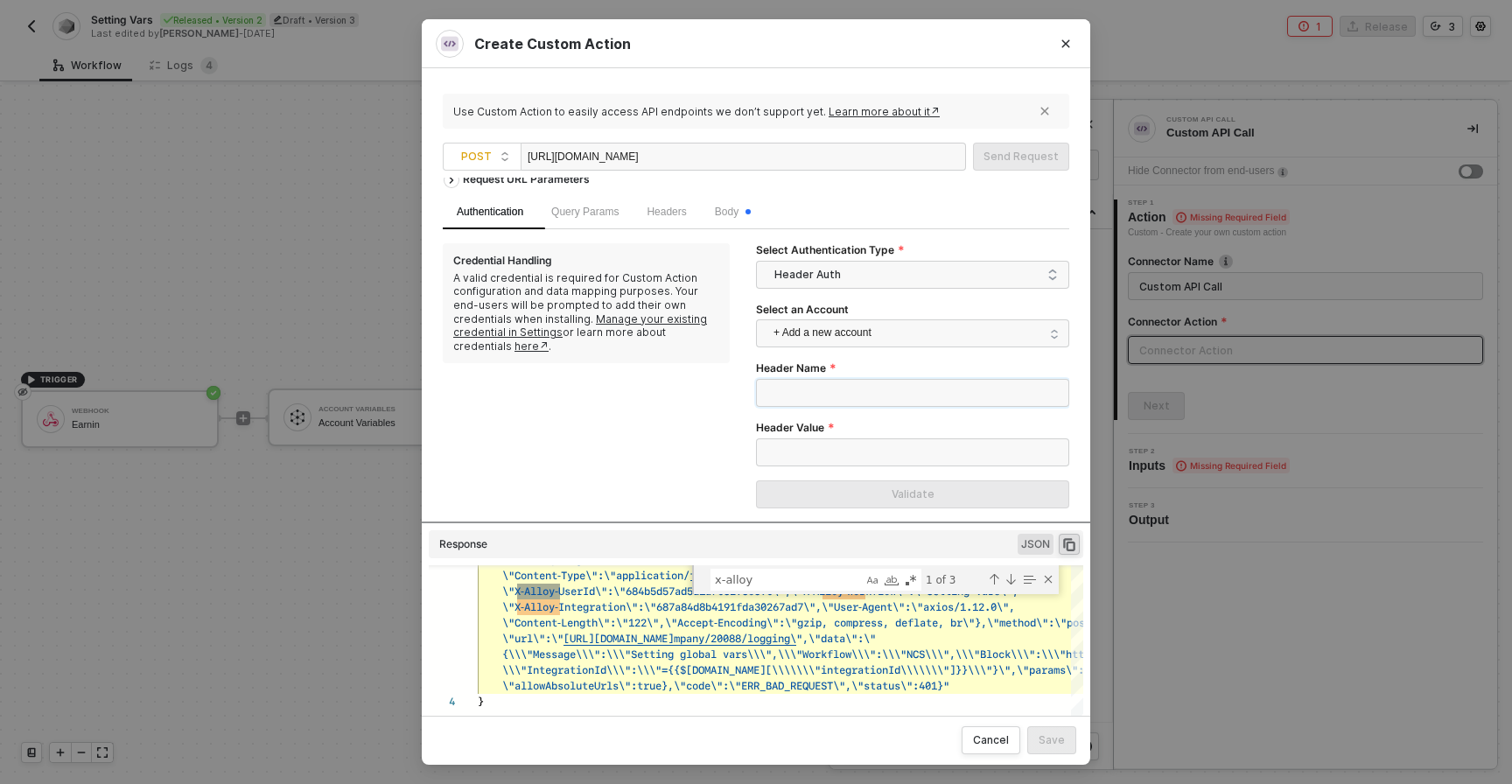
click at [873, 384] on input "Header Name" at bounding box center [913, 393] width 313 height 28
click at [864, 465] on input "Header Value" at bounding box center [913, 452] width 313 height 28
click at [607, 220] on div "Query Params" at bounding box center [584, 212] width 95 height 34
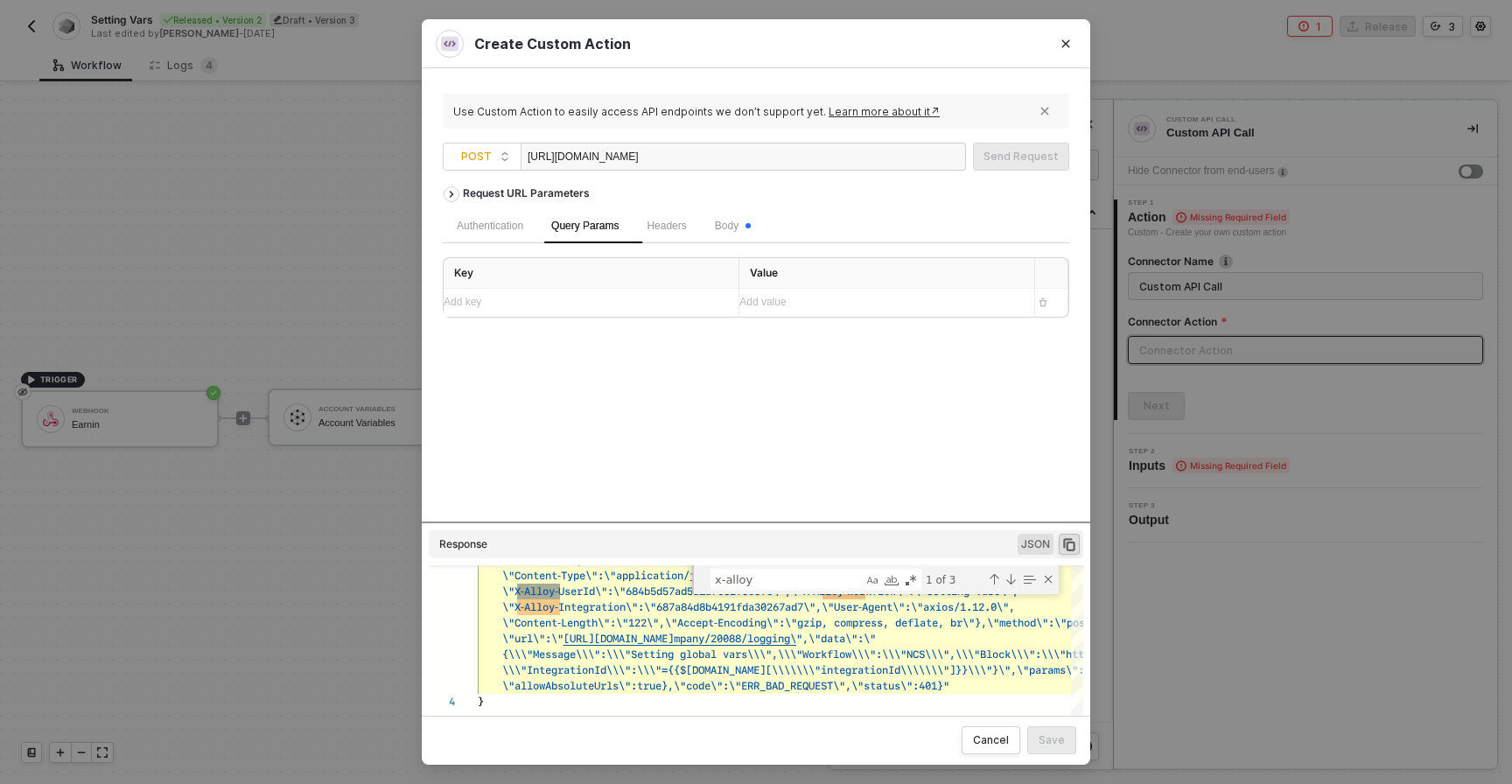
scroll to position [0, 0]
click at [680, 233] on div "Headers" at bounding box center [666, 226] width 39 height 17
click at [762, 219] on div "Body" at bounding box center [732, 226] width 64 height 34
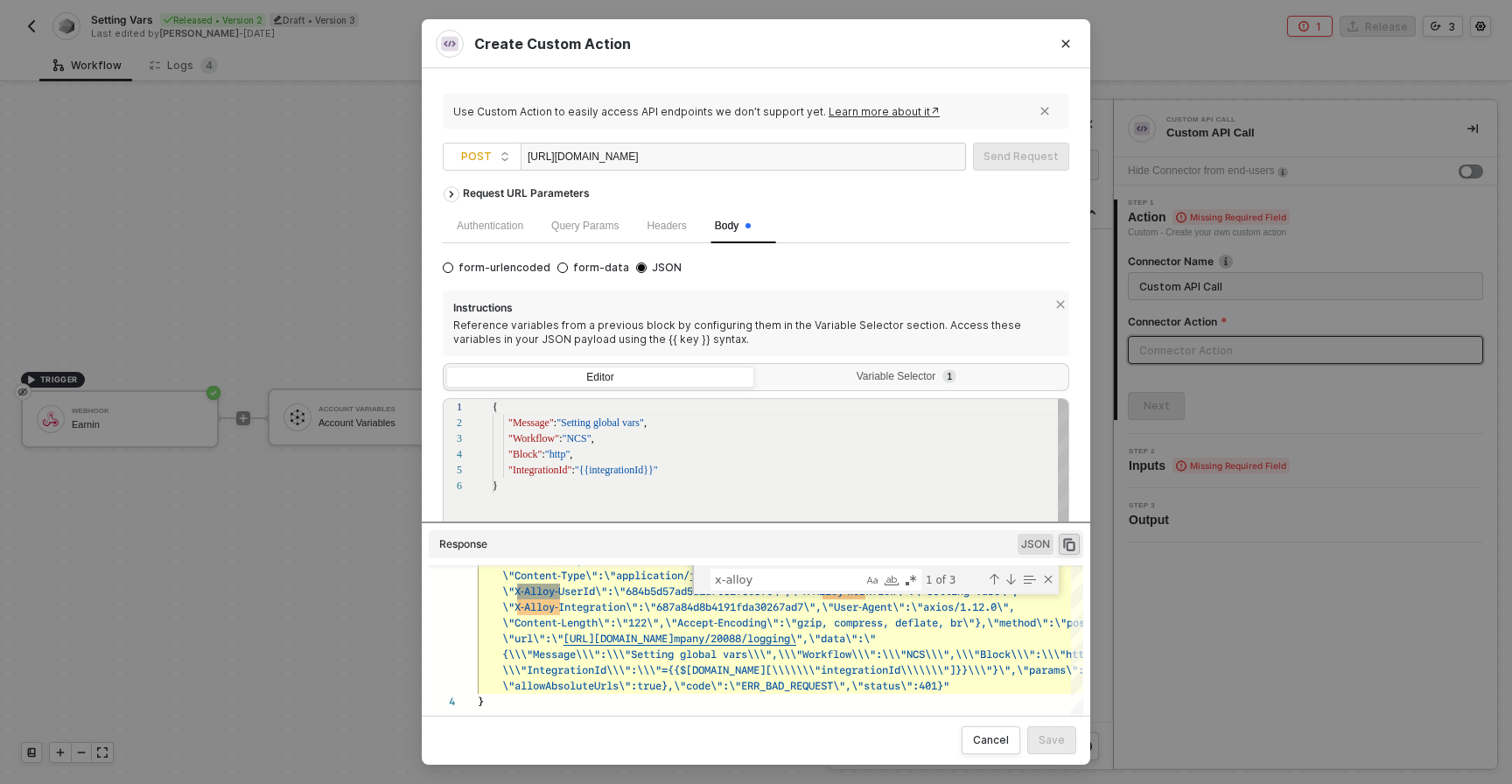
scroll to position [79, 0]
click at [487, 234] on div "Authentication" at bounding box center [490, 226] width 66 height 17
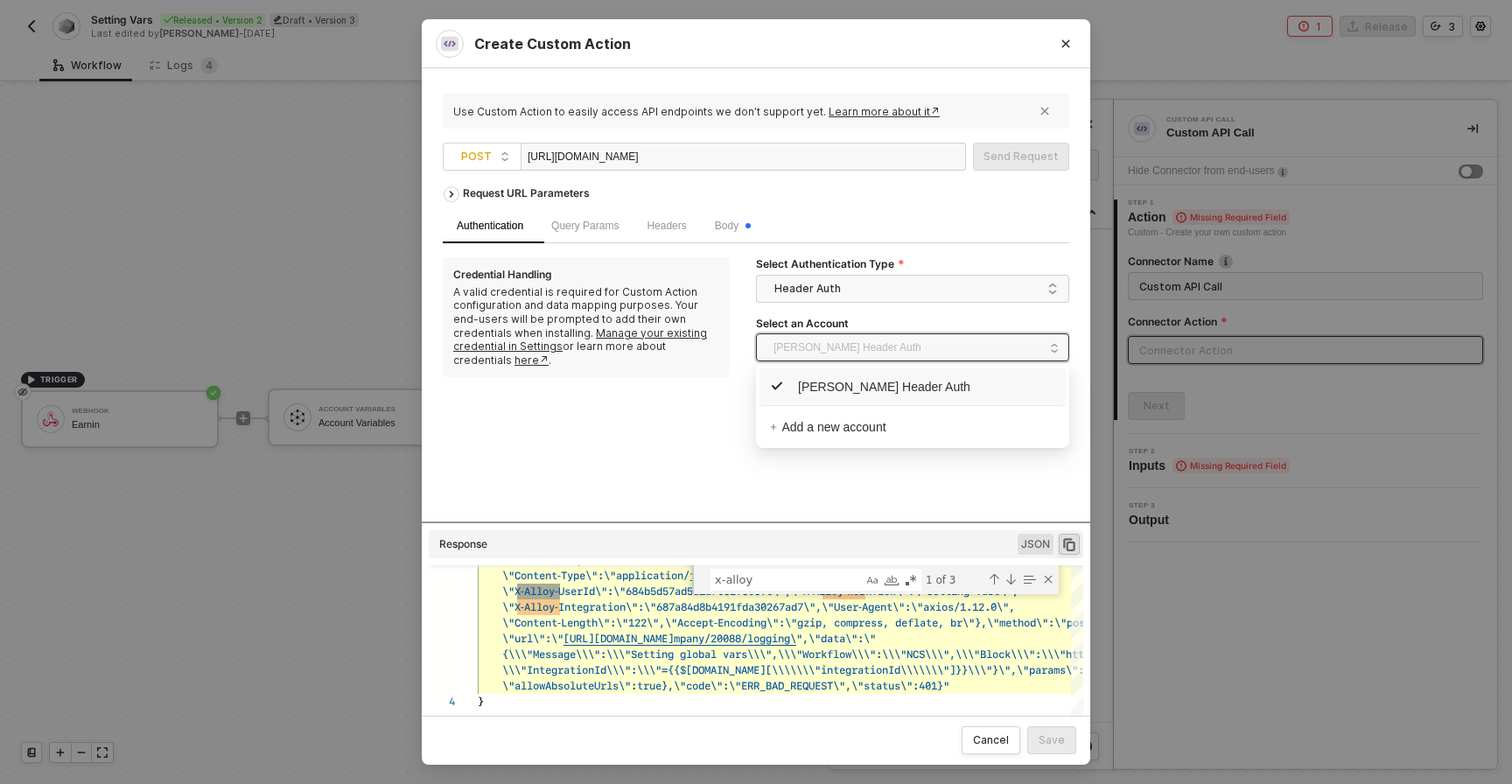
click at [887, 339] on span "[PERSON_NAME] Header Auth" at bounding box center [847, 347] width 148 height 26
click at [839, 391] on span "[PERSON_NAME] Header Auth" at bounding box center [870, 387] width 200 height 19
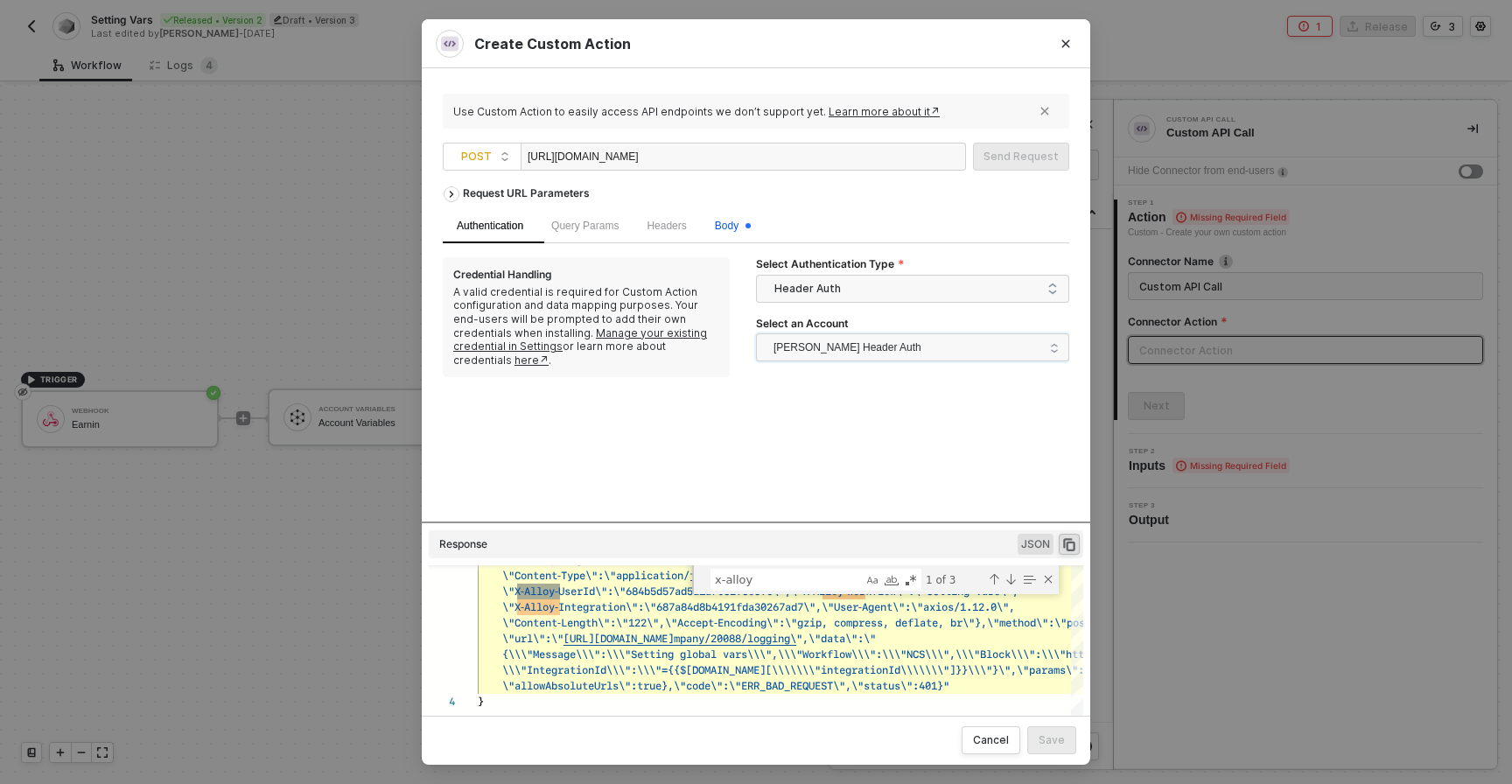
click at [745, 232] on div "Body" at bounding box center [732, 226] width 36 height 17
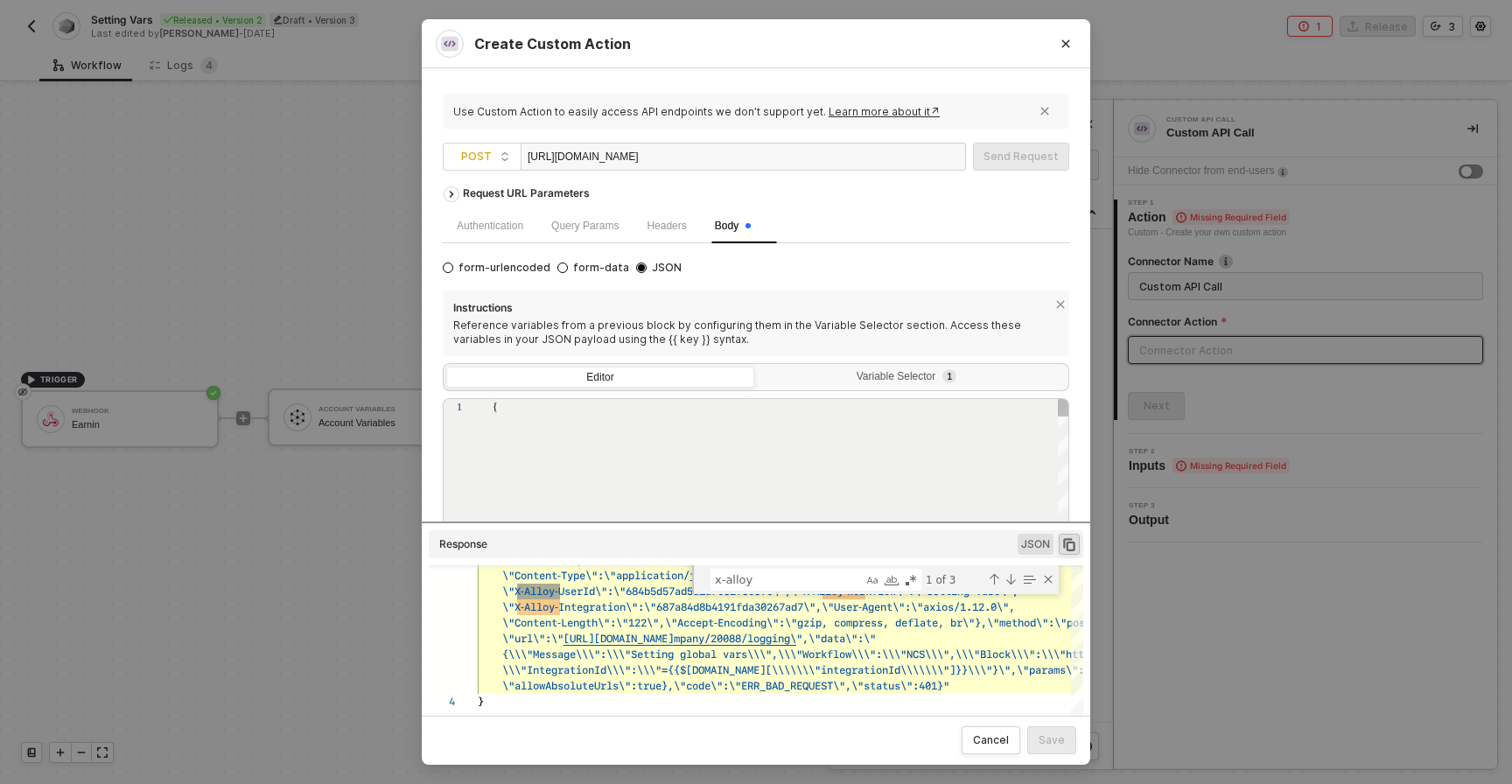
type textarea "{ "Message": "Setting global vars", "Workflow": "NCS", "Block": "http", "Integr…"
click at [684, 224] on span "Headers" at bounding box center [666, 226] width 39 height 12
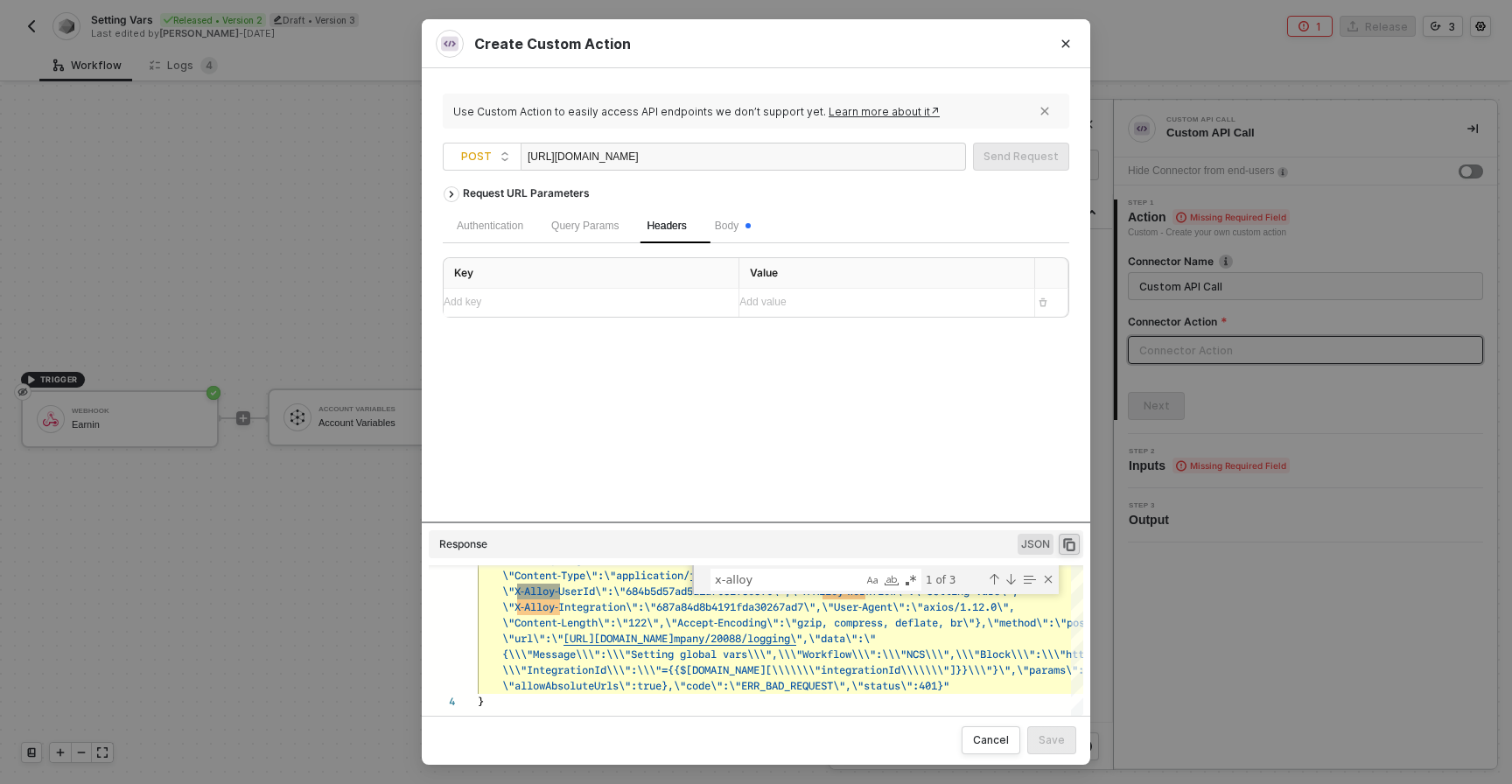
click at [611, 236] on div "Query Params" at bounding box center [584, 226] width 95 height 34
click at [522, 233] on div "Authentication" at bounding box center [490, 226] width 66 height 17
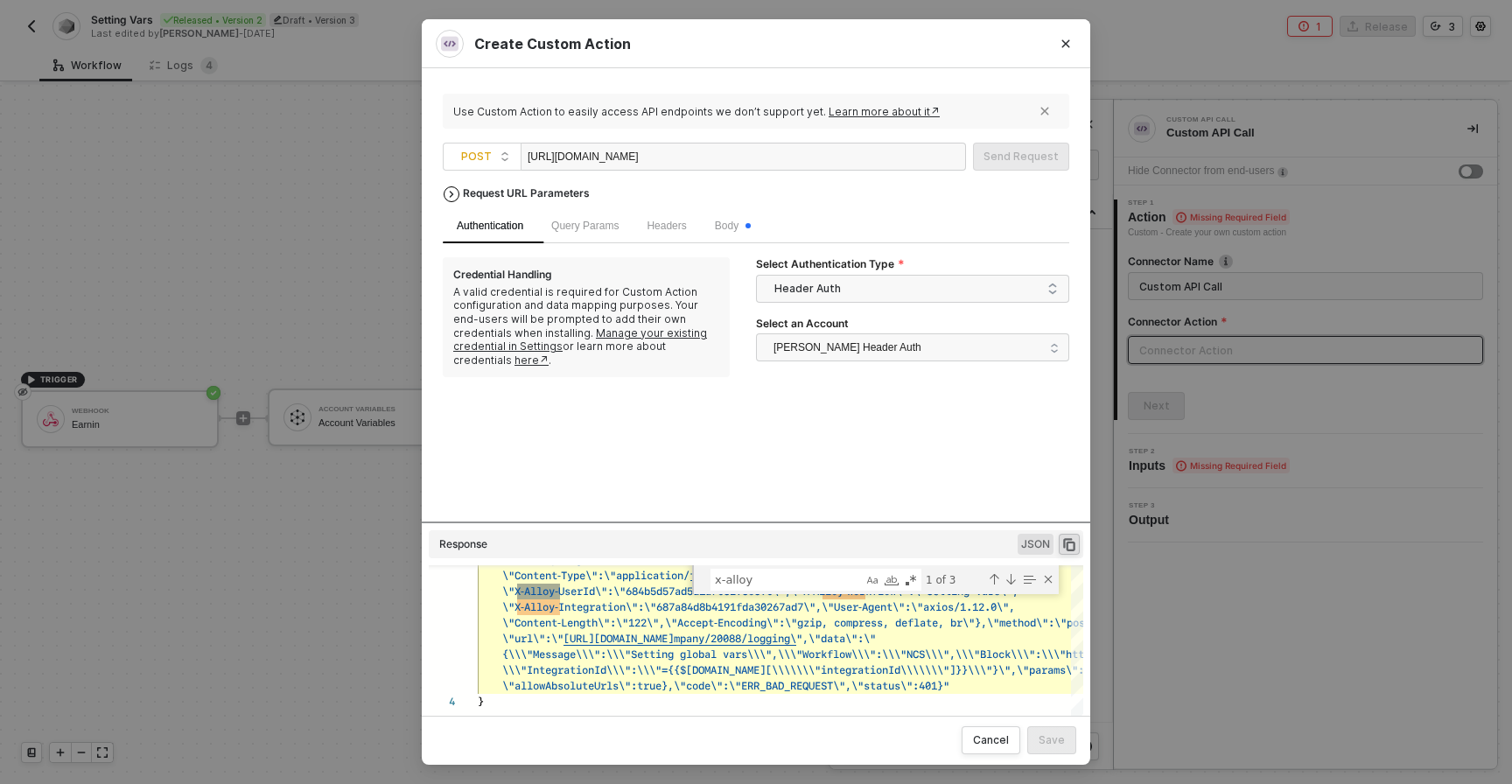
click at [453, 200] on button "button" at bounding box center [452, 194] width 16 height 16
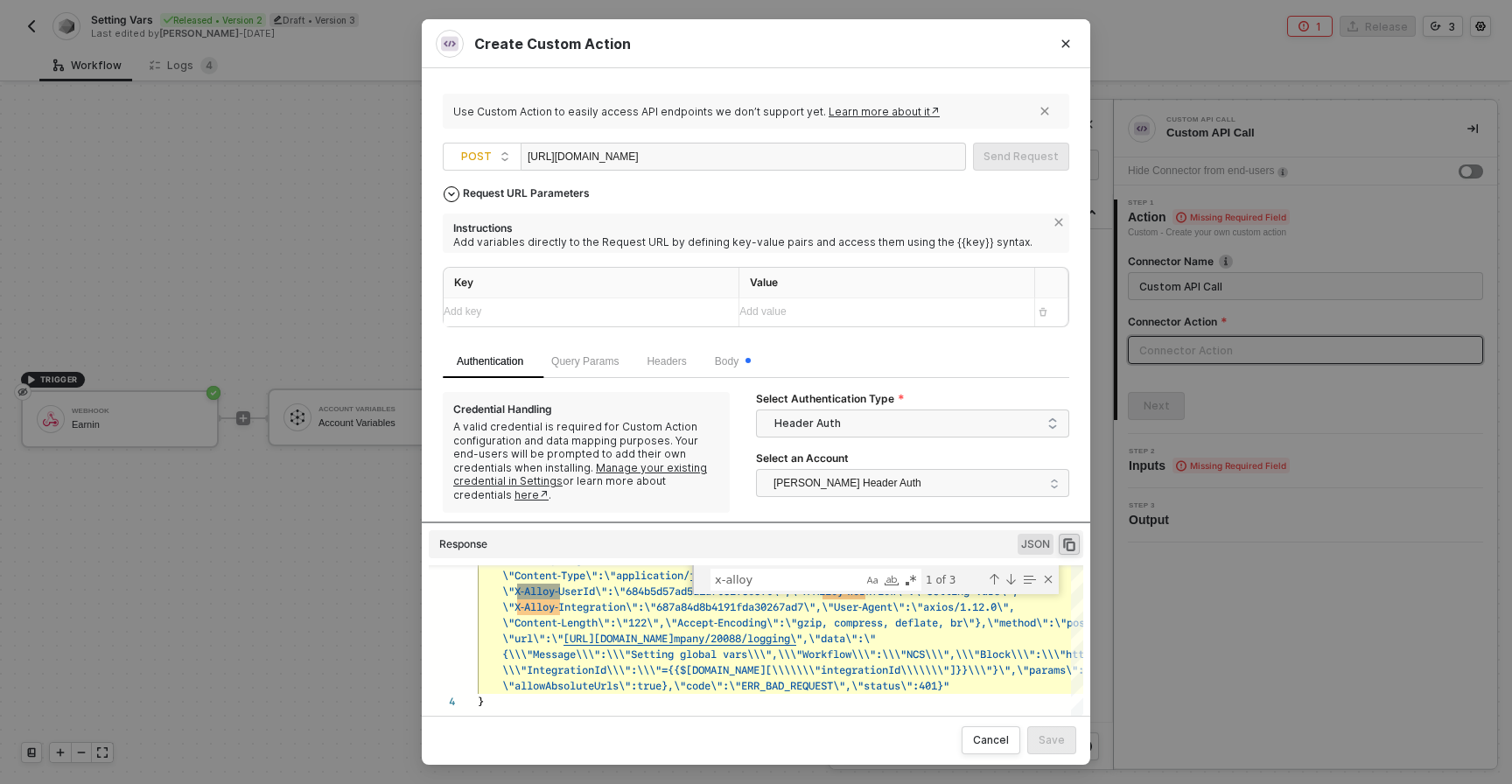
click at [453, 200] on button "button" at bounding box center [452, 194] width 16 height 16
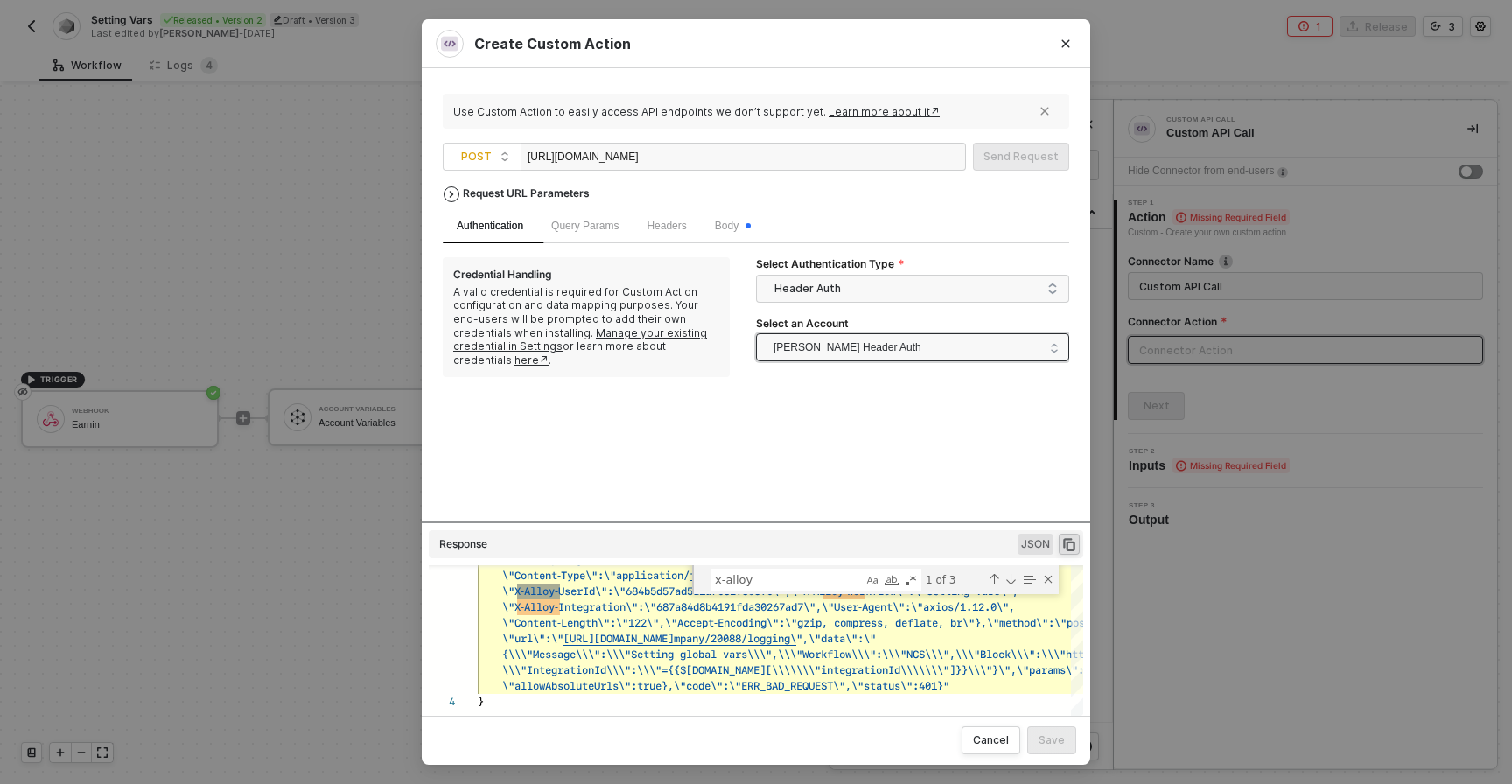
click at [831, 346] on span "[PERSON_NAME] Header Auth" at bounding box center [847, 347] width 148 height 26
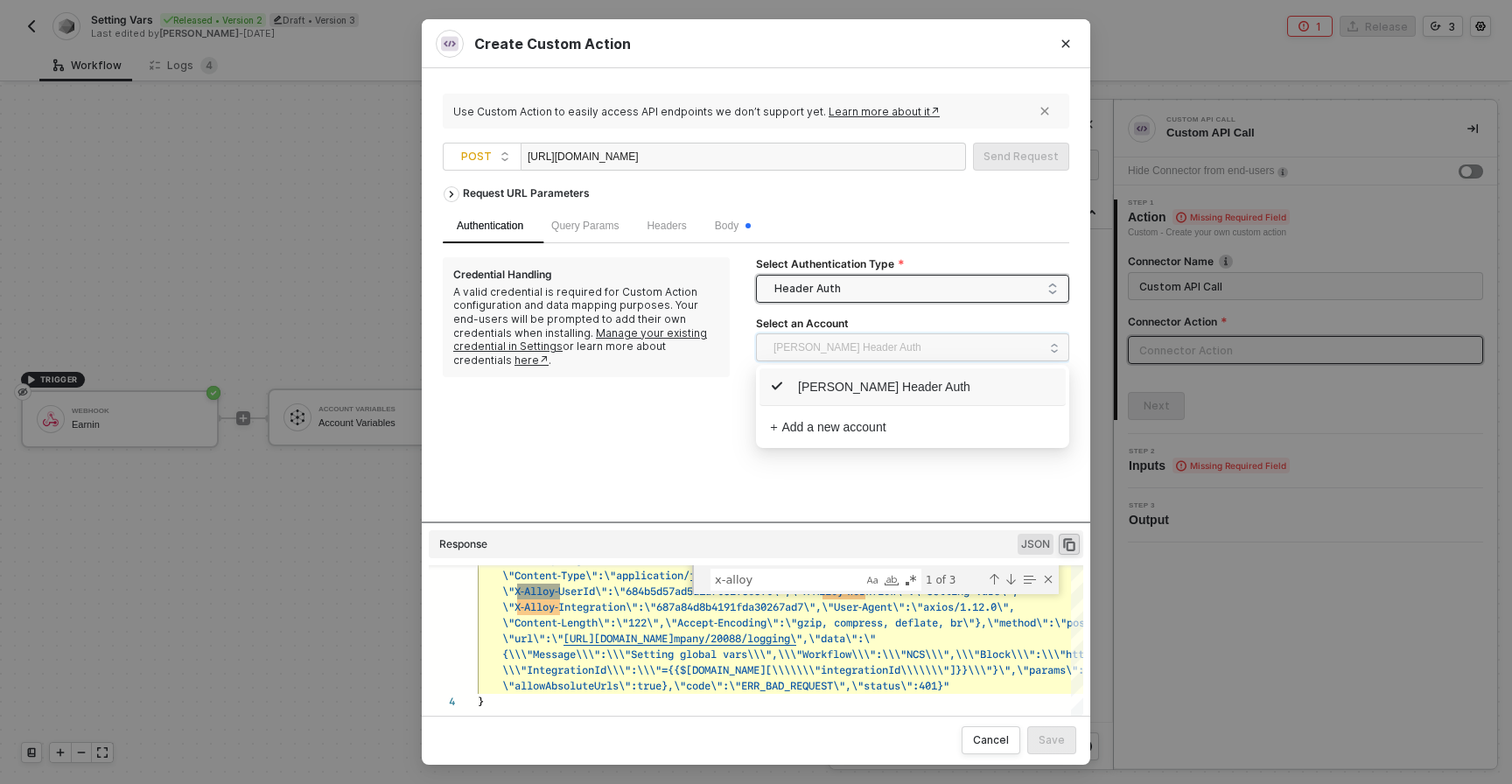
click at [808, 298] on span "Header Auth" at bounding box center [916, 289] width 284 height 26
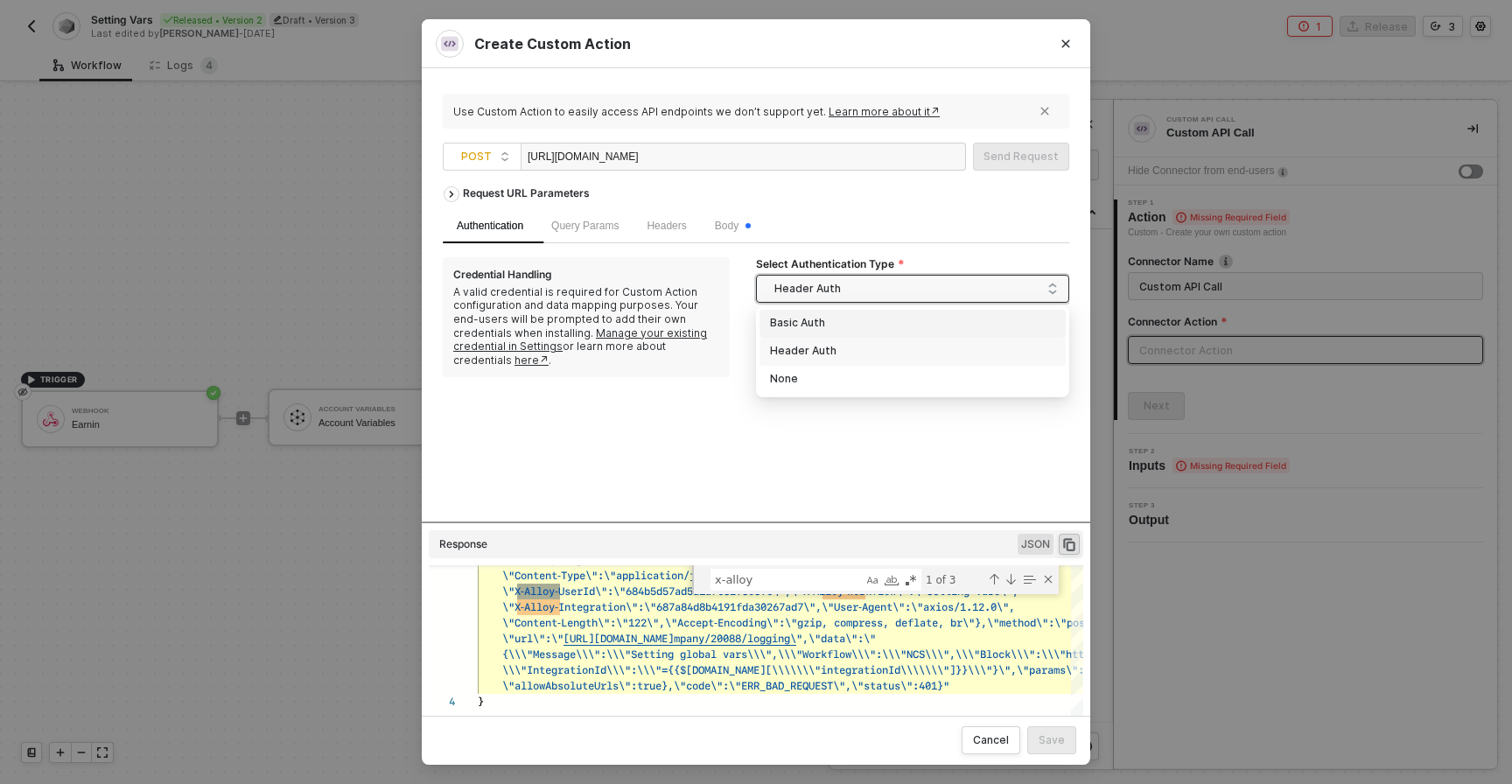
click at [809, 326] on div "Basic Auth" at bounding box center [913, 324] width 285 height 19
click at [826, 290] on span "Basic Auth" at bounding box center [916, 289] width 284 height 26
click at [817, 376] on div "None" at bounding box center [913, 380] width 285 height 19
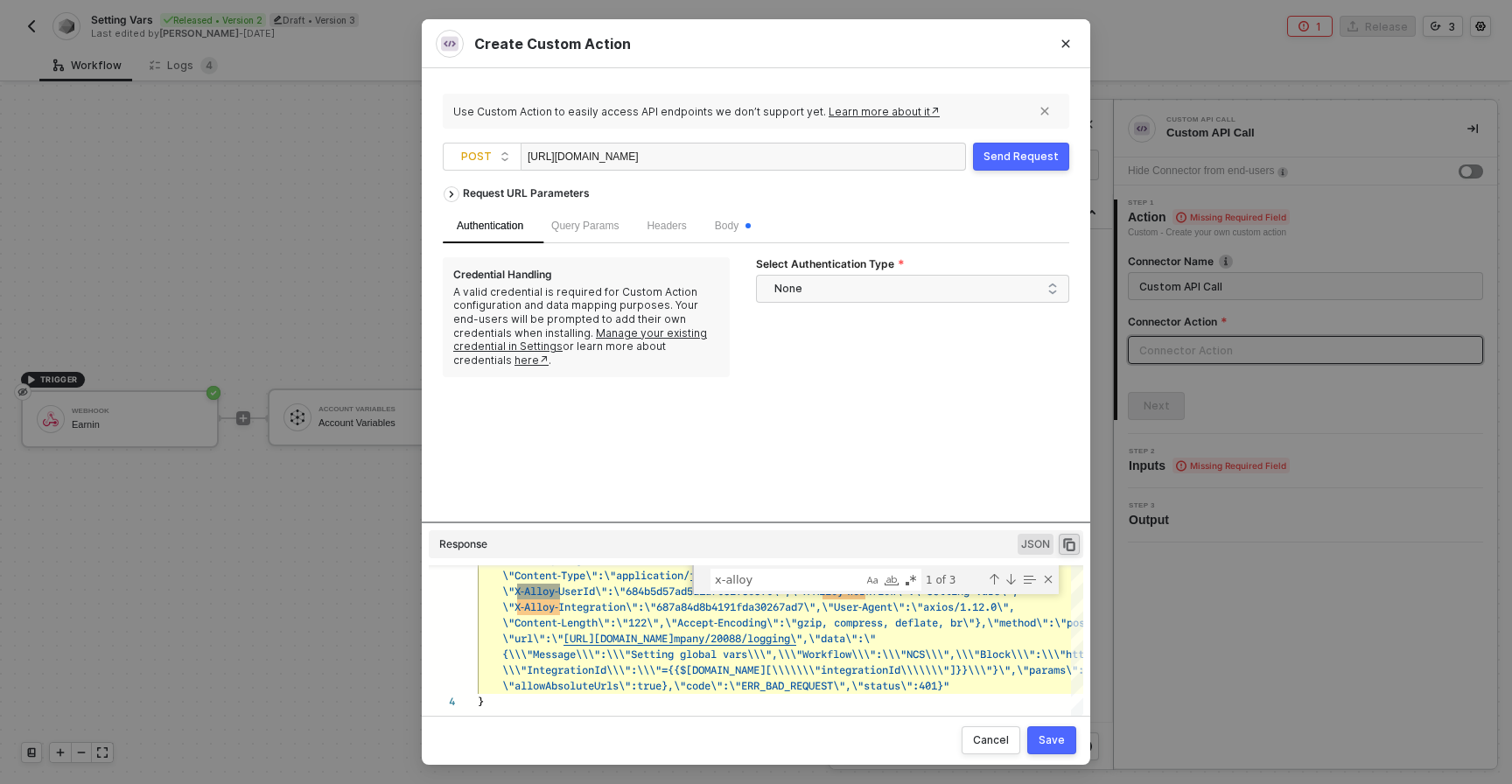
click at [1001, 162] on div "Send Request" at bounding box center [1021, 157] width 75 height 14
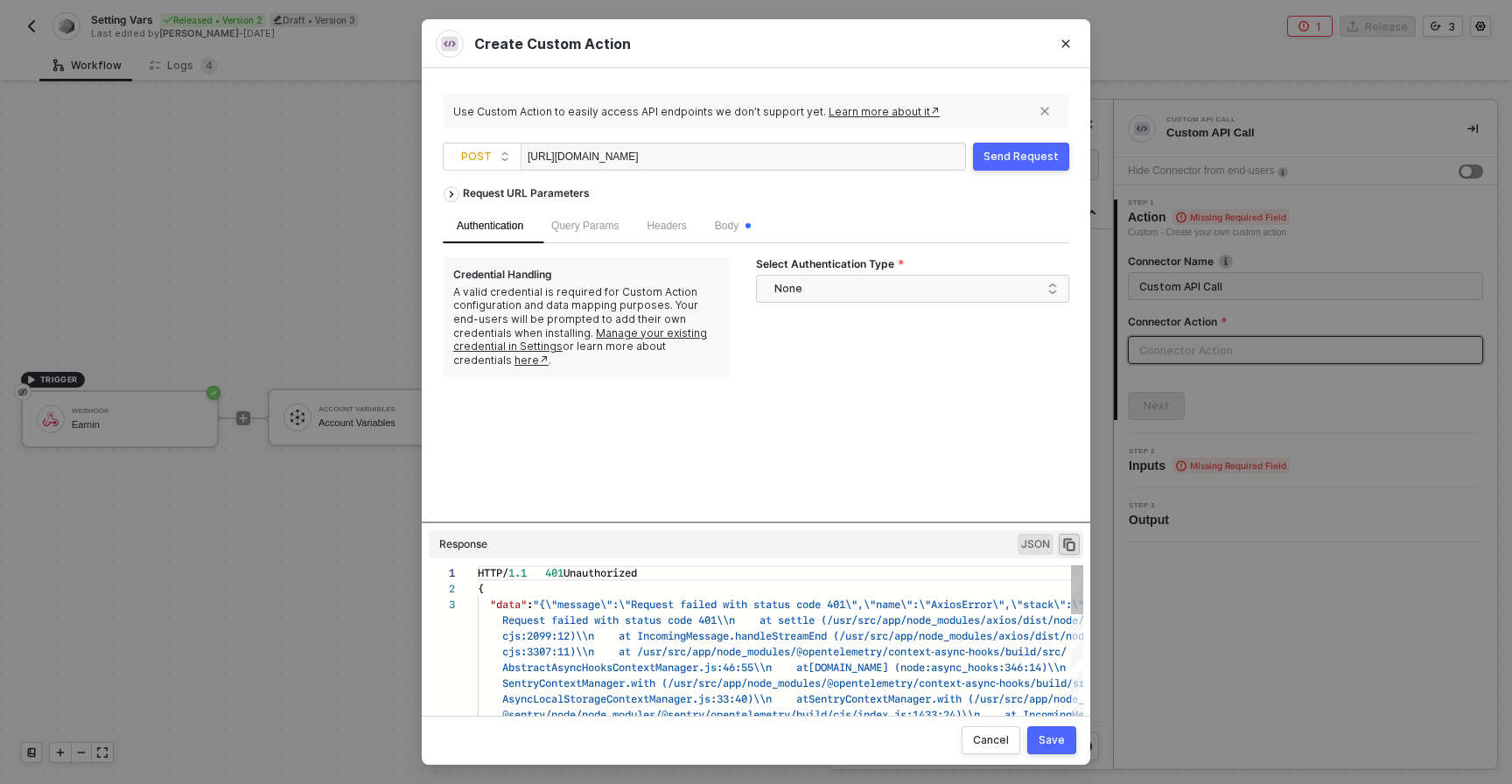
scroll to position [32, 0]
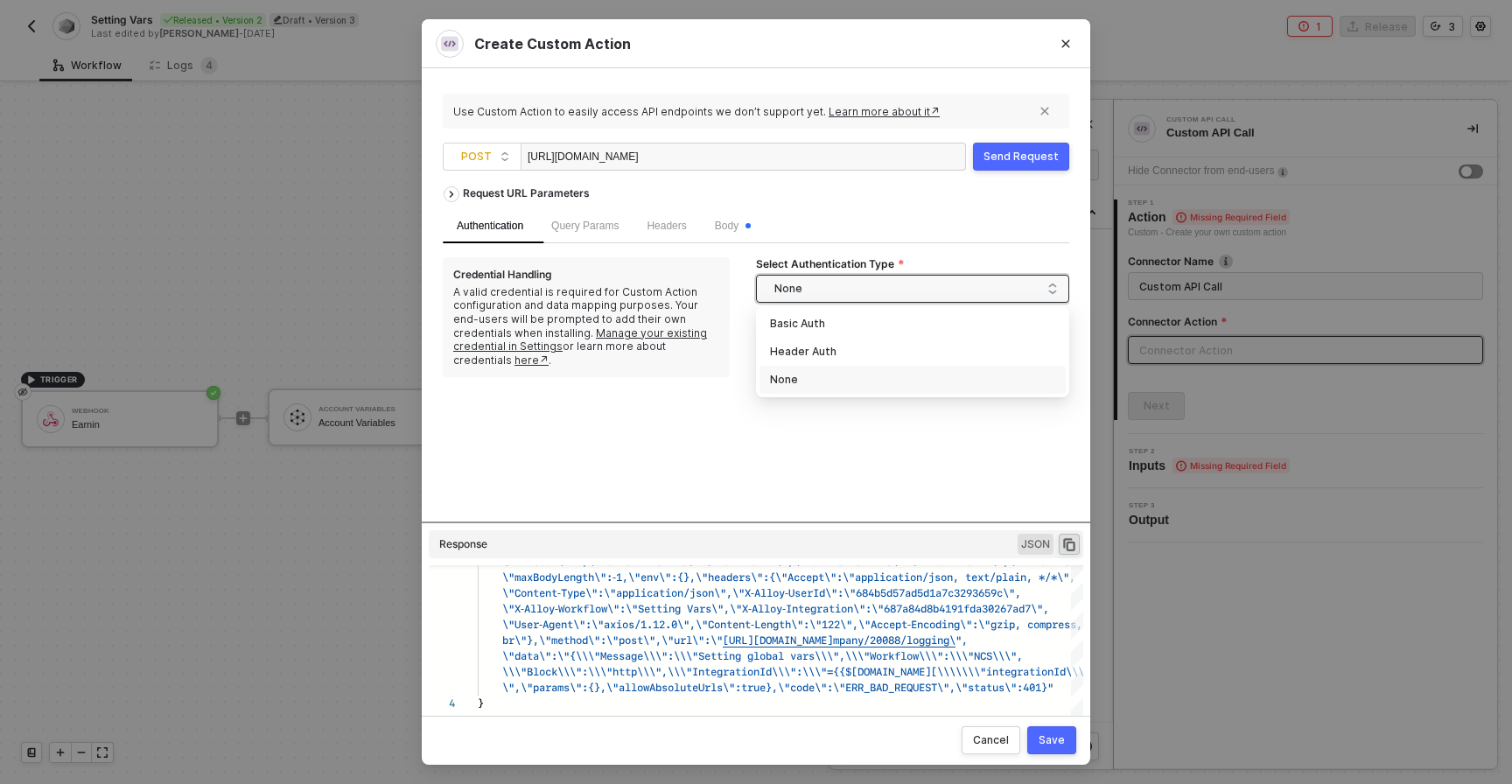
click at [939, 298] on span "None" at bounding box center [916, 289] width 284 height 26
click at [872, 330] on div "Basic Auth" at bounding box center [913, 324] width 285 height 19
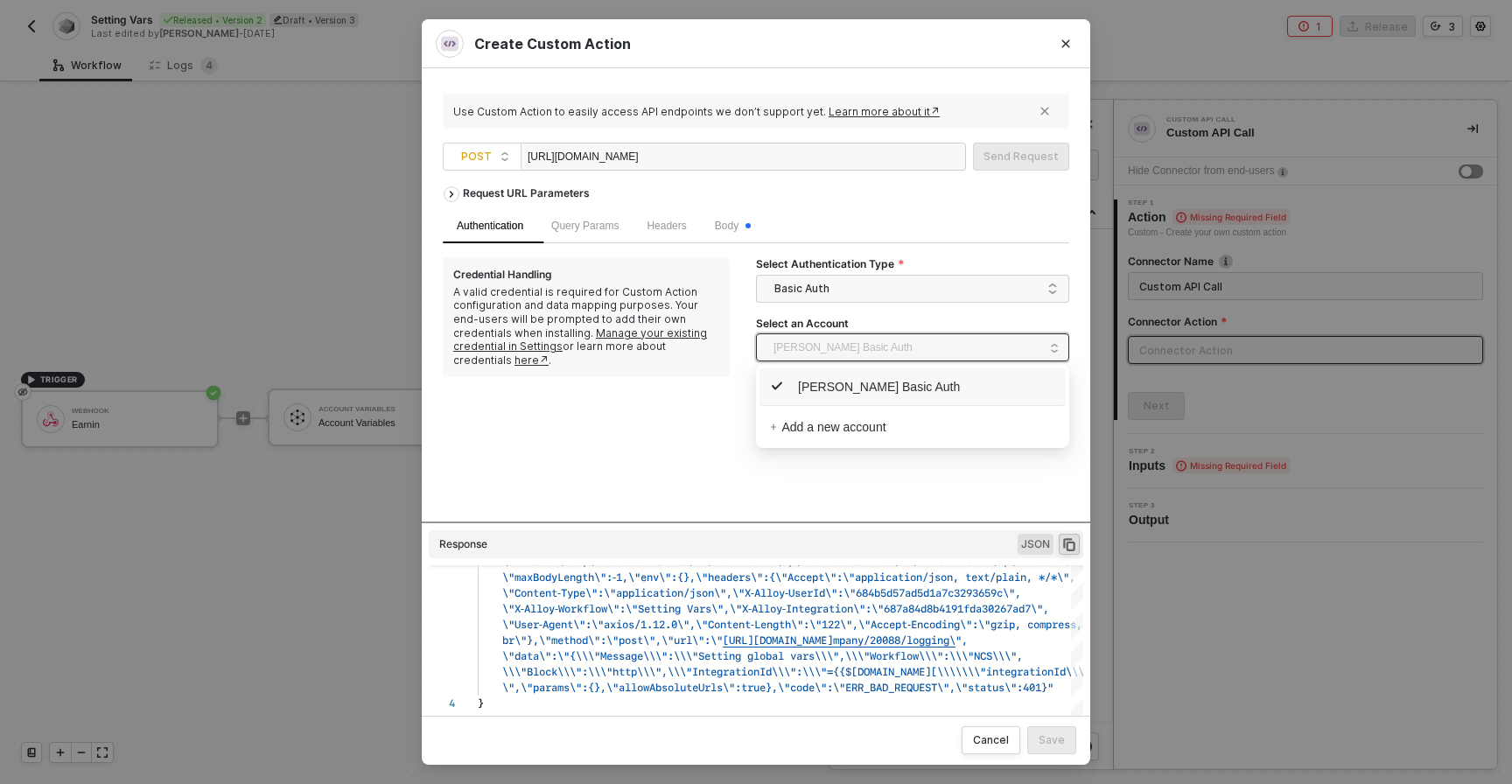
click at [844, 343] on span "[PERSON_NAME] Basic Auth" at bounding box center [843, 347] width 139 height 26
click at [807, 388] on span "[PERSON_NAME] Basic Auth" at bounding box center [864, 387] width 190 height 19
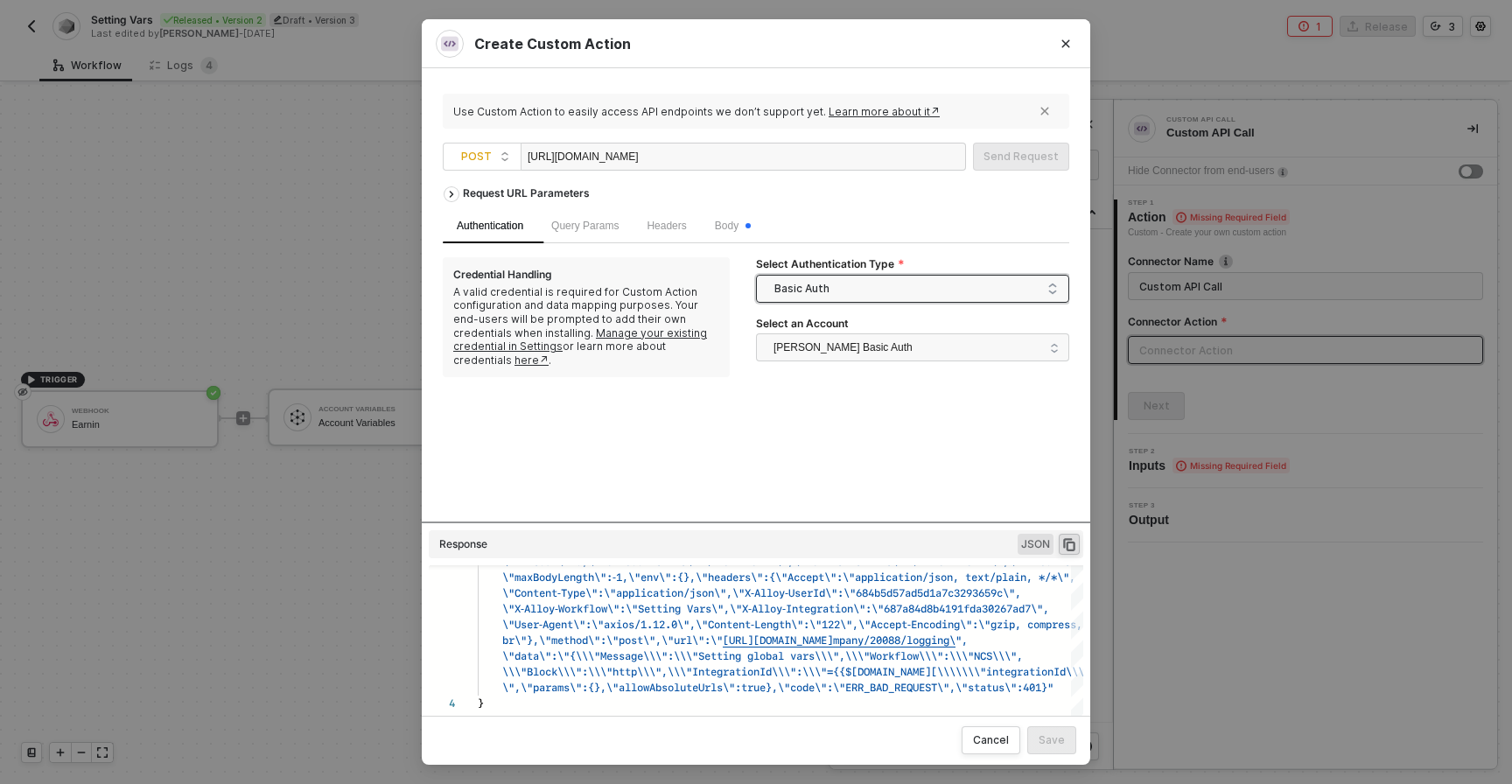
click at [794, 286] on span "Basic Auth" at bounding box center [916, 289] width 284 height 26
click at [799, 385] on div "None" at bounding box center [913, 380] width 285 height 19
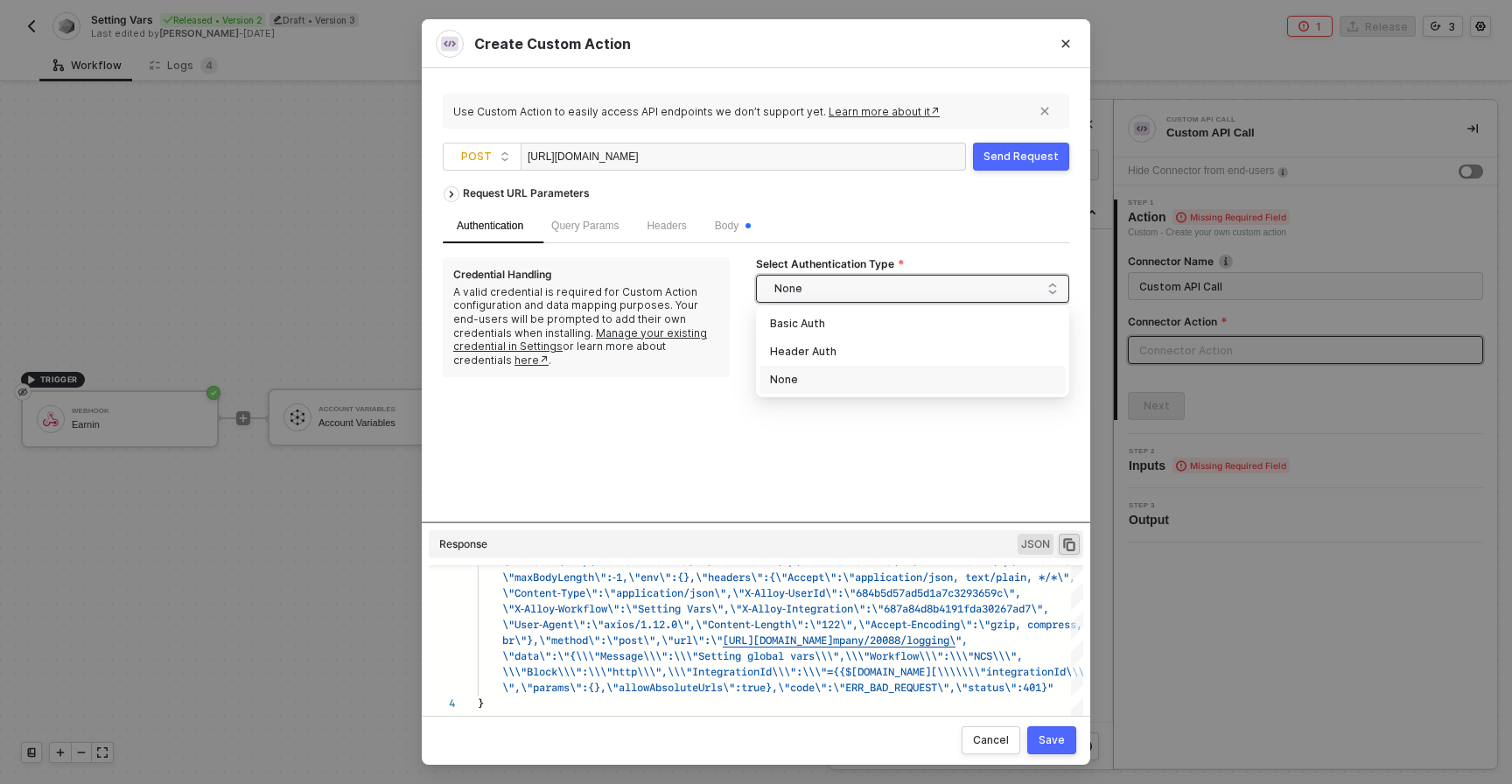
click at [828, 291] on span "None" at bounding box center [916, 289] width 284 height 26
click at [817, 332] on div "Basic Auth" at bounding box center [913, 324] width 285 height 19
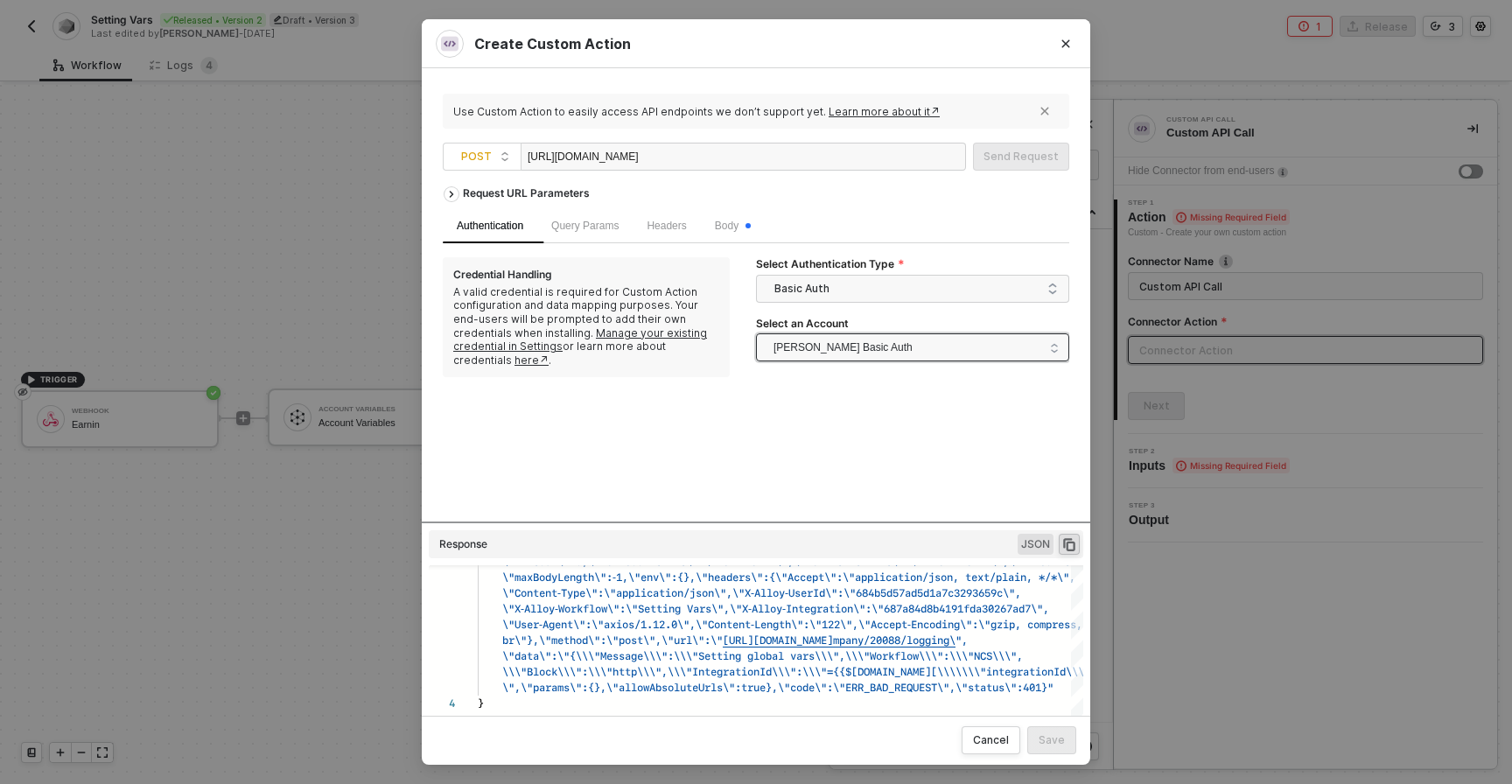
click at [865, 348] on span "[PERSON_NAME] Basic Auth" at bounding box center [843, 347] width 139 height 26
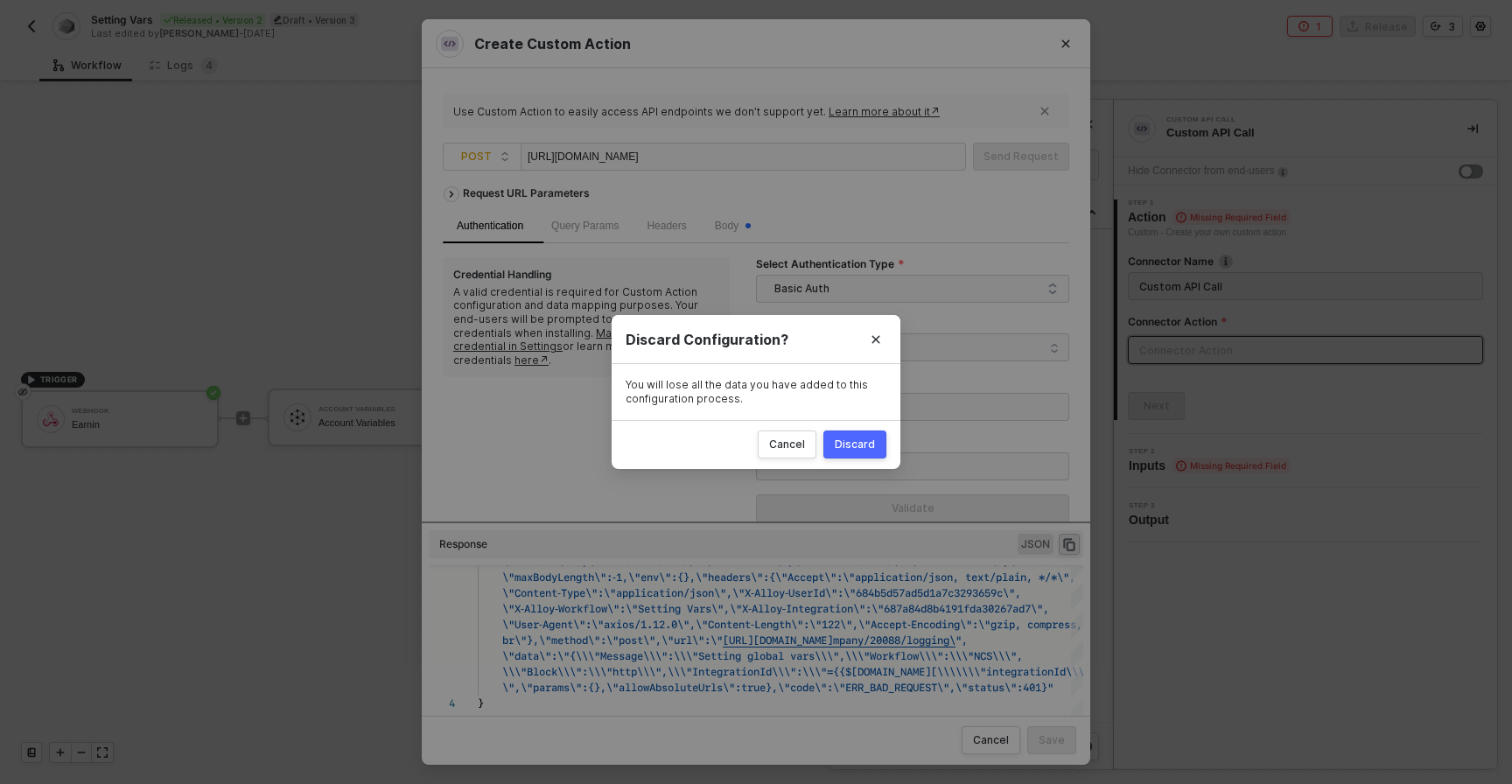
click at [840, 438] on div "Discard" at bounding box center [855, 444] width 40 height 14
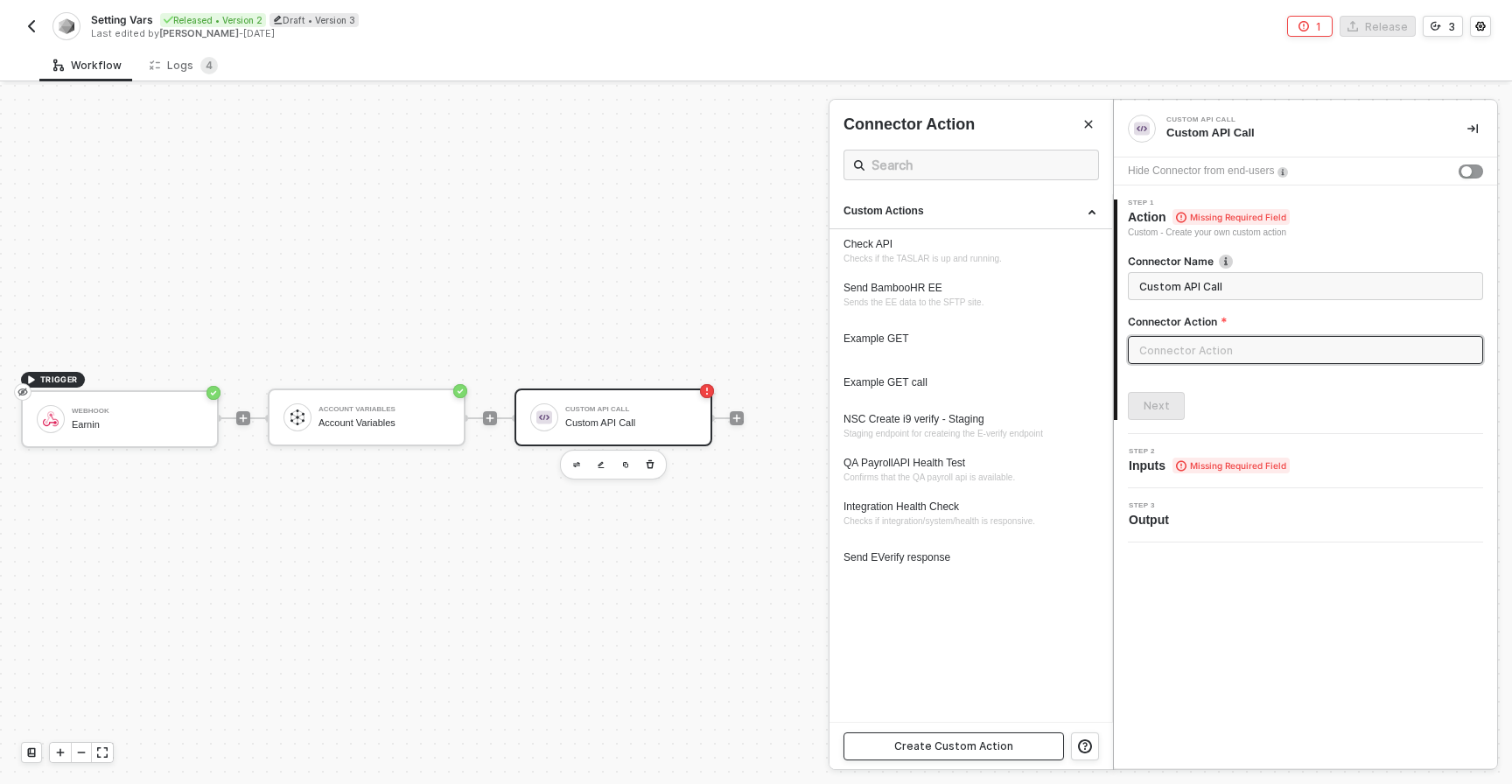
click at [947, 753] on button "Create Custom Action" at bounding box center [954, 746] width 220 height 28
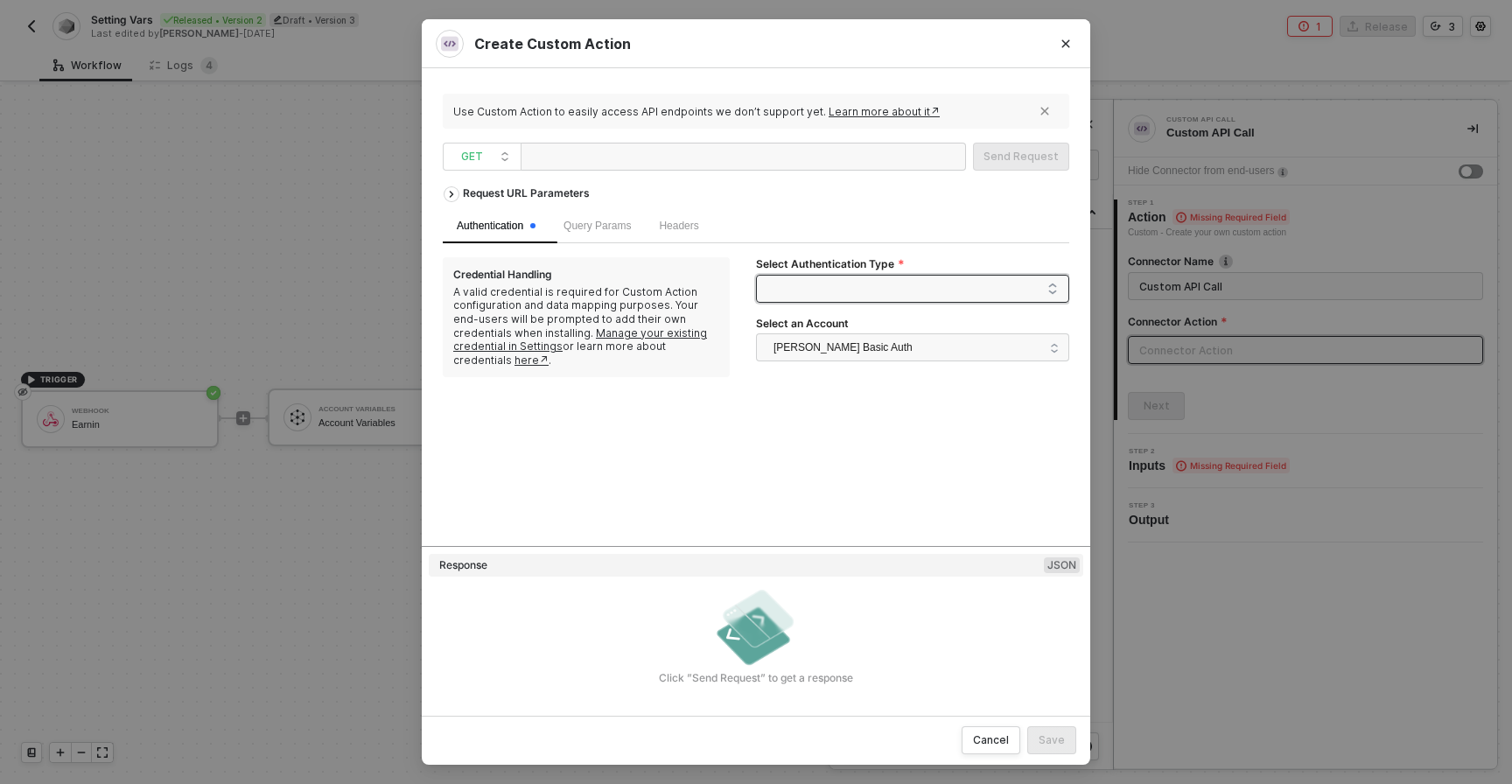
click at [833, 290] on span at bounding box center [916, 289] width 284 height 26
click at [806, 379] on div "None" at bounding box center [913, 380] width 285 height 19
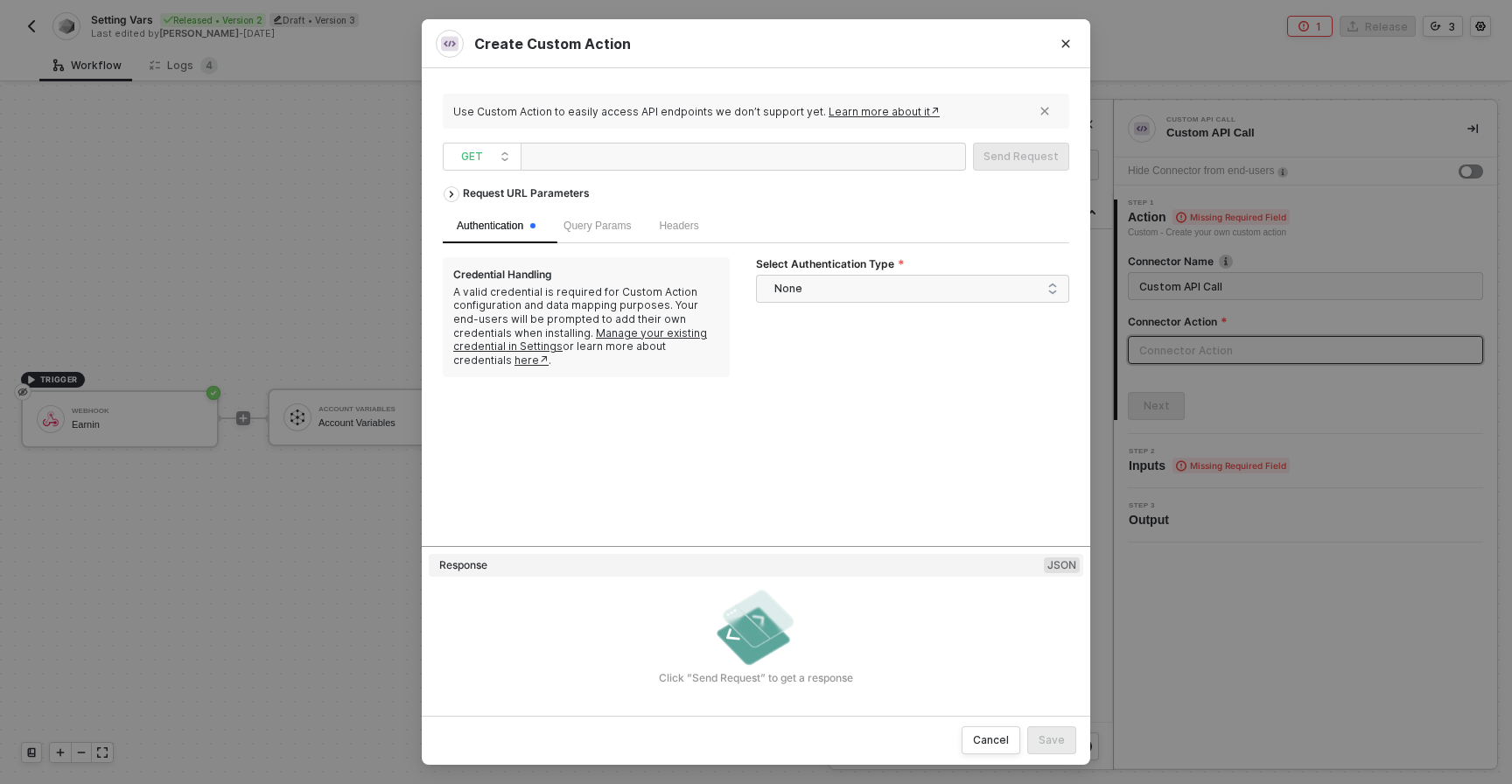
click at [710, 234] on div "Headers" at bounding box center [678, 226] width 67 height 34
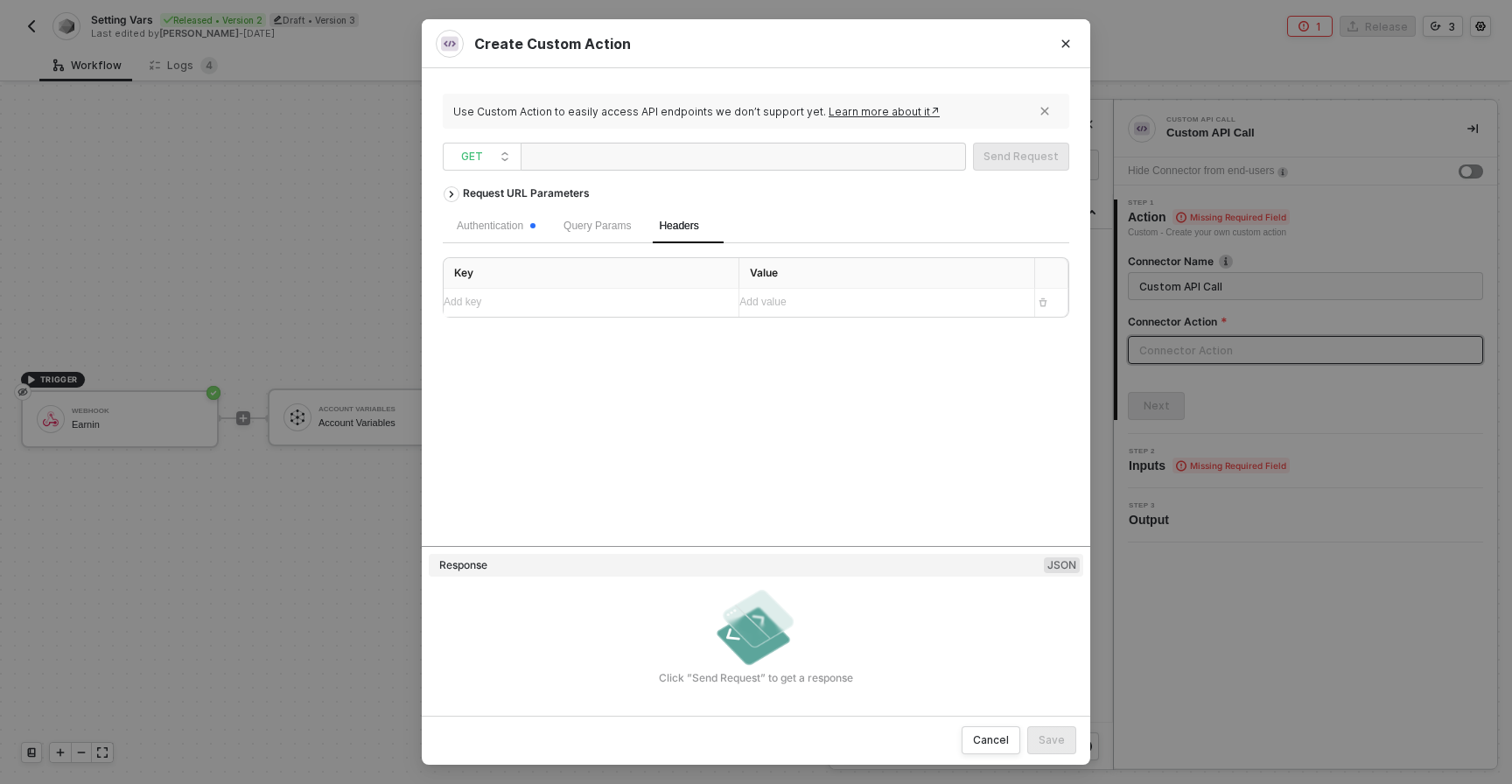
click at [571, 297] on div "Add key ﻿" at bounding box center [584, 302] width 281 height 17
click at [692, 212] on div "Headers" at bounding box center [678, 226] width 67 height 34
click at [465, 162] on span "GET" at bounding box center [486, 157] width 49 height 26
click at [480, 209] on div "POST" at bounding box center [482, 220] width 65 height 21
click at [765, 222] on div "Body" at bounding box center [738, 226] width 52 height 34
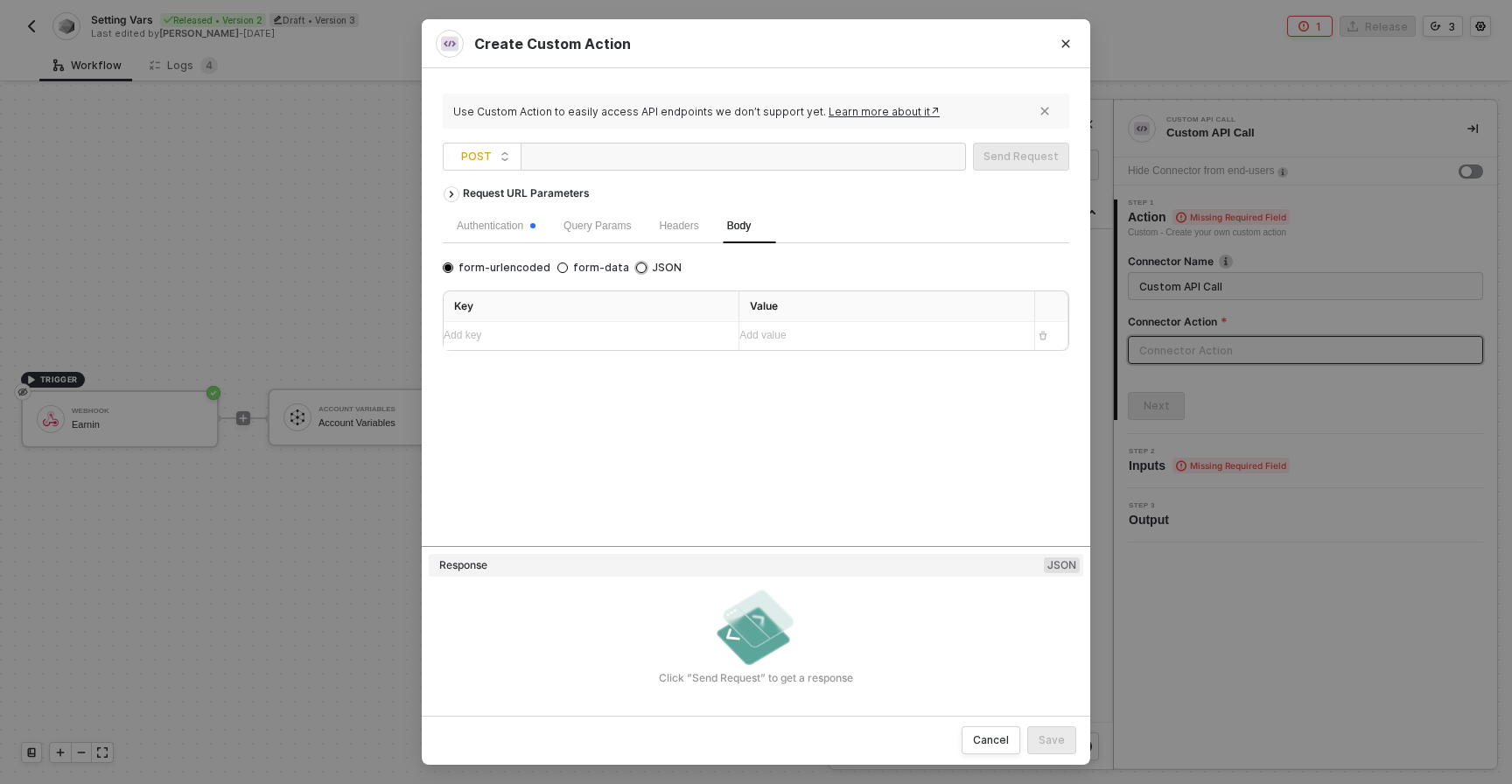
click at [647, 272] on span "JSON" at bounding box center [664, 268] width 35 height 14
click at [639, 272] on input "JSON" at bounding box center [641, 268] width 10 height 10
radio input "true"
radio input "false"
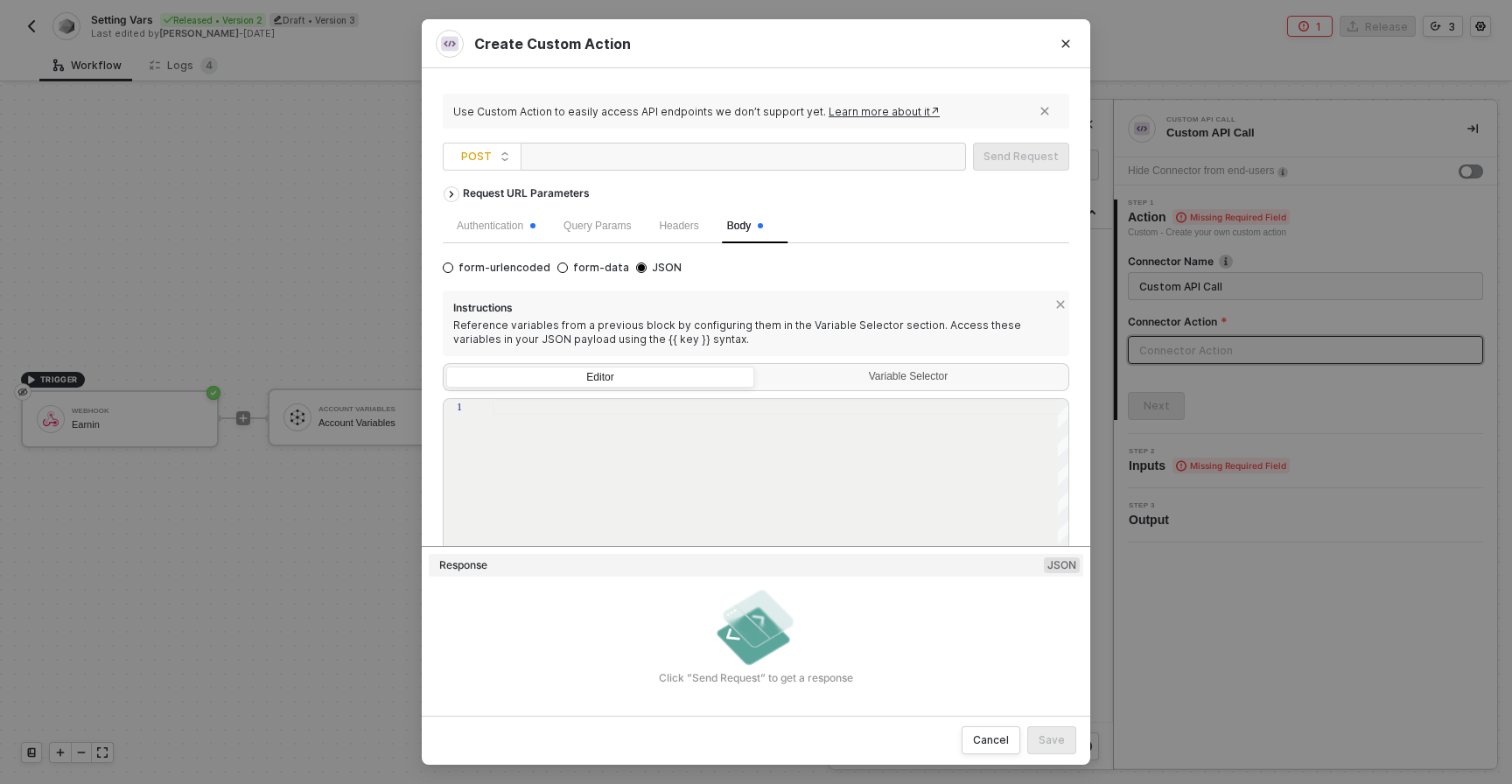
click at [602, 442] on div at bounding box center [781, 520] width 578 height 242
click at [602, 380] on div "Editor" at bounding box center [600, 380] width 306 height 24
click at [447, 368] on input "Editor" at bounding box center [447, 368] width 0 height 0
click at [610, 445] on div at bounding box center [781, 520] width 578 height 242
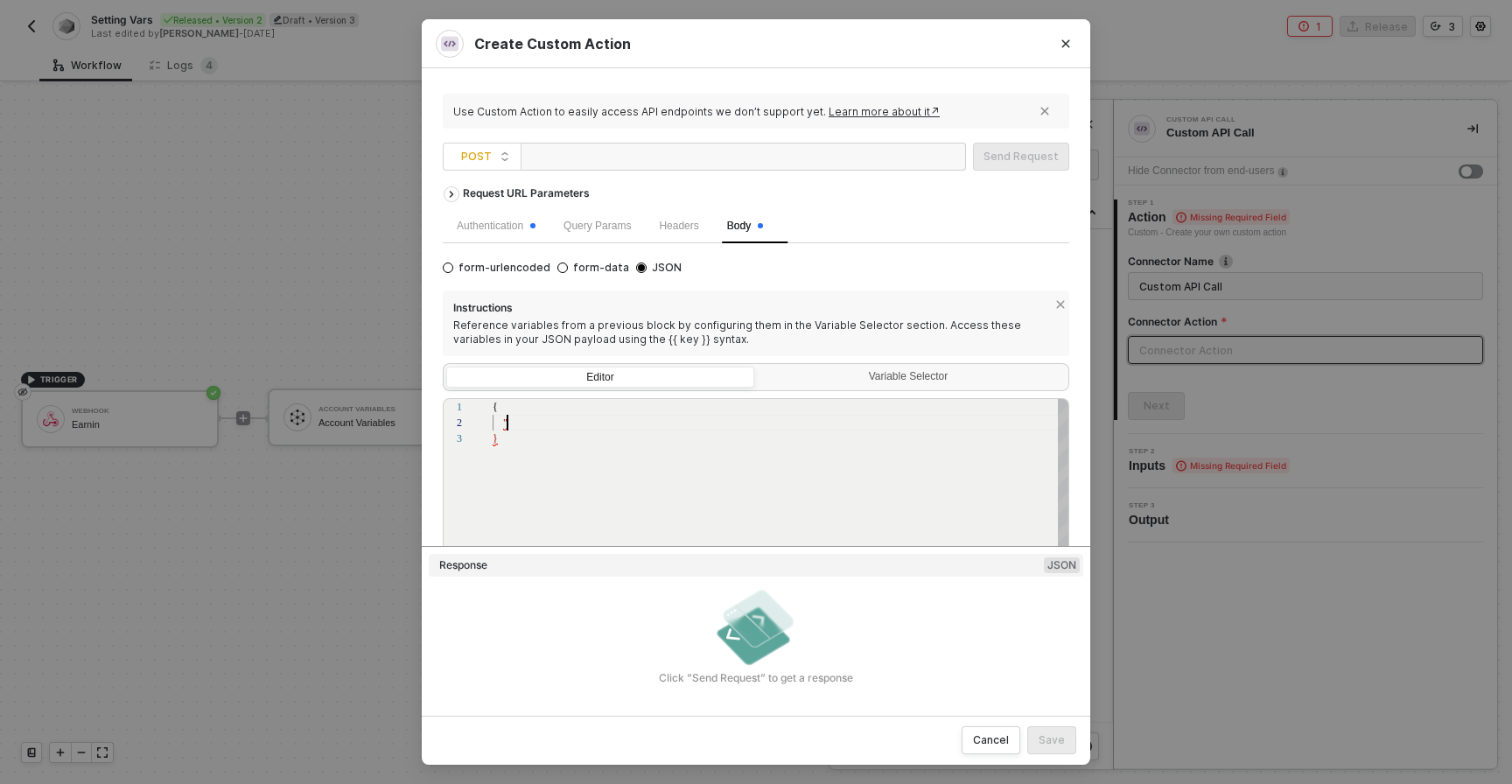
paste textarea "Message"
click at [606, 438] on div ""Block" : "http" ," at bounding box center [781, 438] width 578 height 16
click at [587, 447] on div at bounding box center [781, 454] width 578 height 16
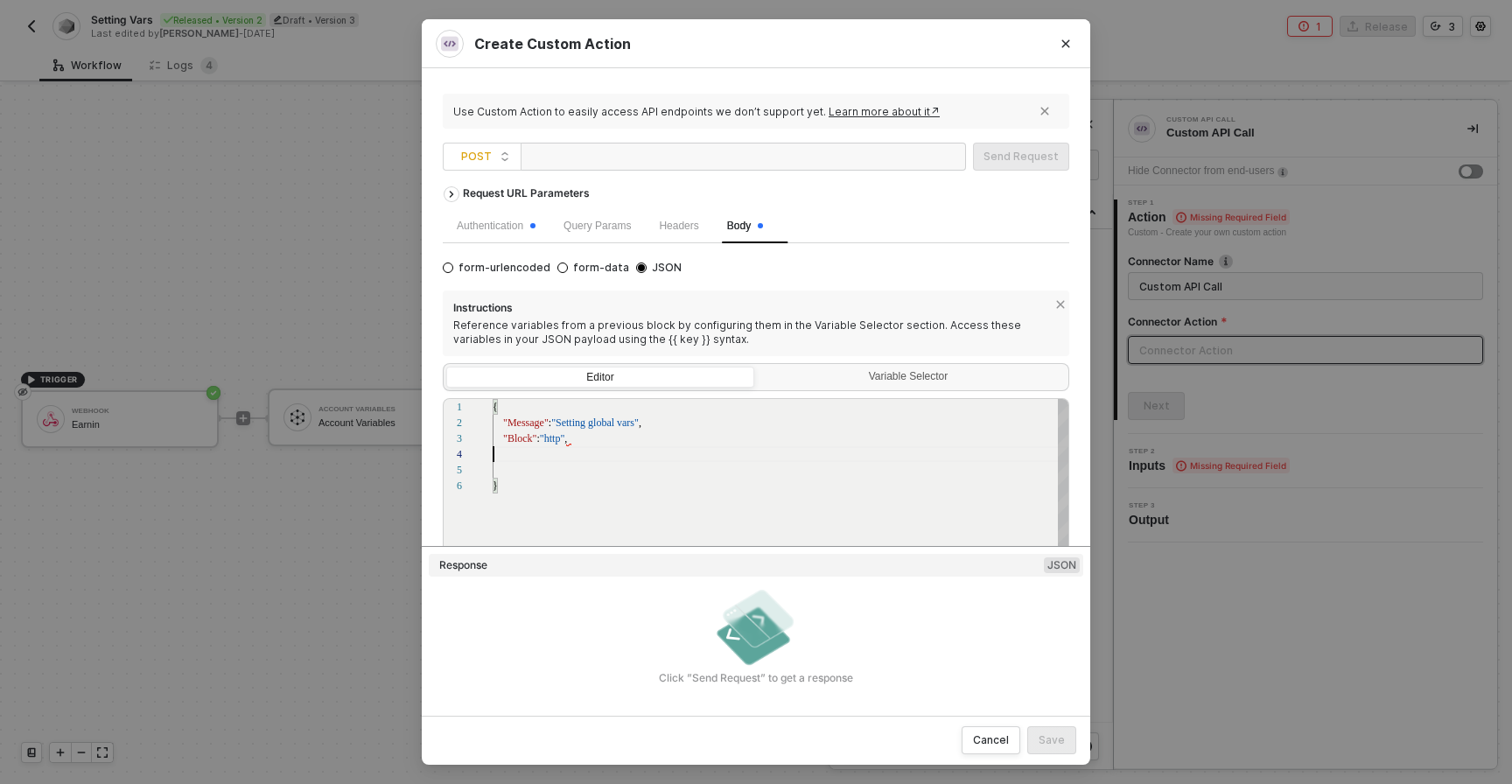
click at [587, 446] on div "{ "Message" : "Setting global vars" , "Block" : "http" , }" at bounding box center [781, 559] width 578 height 320
paste textarea "IntegrationName"
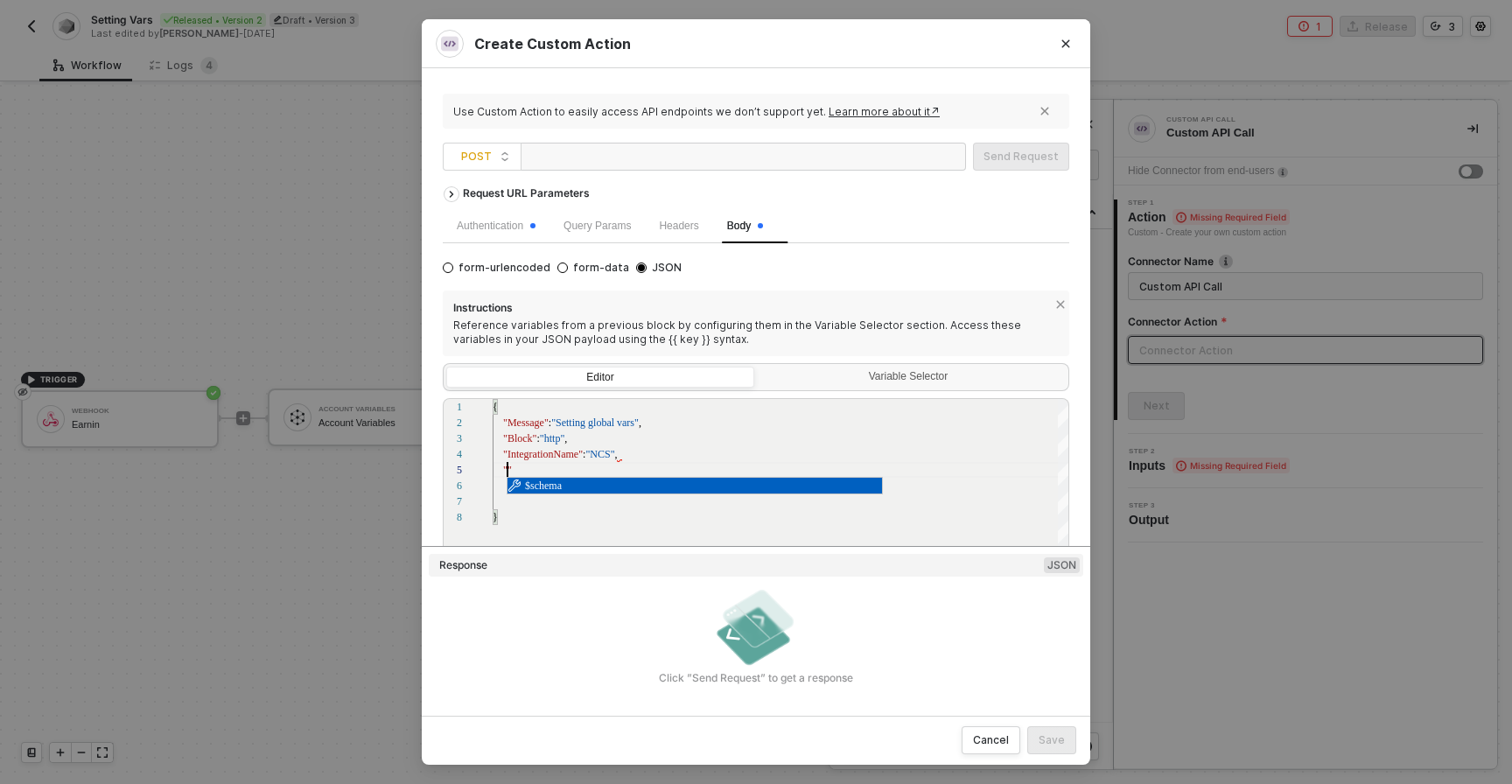
paste textarea "IntegrationId"
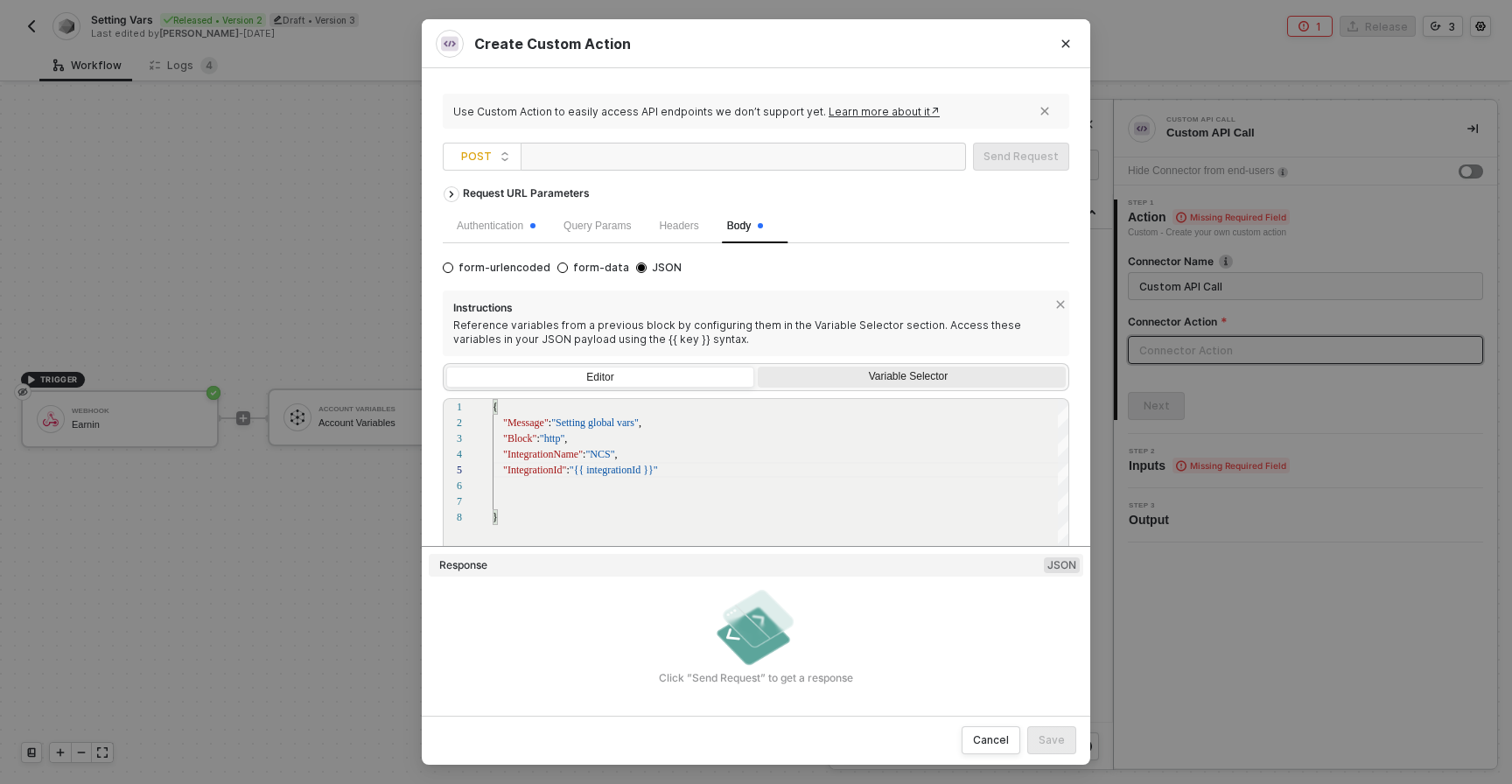
type textarea "{ "Message":"Setting global vars", "Block": "http", "IntegrationName": "NCS", "…"
click at [900, 370] on div "Variable Selector" at bounding box center [910, 377] width 285 height 14
click at [758, 367] on input "Variable Selector" at bounding box center [758, 367] width 0 height 0
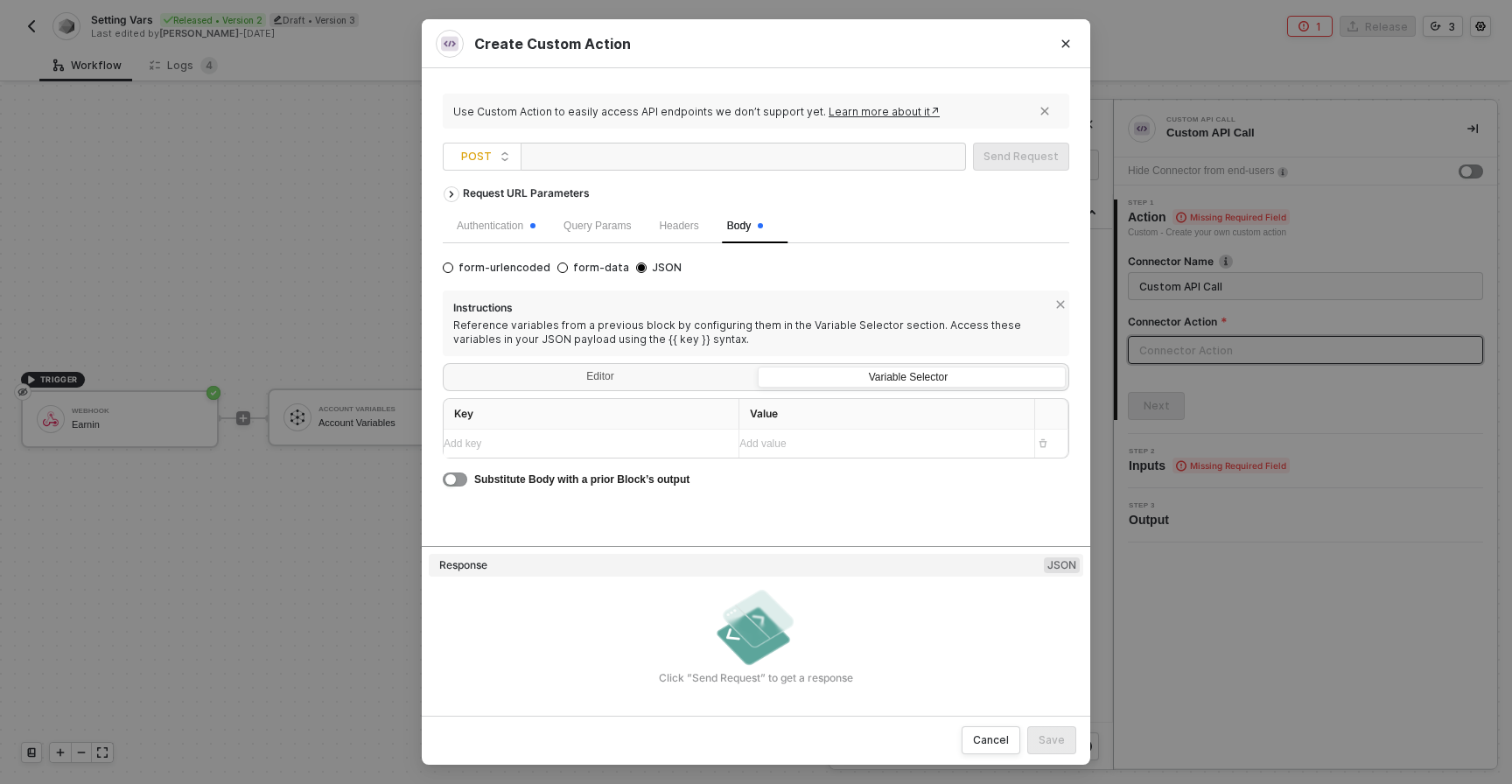
click at [650, 444] on div "Add key ﻿" at bounding box center [575, 444] width 263 height 17
click at [774, 448] on div "Add value ﻿" at bounding box center [879, 444] width 281 height 17
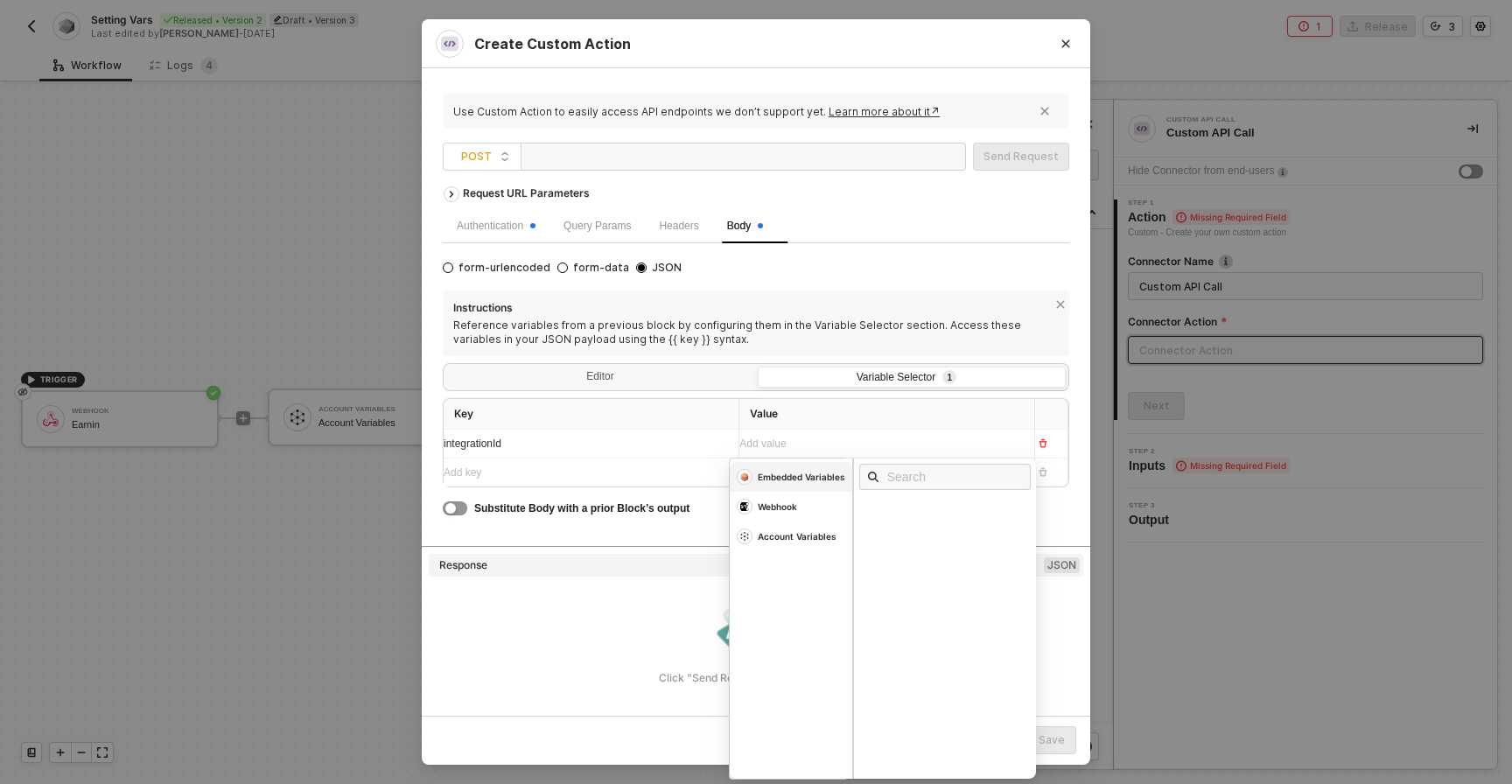
click at [799, 478] on div "Embedded Variables" at bounding box center [802, 477] width 88 height 12
click at [895, 509] on div "Integration Id" at bounding box center [907, 509] width 77 height 12
click at [648, 541] on div "Request URL Parameters Authentication Query Params Headers Body form-urlencoded…" at bounding box center [756, 361] width 626 height 368
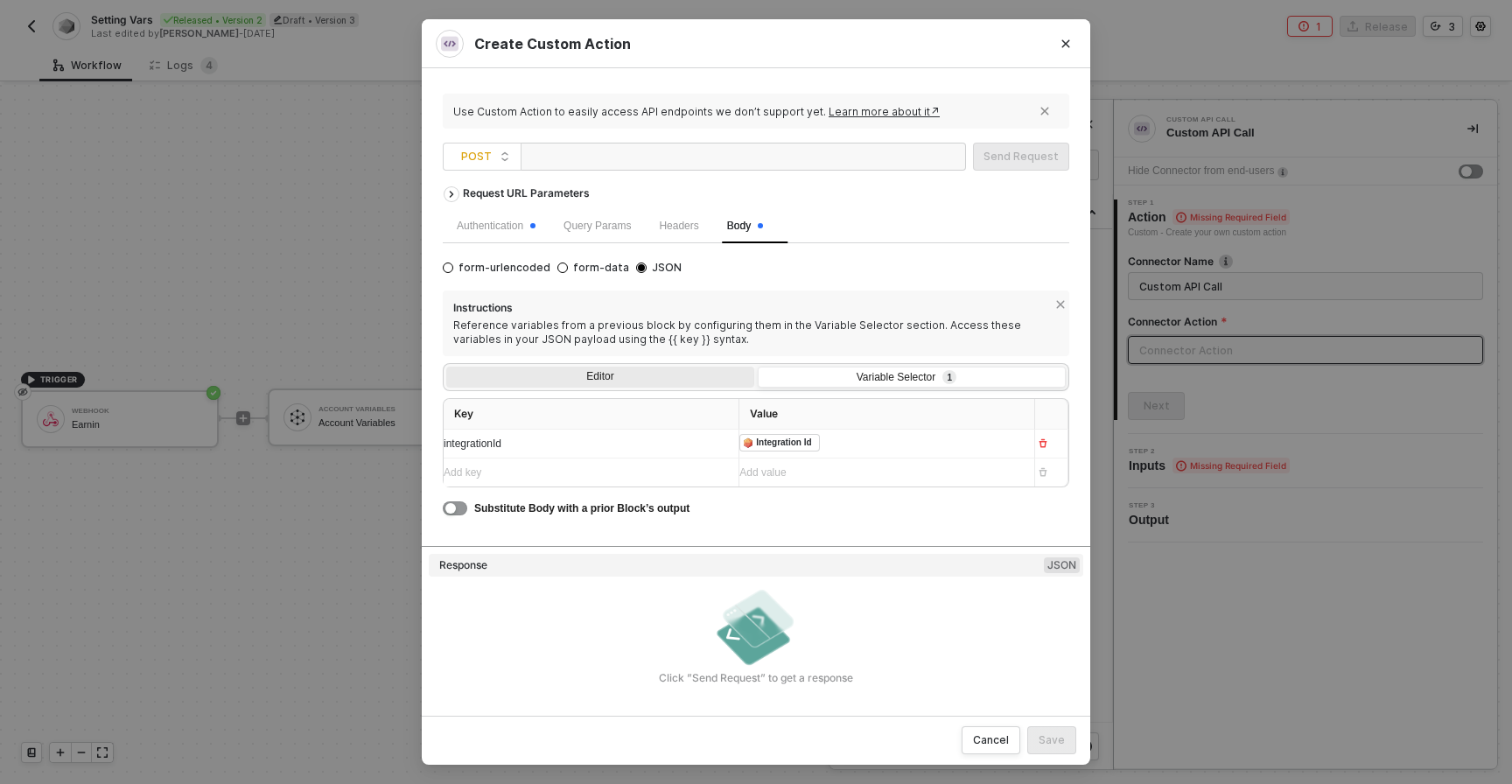
click at [684, 367] on div "Editor" at bounding box center [600, 379] width 308 height 24
click at [446, 367] on input "Editor" at bounding box center [446, 367] width 0 height 0
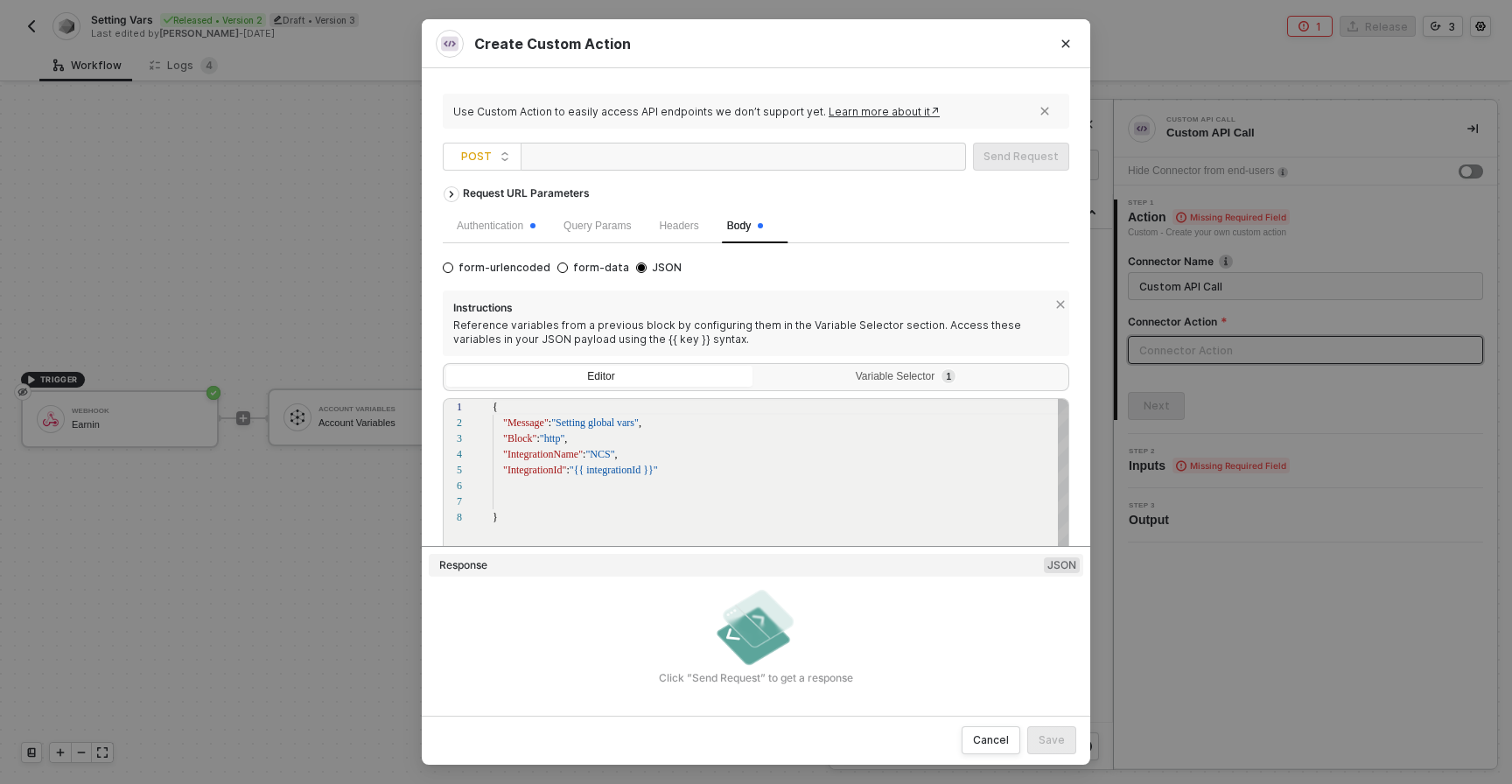
scroll to position [110, 0]
click at [655, 160] on div at bounding box center [615, 158] width 175 height 28
paste div
click at [983, 158] on button "Send Request" at bounding box center [1021, 157] width 96 height 28
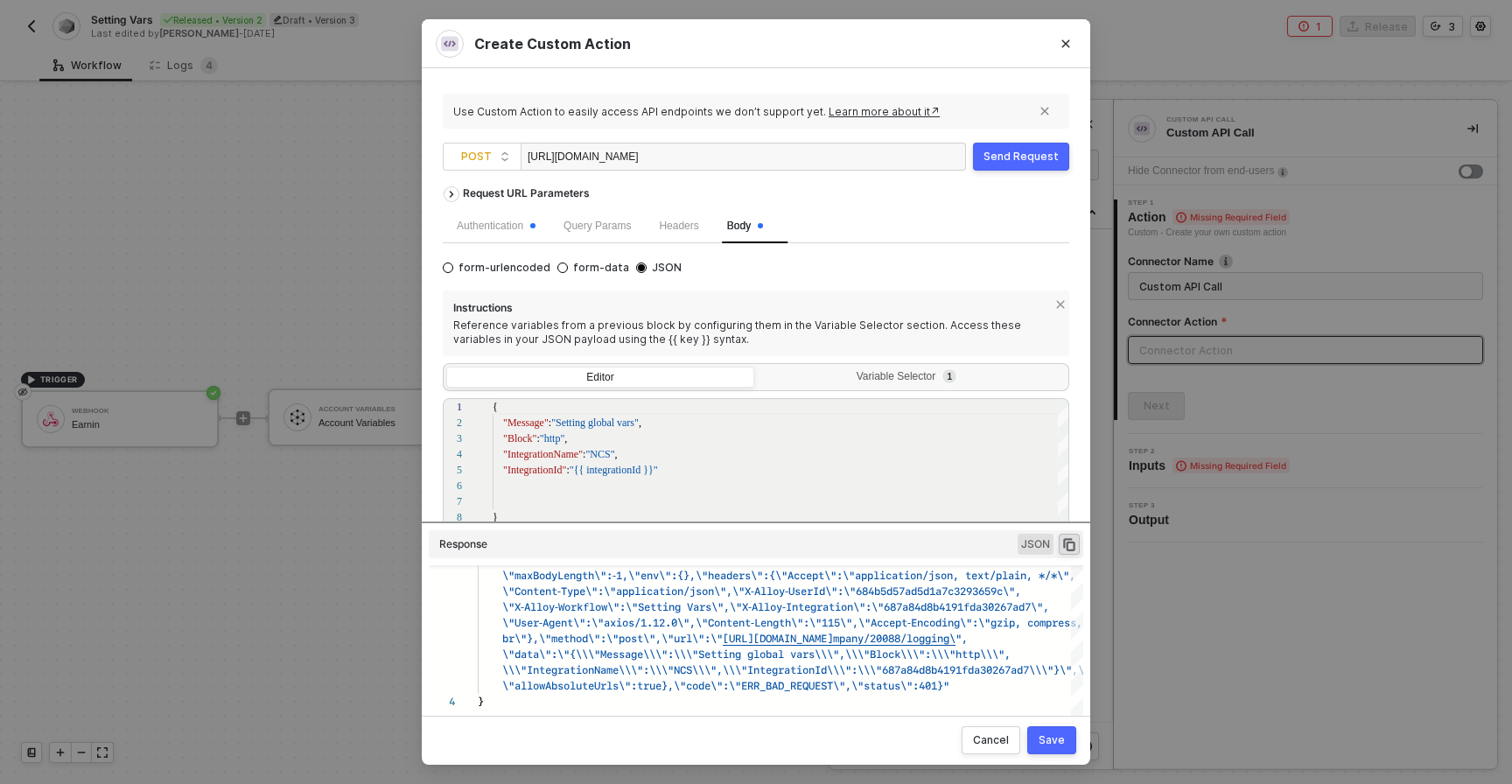
scroll to position [3, 0]
click at [1044, 726] on button "Save" at bounding box center [1052, 740] width 49 height 28
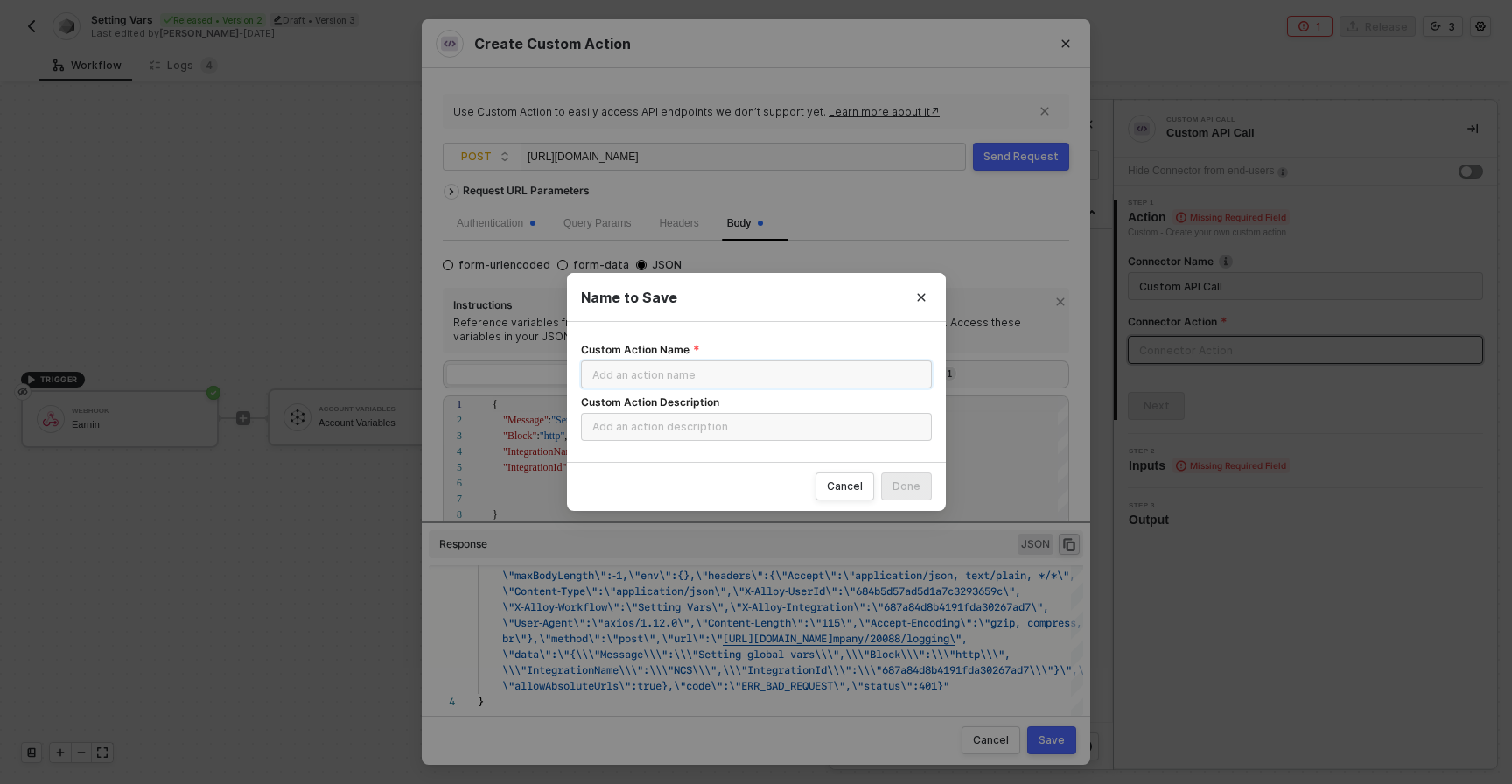
click at [717, 379] on input "Custom Action Name" at bounding box center [756, 374] width 351 height 28
type input "Logging Action - Local dev"
click at [676, 436] on input "Custom Action Description" at bounding box center [756, 427] width 351 height 28
type input "L"
type input "Endpoint used to log alloy action in a dev env"
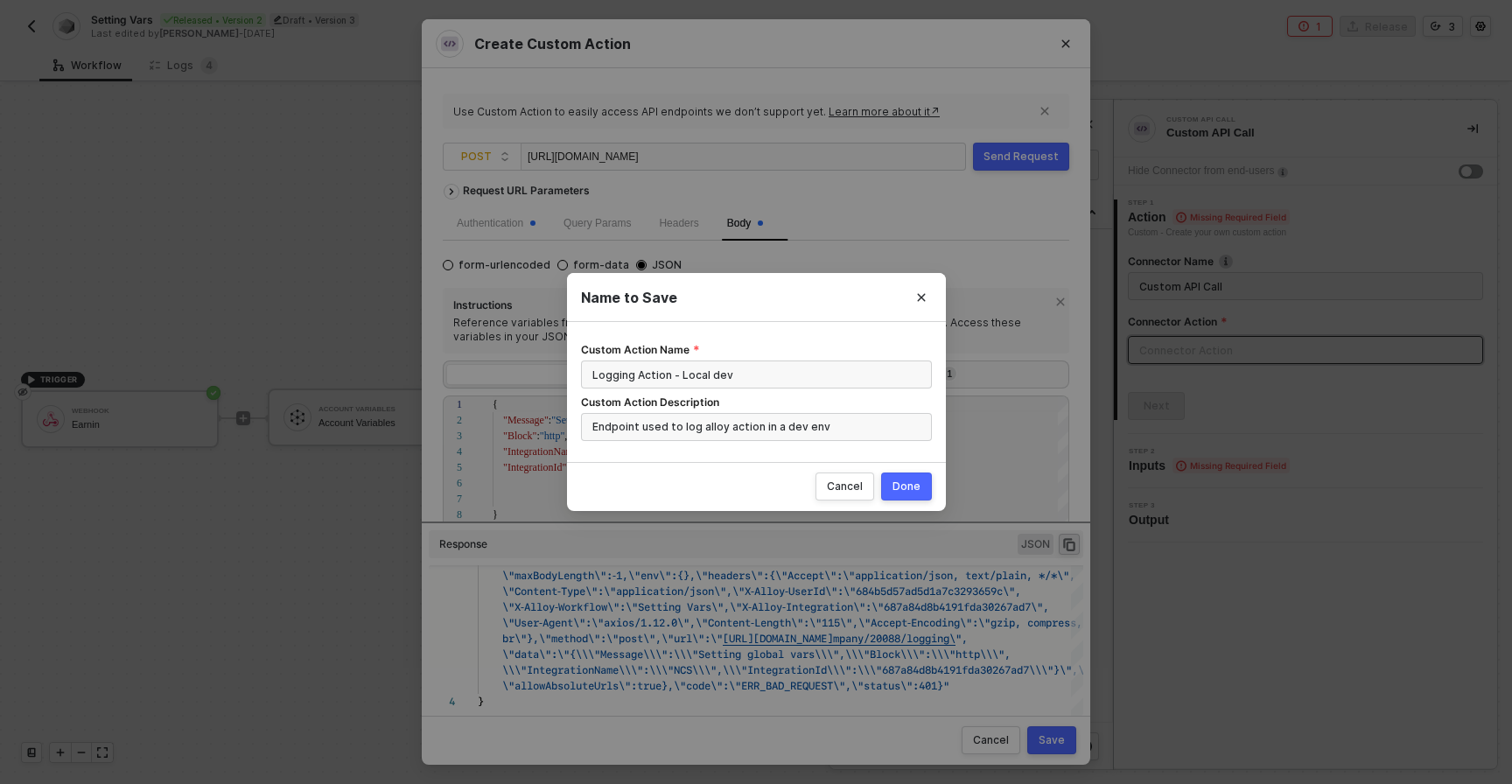
click at [935, 499] on div "Cancel Done" at bounding box center [756, 486] width 379 height 49
click at [903, 488] on div "Done" at bounding box center [906, 486] width 28 height 14
radio input "true"
radio input "false"
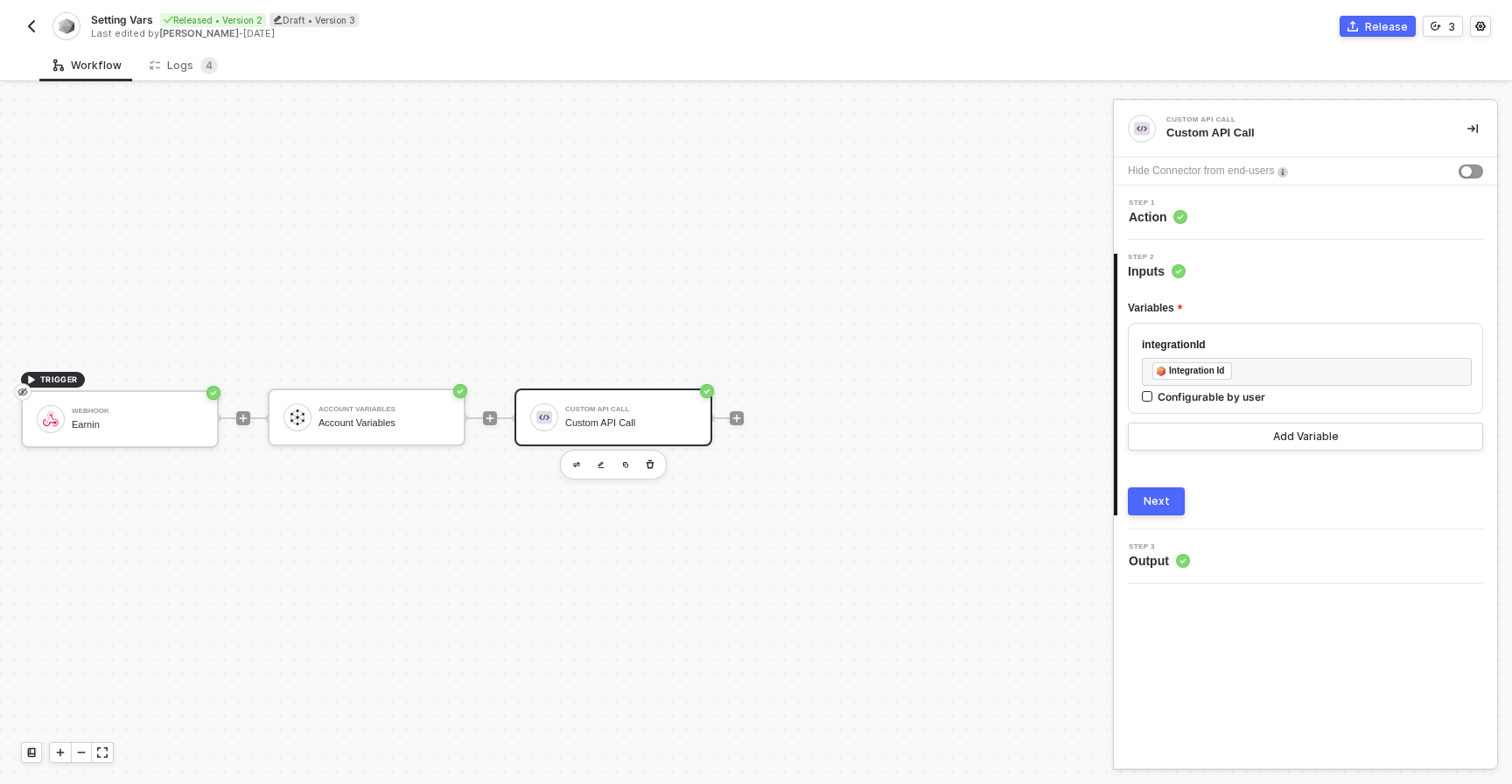
click at [1168, 508] on button "Next" at bounding box center [1156, 501] width 57 height 28
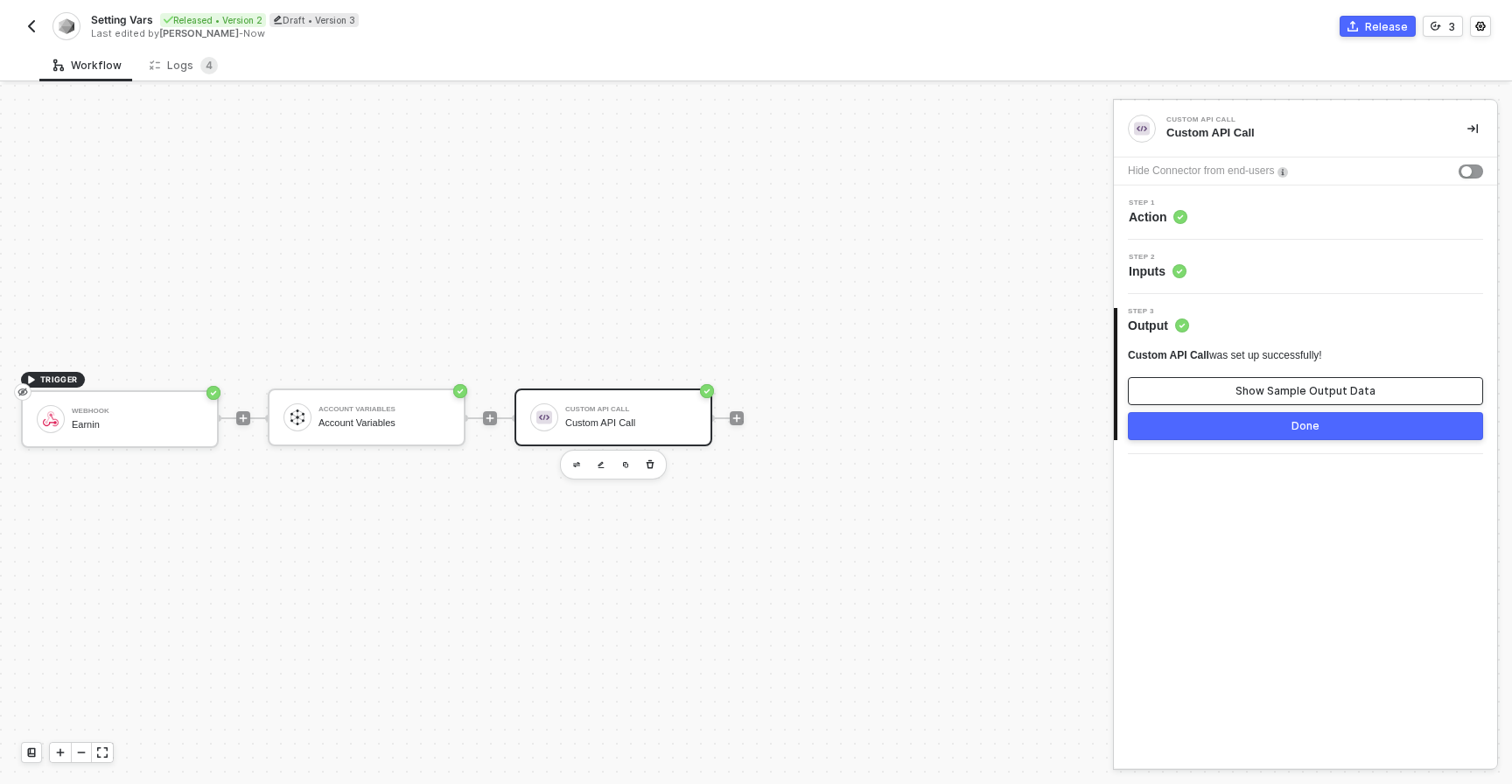
click at [1207, 388] on button "Show Sample Output Data" at bounding box center [1306, 391] width 355 height 28
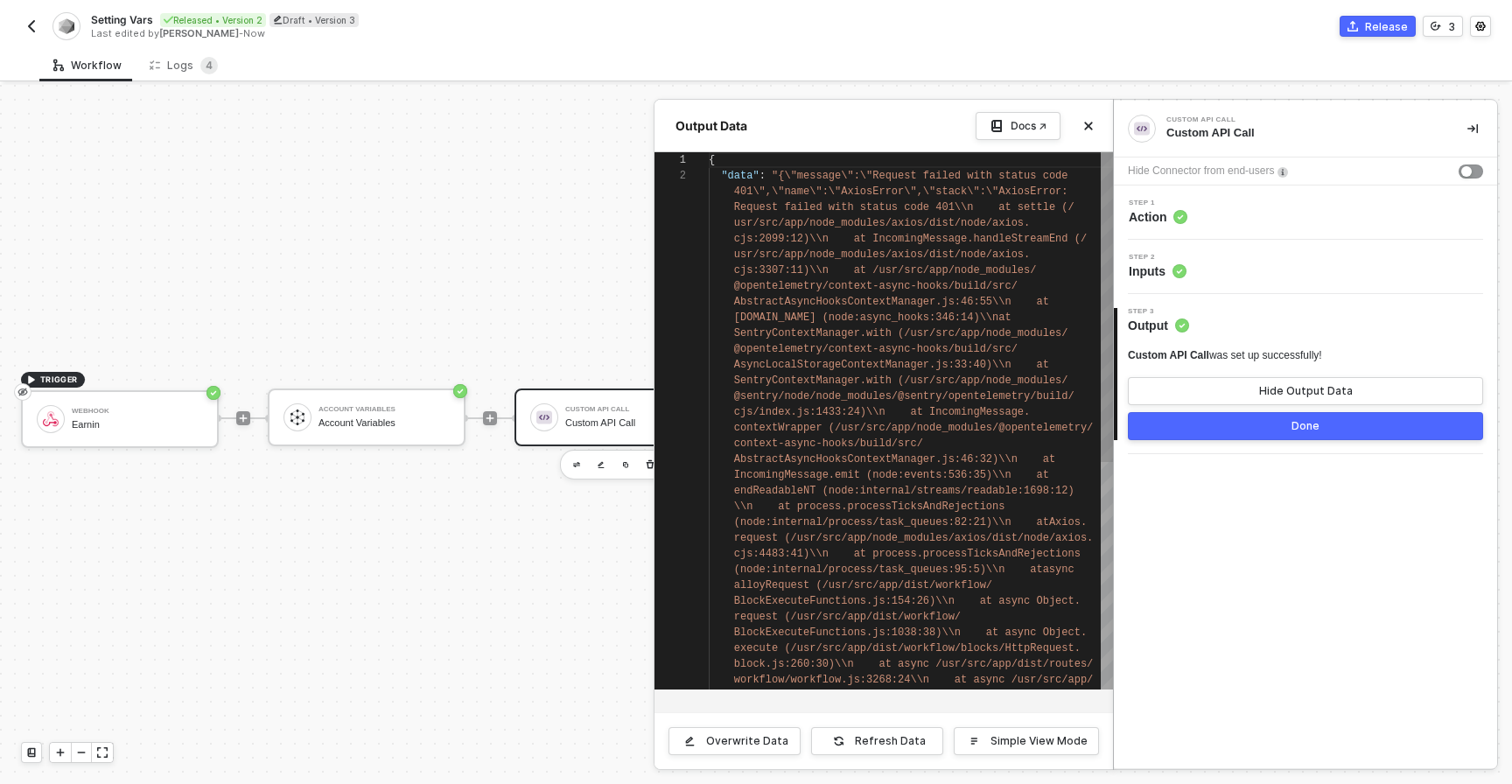
scroll to position [16, 0]
click at [1084, 125] on icon "icon-close" at bounding box center [1088, 126] width 10 height 10
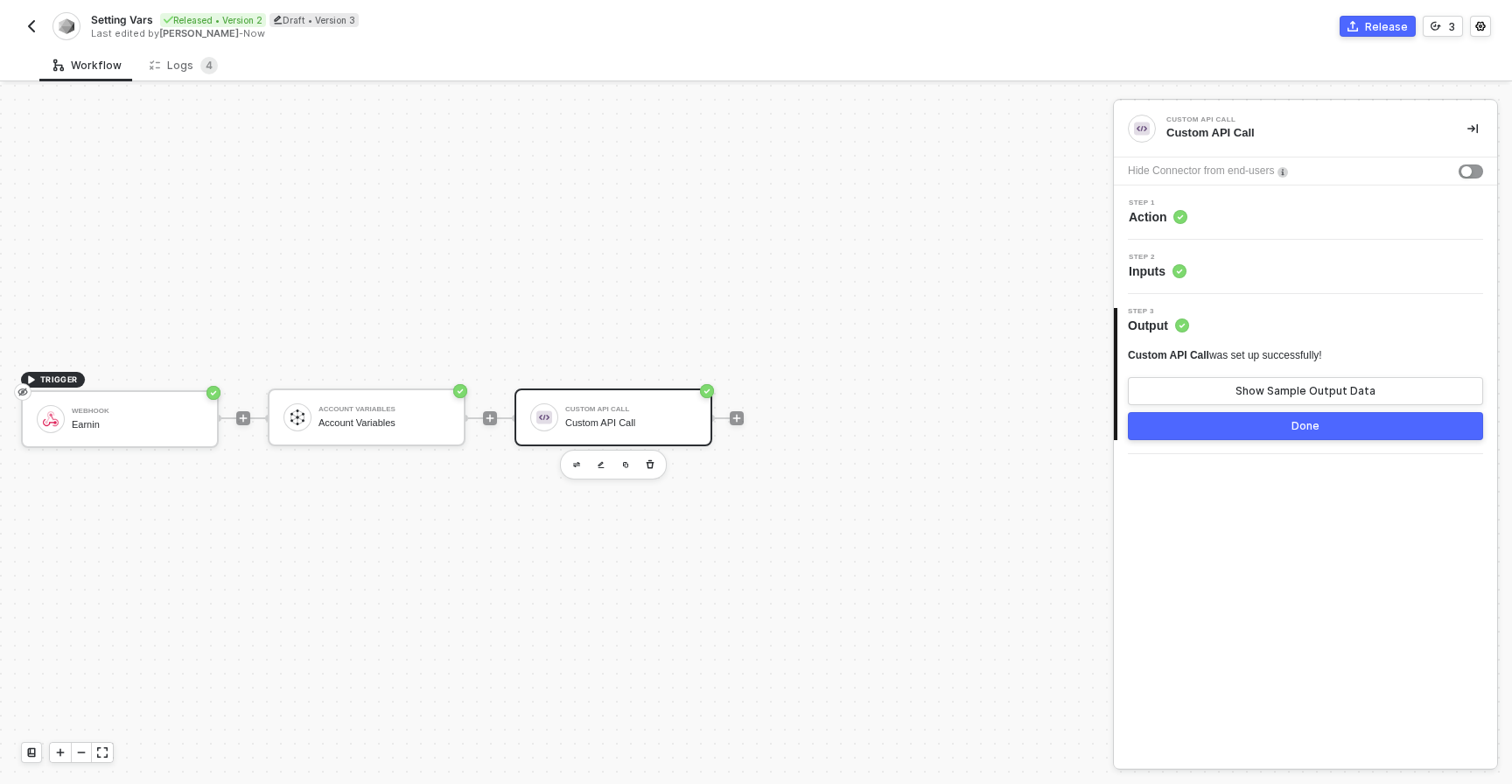
click at [1231, 433] on button "Done" at bounding box center [1306, 426] width 355 height 28
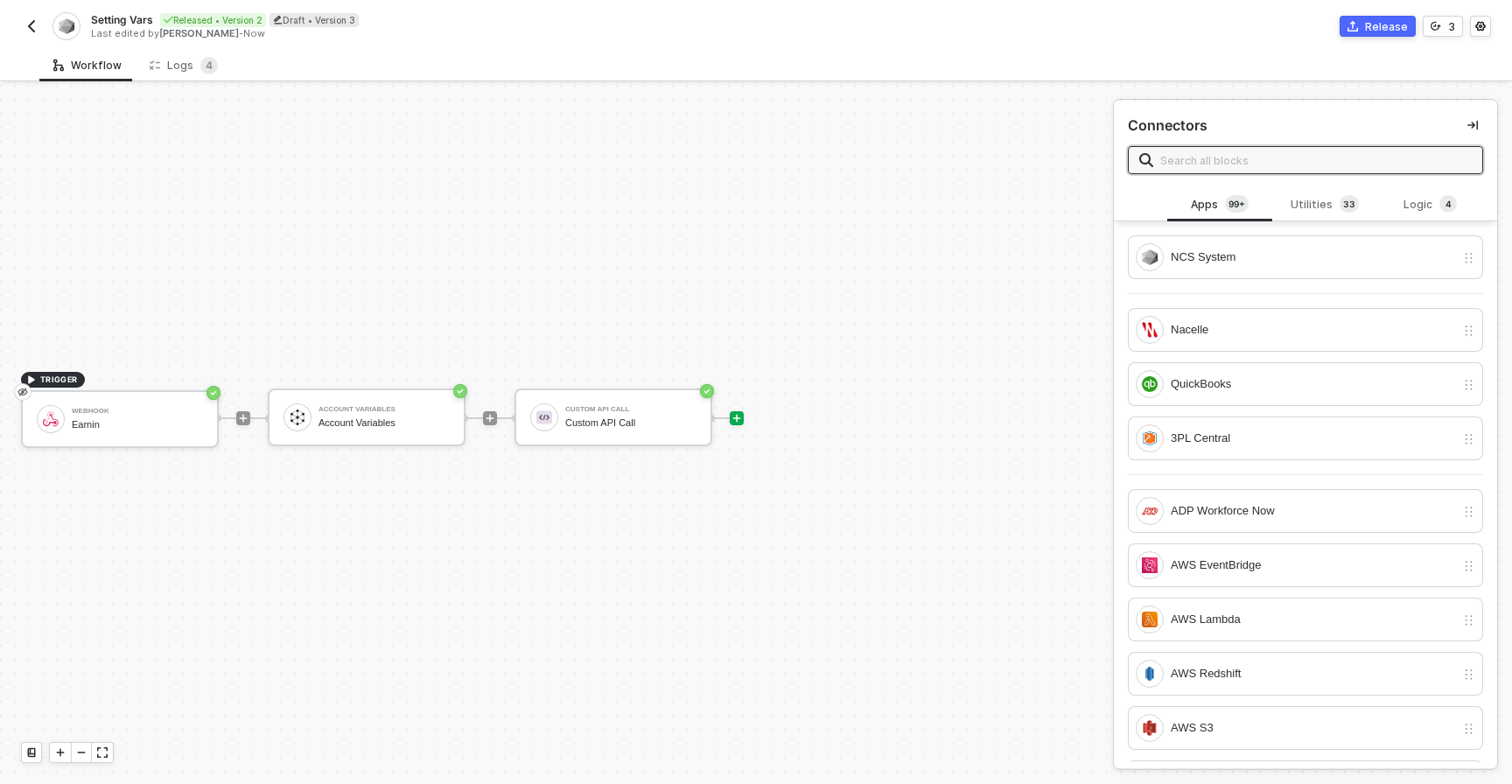
click at [973, 288] on div "TRIGGER Webhook Earnin Account Variables Account Variables Custom API Call Cust…" at bounding box center [552, 418] width 1104 height 732
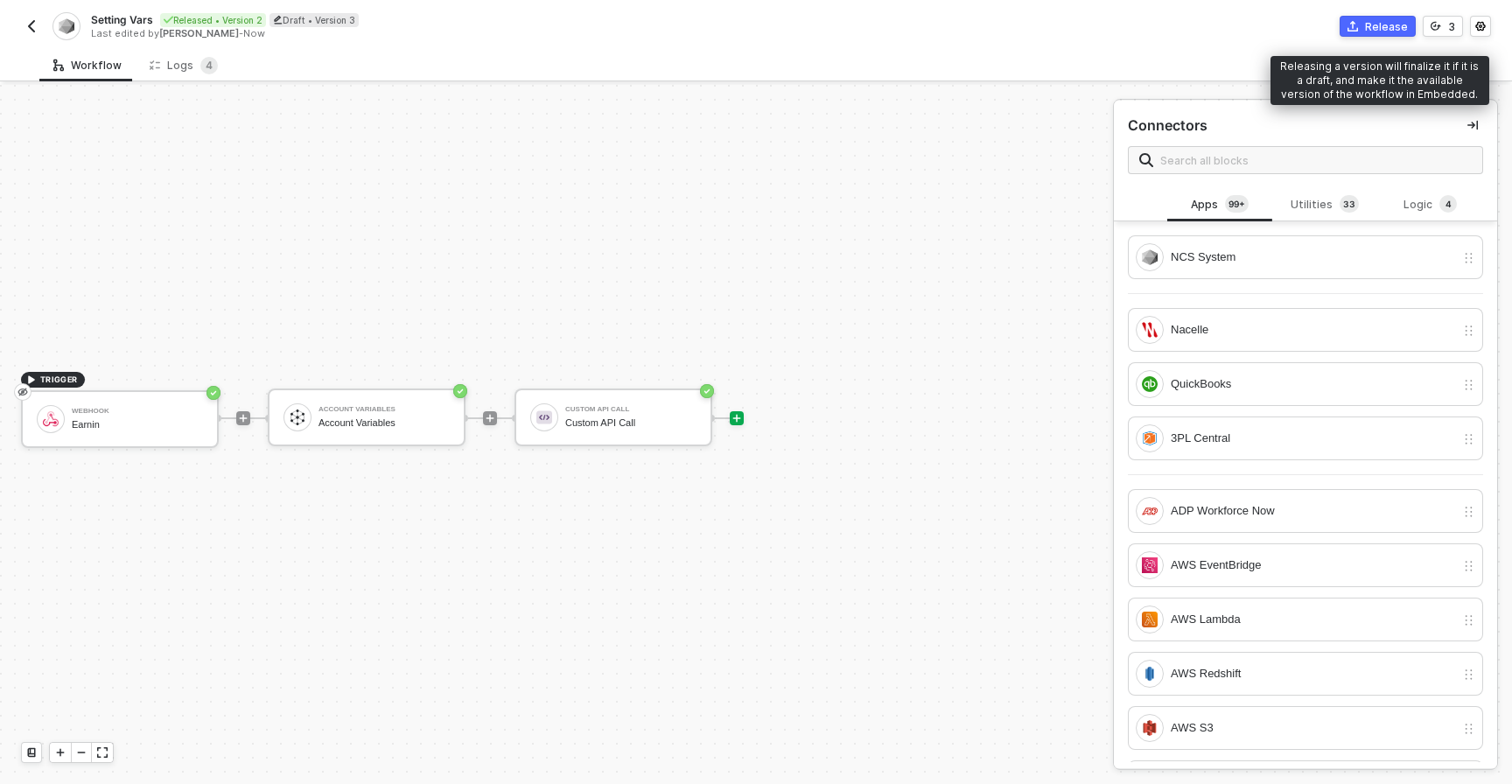
drag, startPoint x: 1364, startPoint y: 26, endPoint x: 1201, endPoint y: 48, distance: 164.5
click at [1201, 48] on div "Setting Vars Released • Version 2 Draft • Version 3 Last edited by [PERSON_NAME…" at bounding box center [756, 392] width 1512 height 784
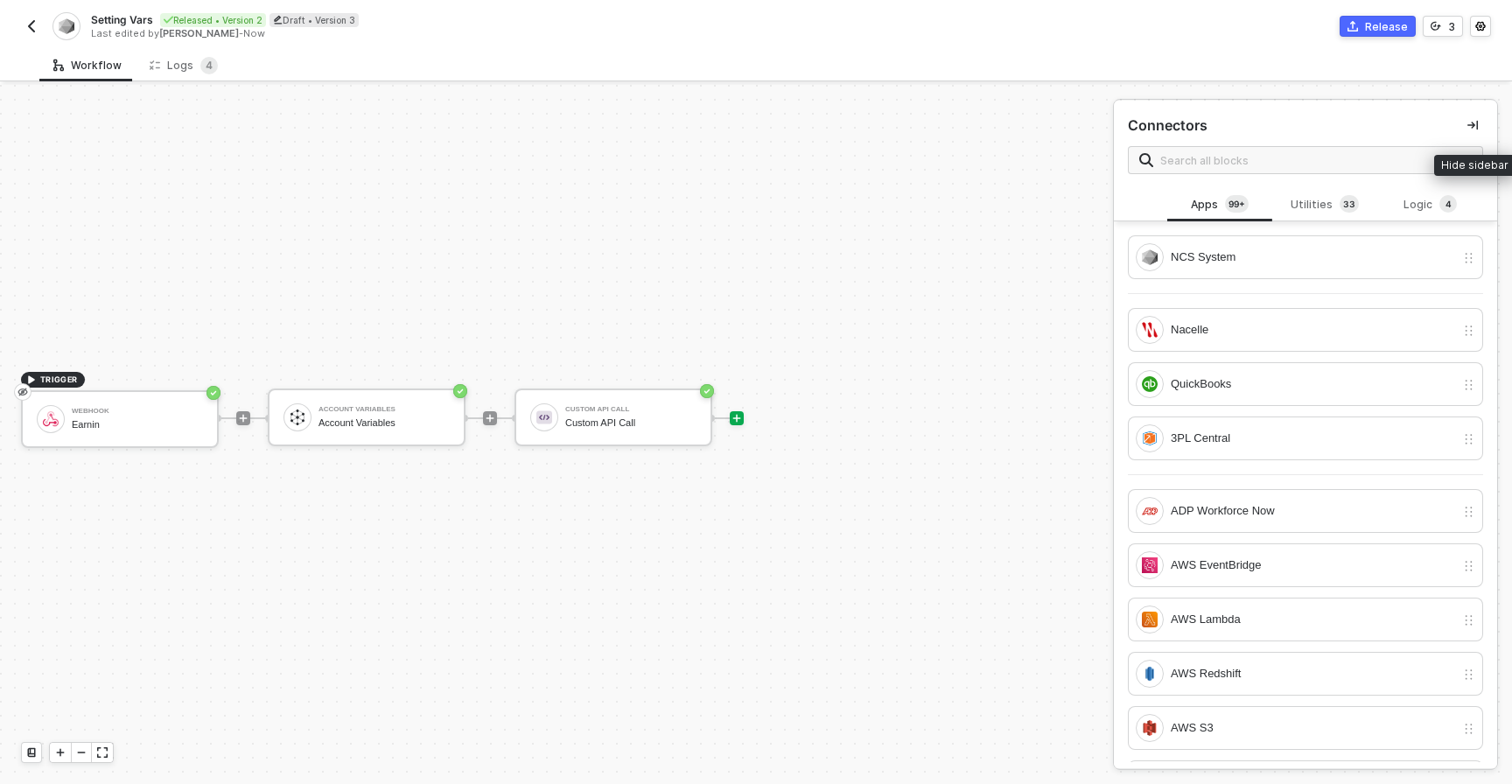
click at [1485, 120] on div "Connectors" at bounding box center [1306, 144] width 383 height 88
click at [1480, 124] on button "button" at bounding box center [1473, 125] width 21 height 21
